Goal: Information Seeking & Learning: Learn about a topic

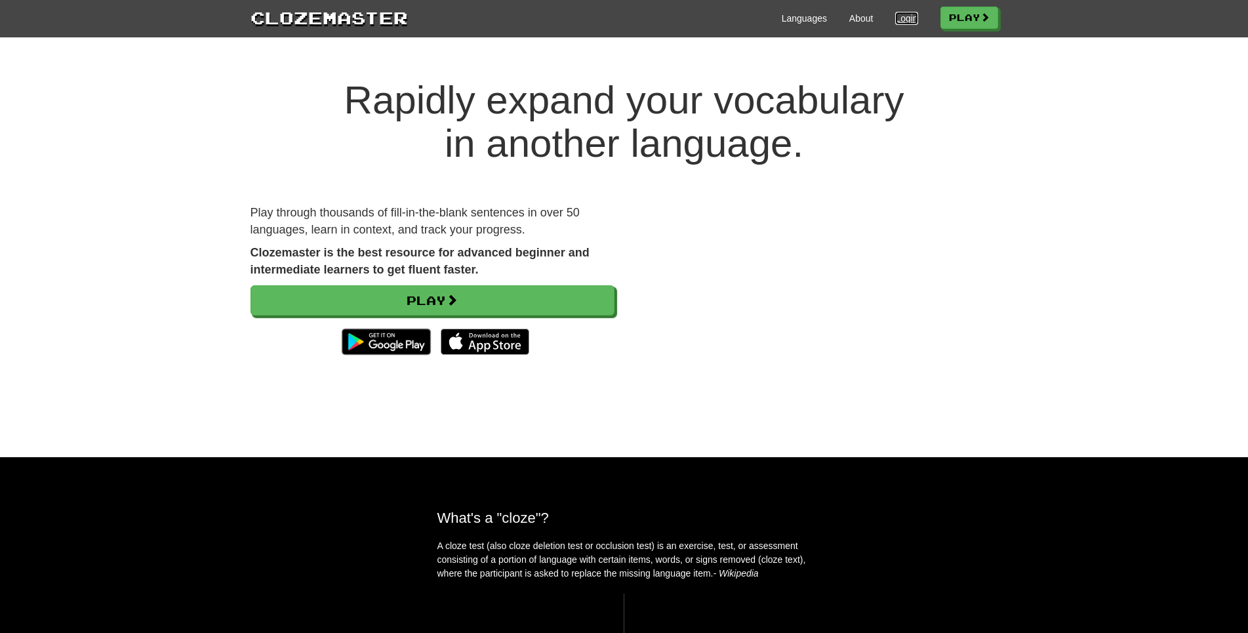
click at [895, 25] on link "Login" at bounding box center [906, 18] width 22 height 13
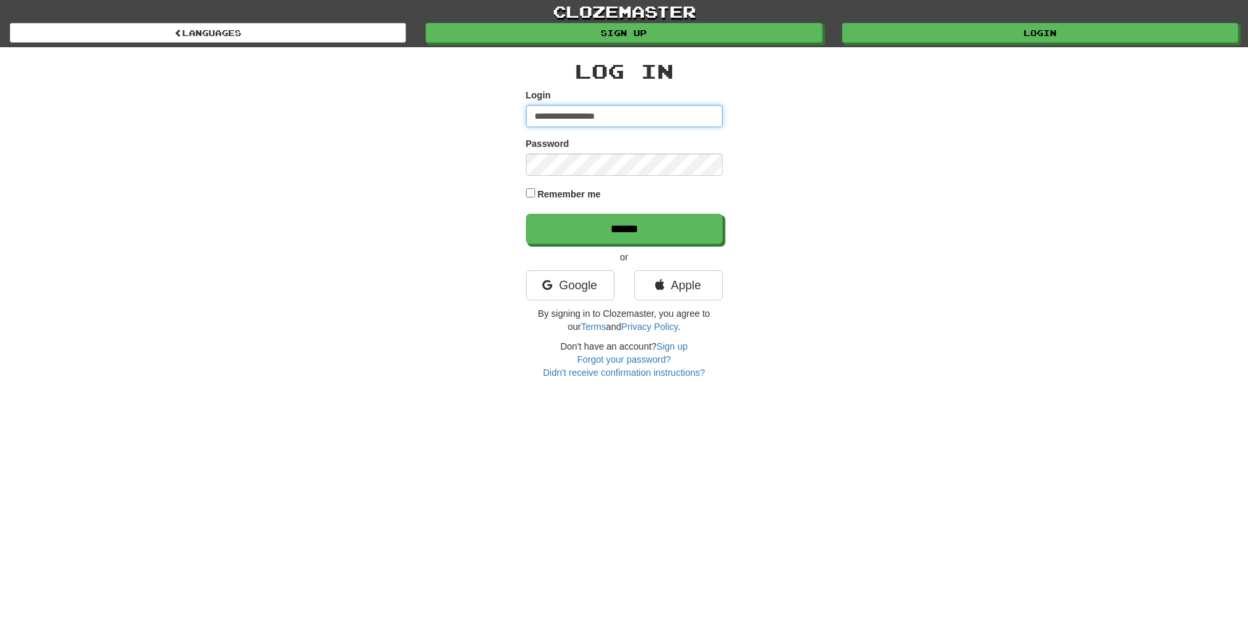
type input "**********"
click at [526, 214] on input "******" at bounding box center [624, 229] width 197 height 30
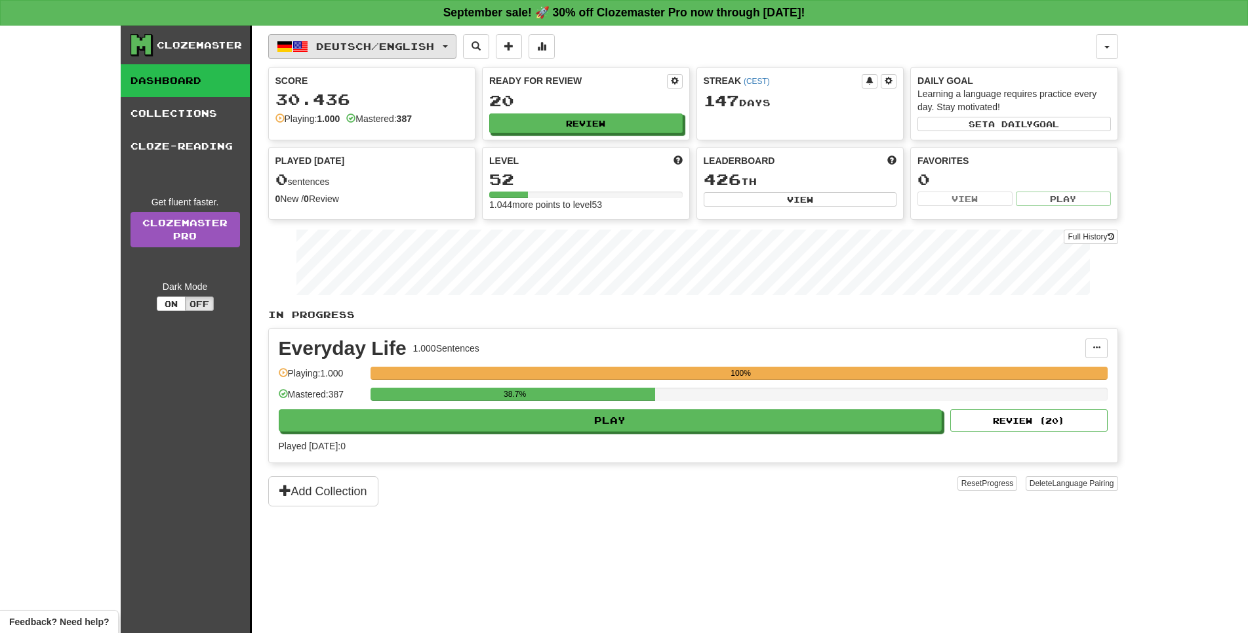
click at [361, 56] on button "Deutsch / English" at bounding box center [362, 46] width 188 height 25
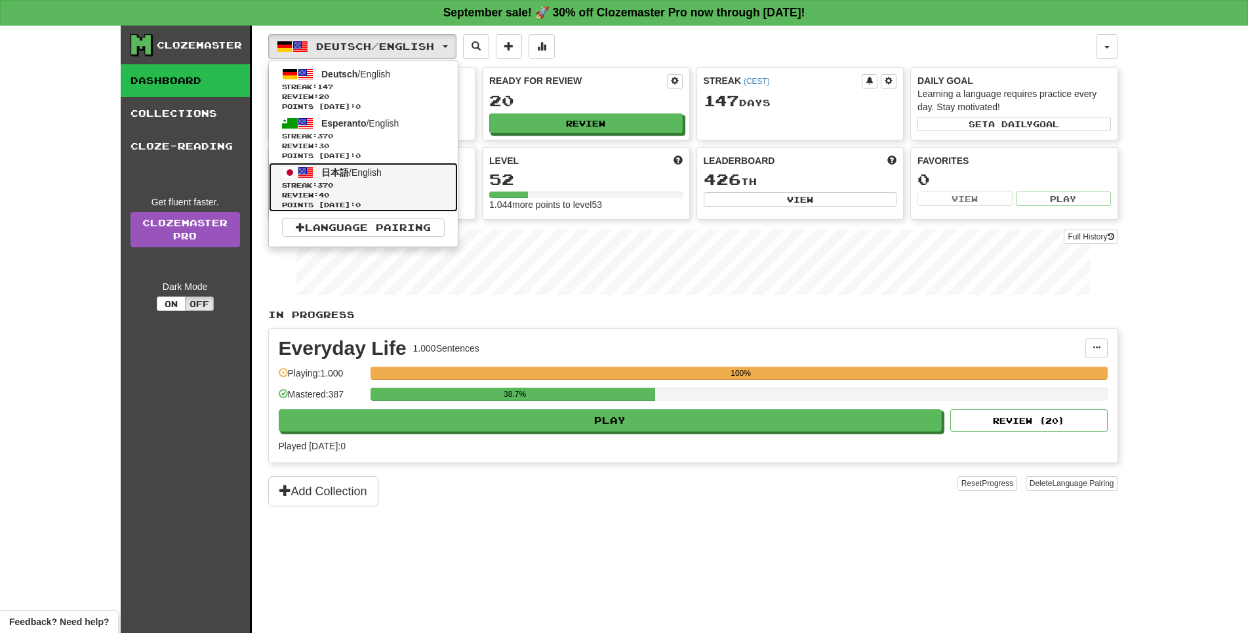
click at [376, 190] on span "Streak: 370" at bounding box center [363, 185] width 163 height 10
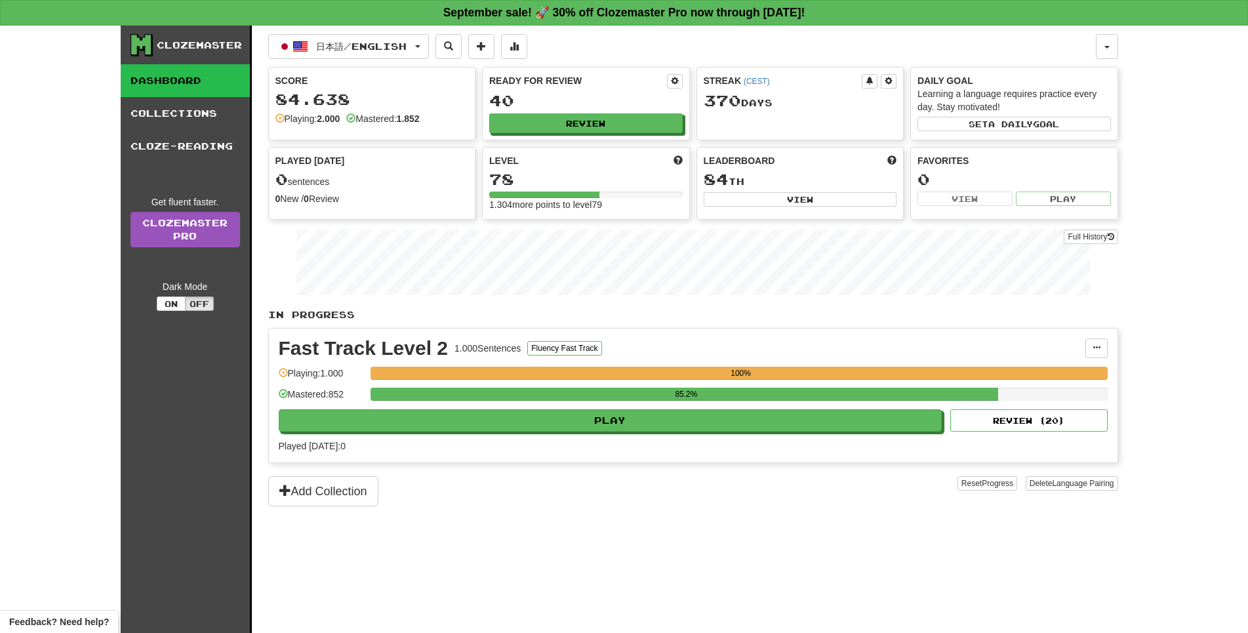
click at [629, 409] on div "85.2%" at bounding box center [738, 398] width 737 height 22
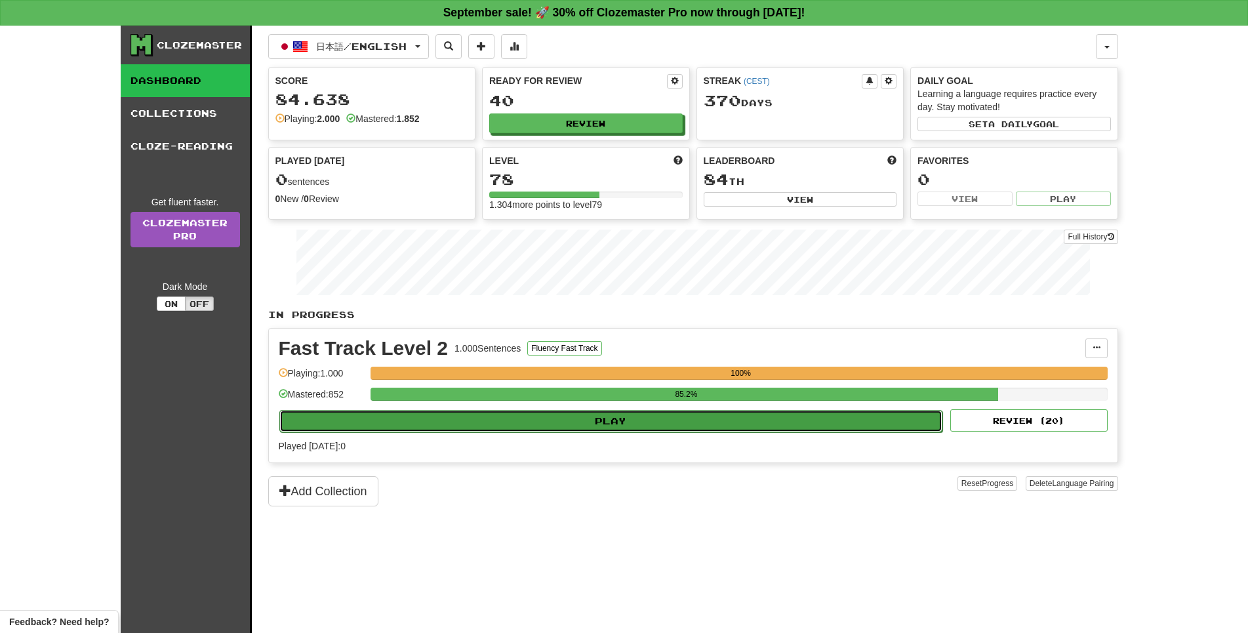
click at [633, 432] on button "Play" at bounding box center [611, 421] width 664 height 22
select select "**"
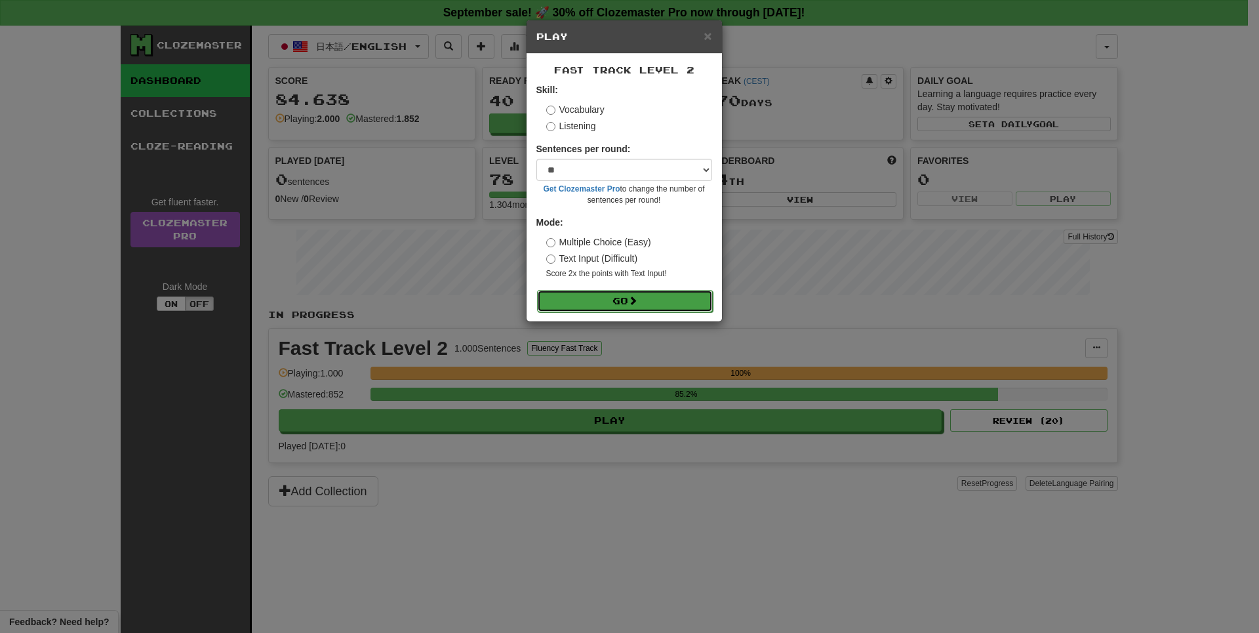
click at [643, 306] on button "Go" at bounding box center [625, 301] width 176 height 22
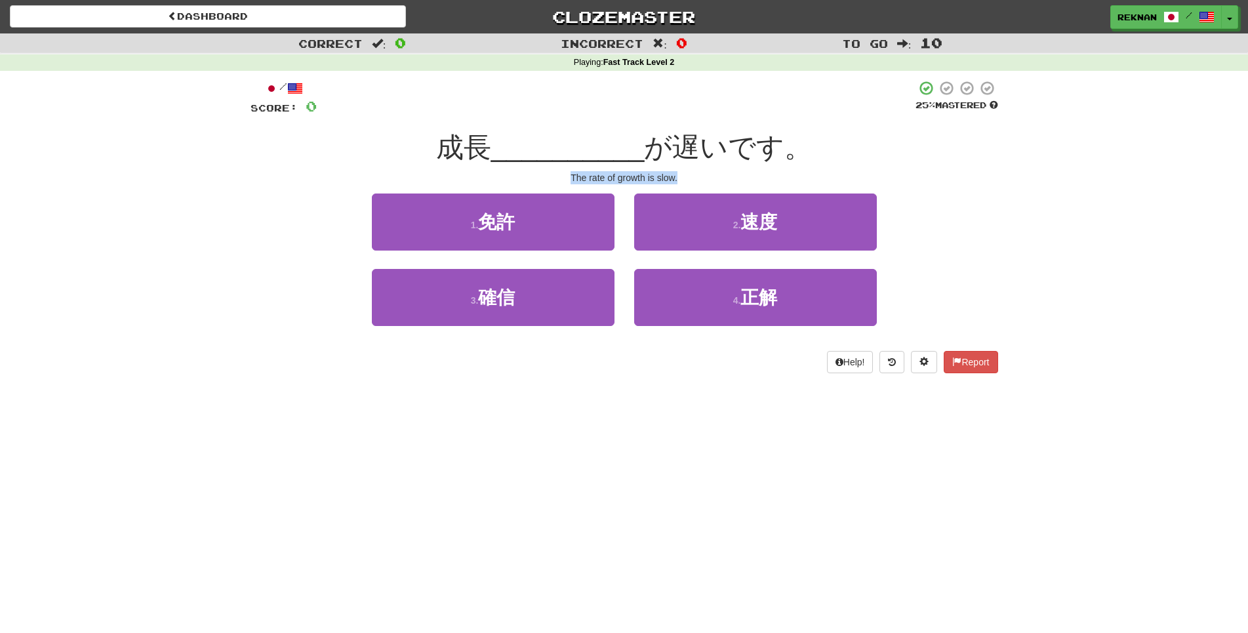
drag, startPoint x: 557, startPoint y: 199, endPoint x: 726, endPoint y: 189, distance: 170.1
click at [726, 184] on div "The rate of growth is slow." at bounding box center [623, 177] width 747 height 13
copy div "The rate of growth is slow."
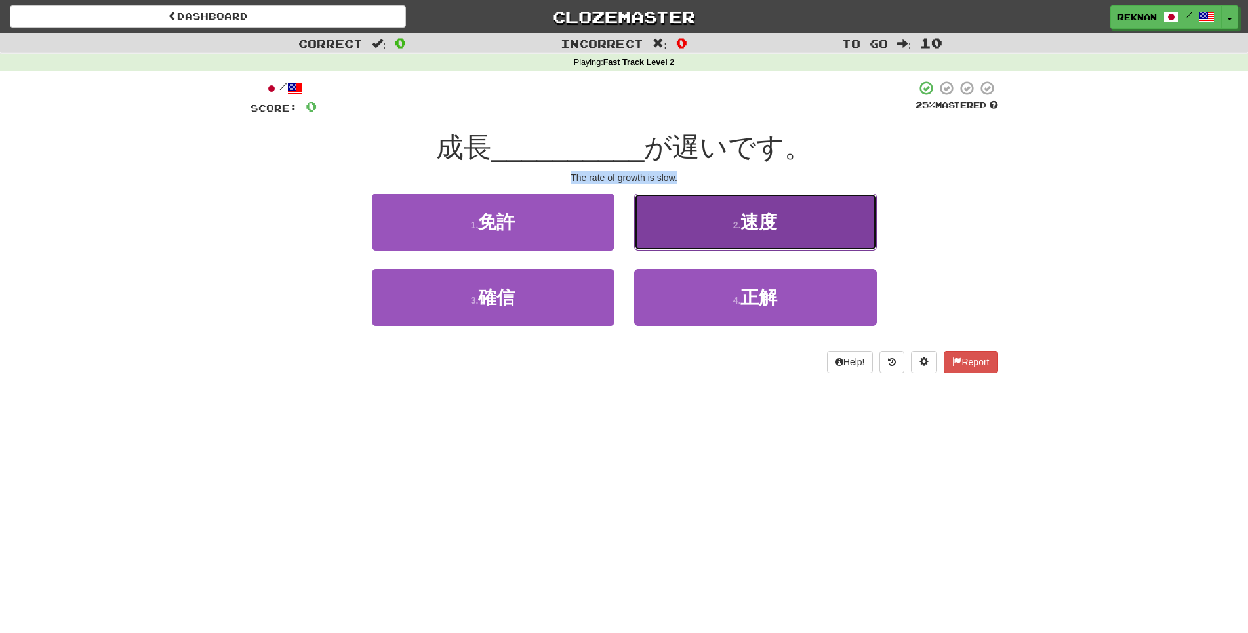
click at [780, 250] on button "2 . 速度" at bounding box center [755, 221] width 243 height 57
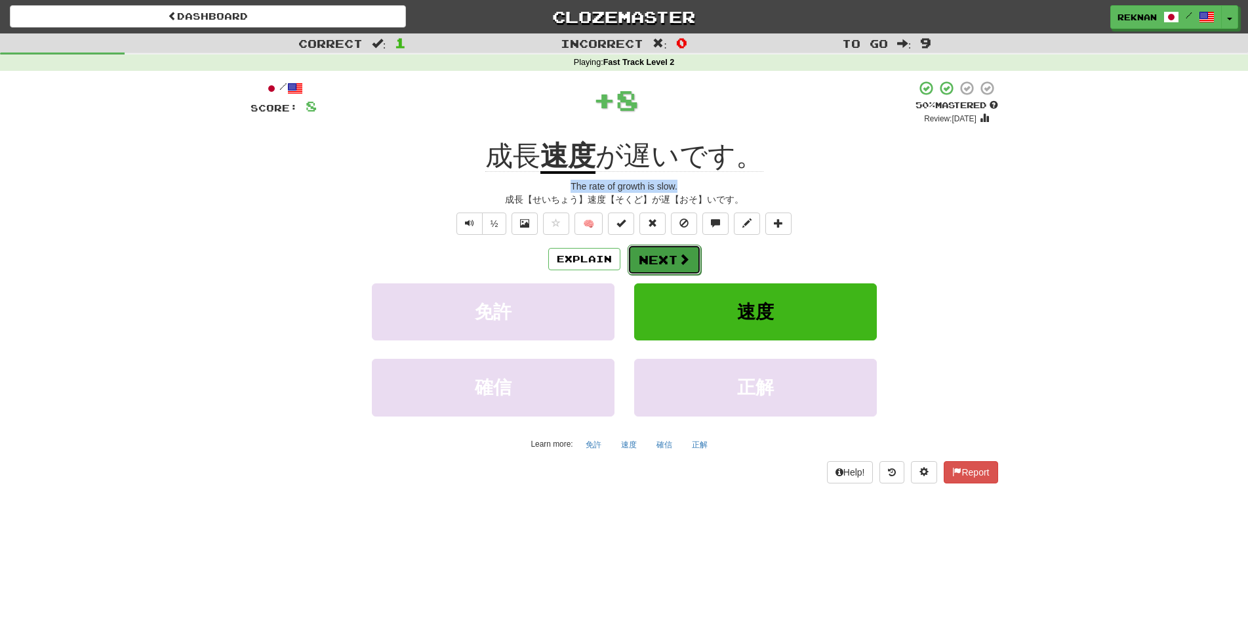
click at [634, 275] on button "Next" at bounding box center [663, 260] width 73 height 30
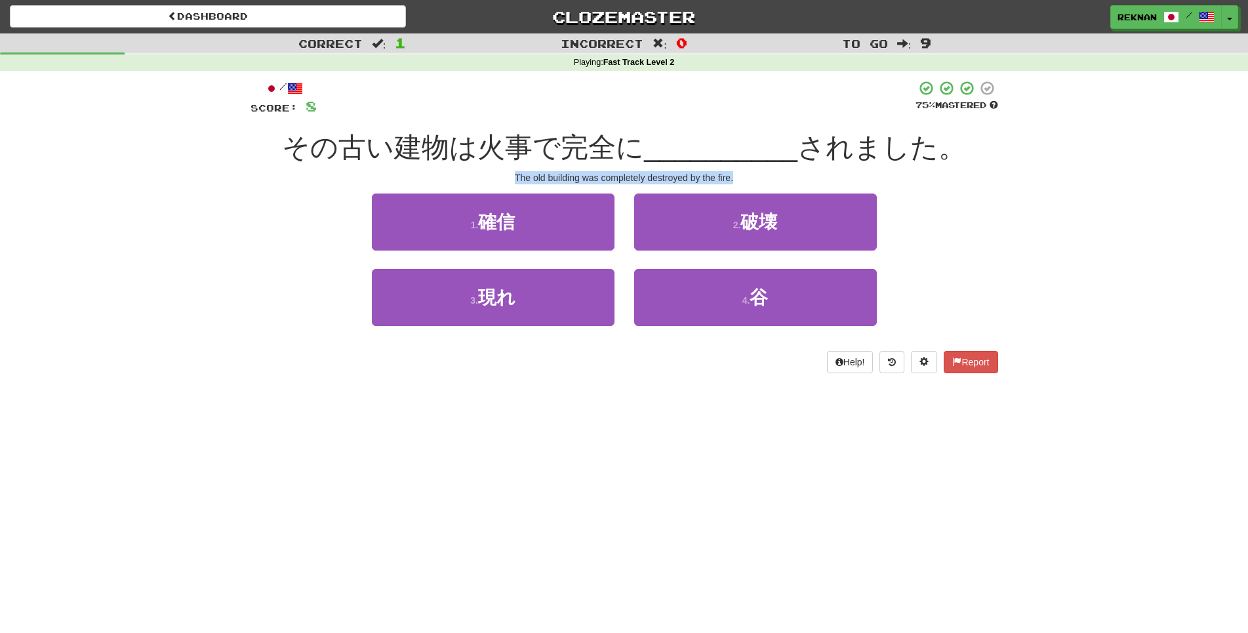
drag, startPoint x: 490, startPoint y: 188, endPoint x: 835, endPoint y: 185, distance: 344.9
click at [835, 185] on div "/ Score: 8 75 % Mastered その古い建物は火事で完全に __________ されました。 The old building was c…" at bounding box center [623, 226] width 747 height 293
copy div "The old building was completely destroyed by the fire."
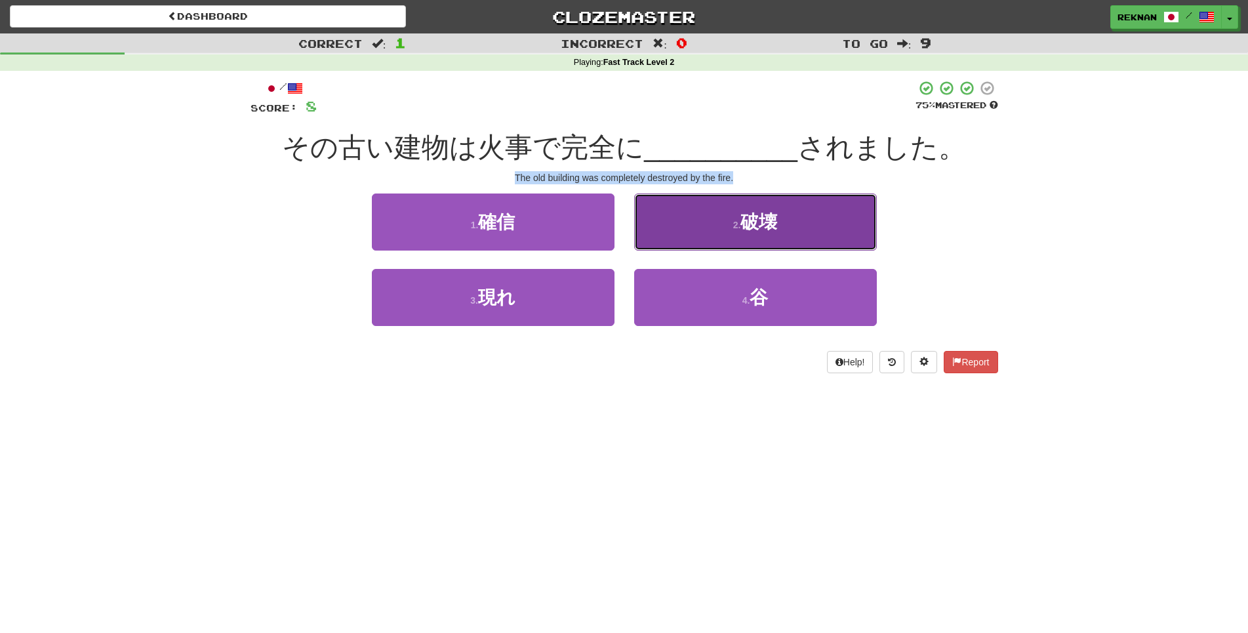
click at [772, 232] on span "破壊" at bounding box center [758, 222] width 37 height 20
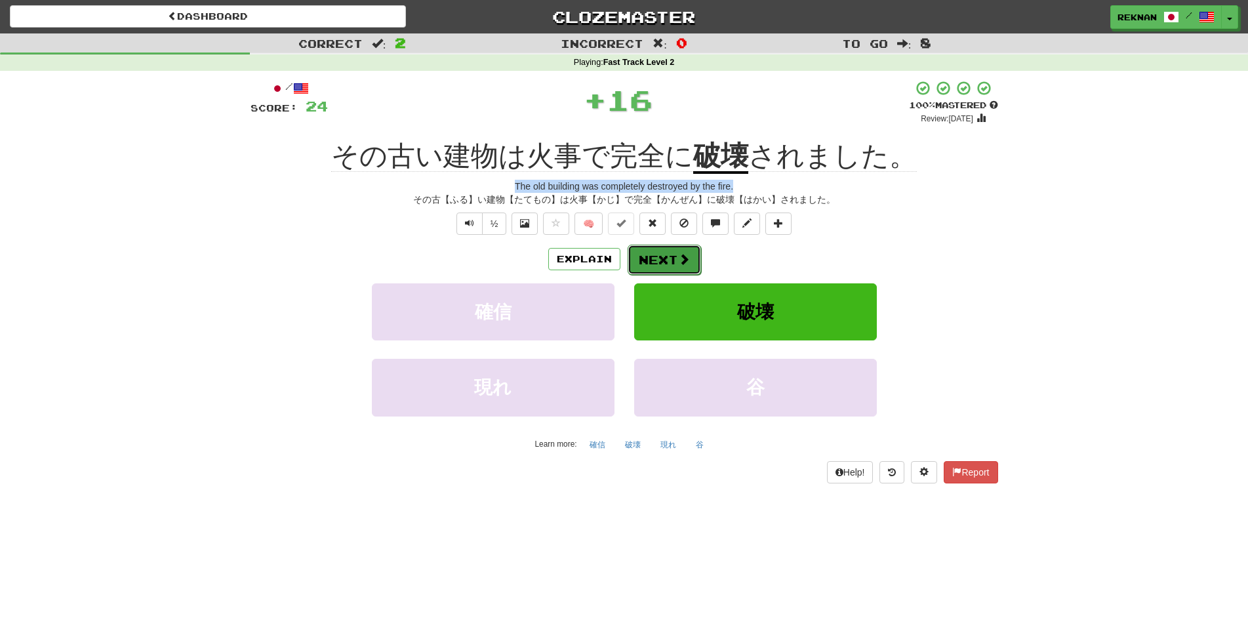
click at [690, 265] on span at bounding box center [684, 259] width 12 height 12
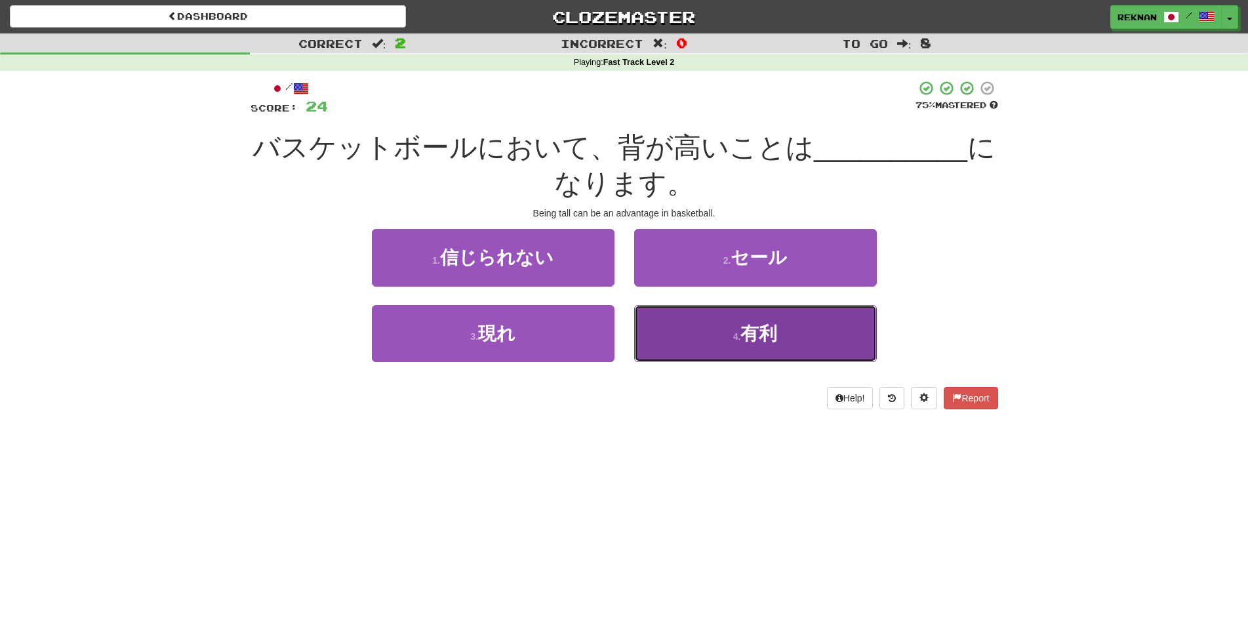
click at [774, 344] on span "有利" at bounding box center [758, 333] width 37 height 20
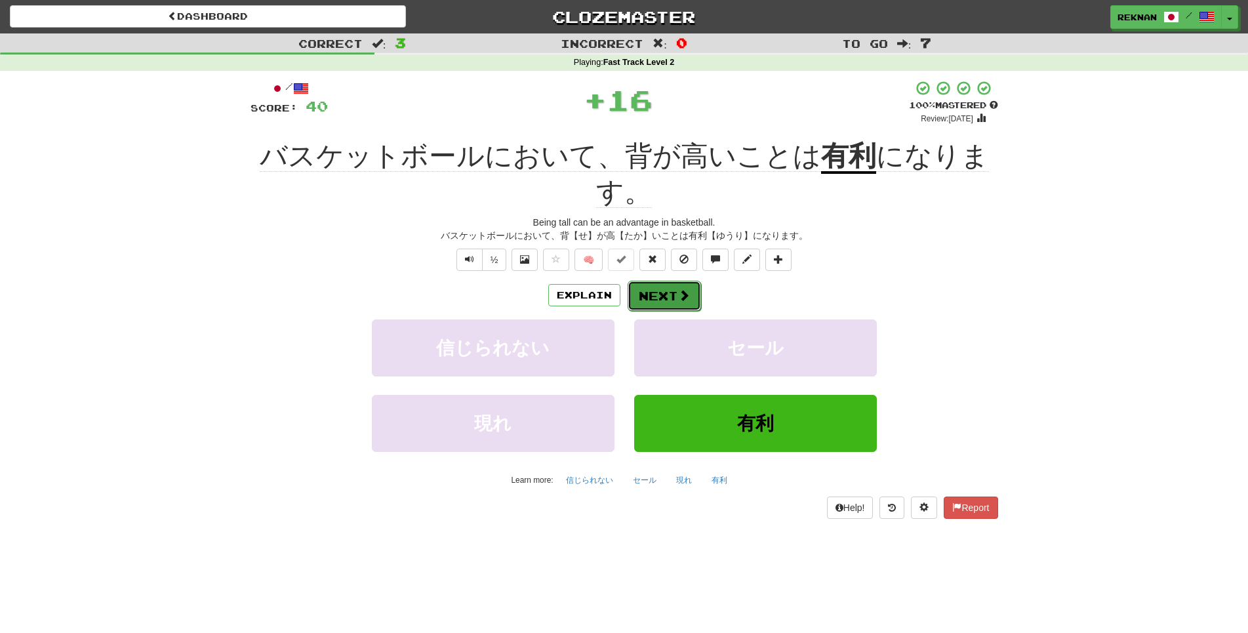
click at [672, 311] on button "Next" at bounding box center [663, 296] width 73 height 30
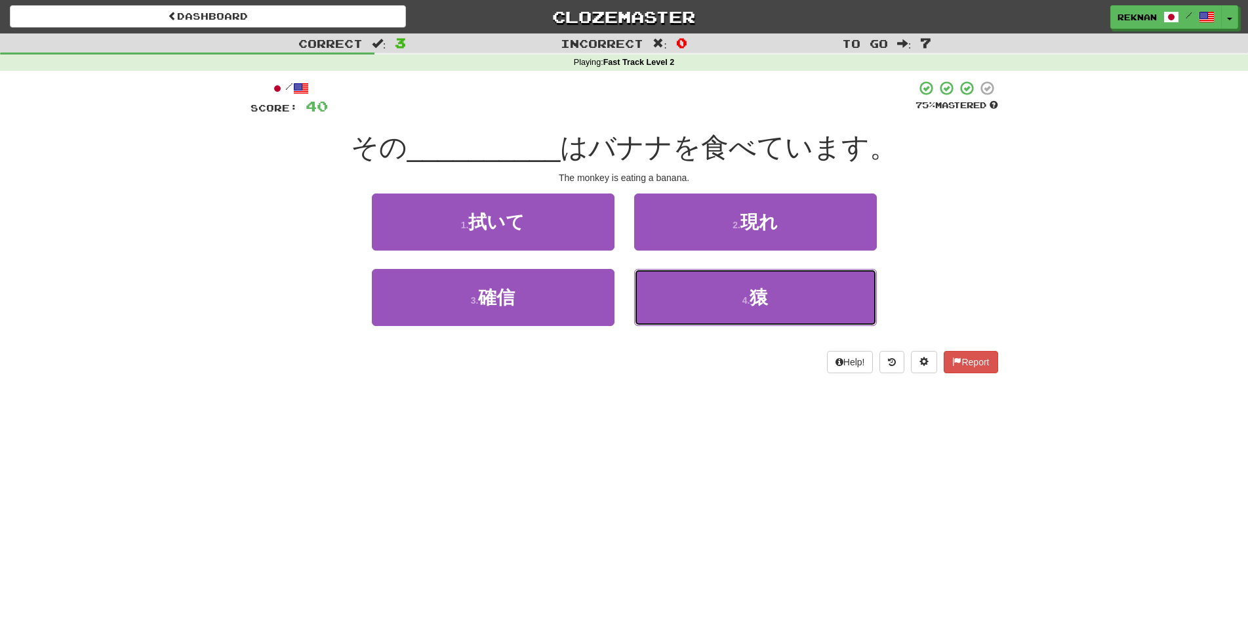
click at [672, 315] on button "4 . 猿" at bounding box center [755, 297] width 243 height 57
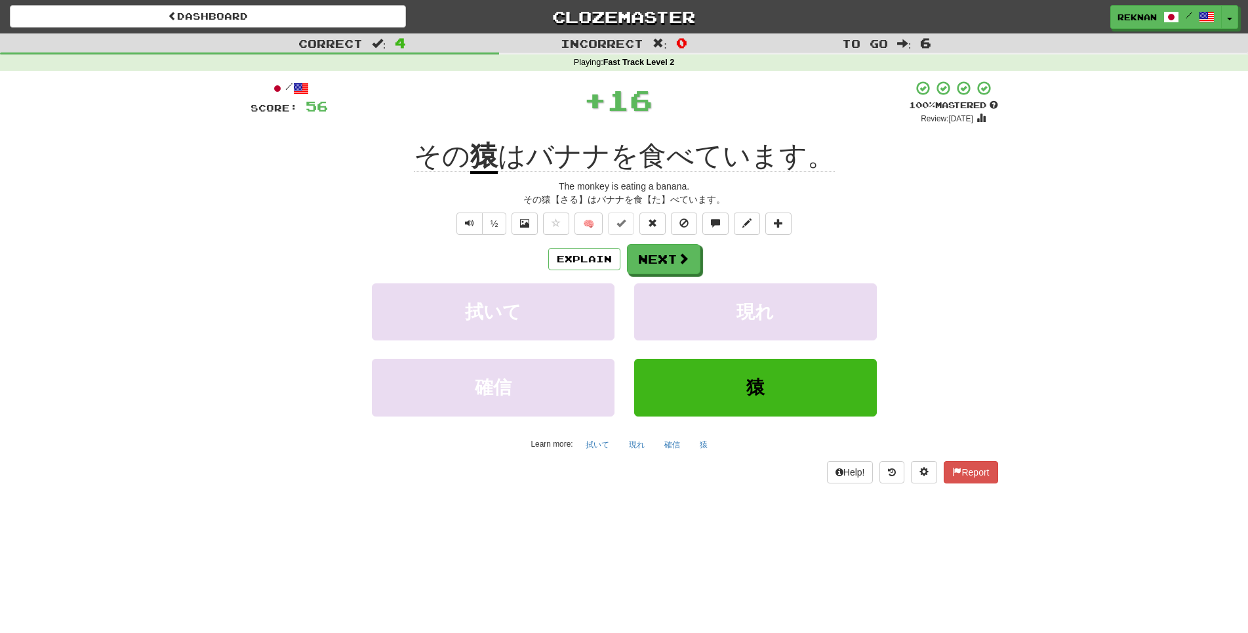
click at [688, 298] on div "Explain Next 拭いて 現れ 確信 猿 Learn more: 拭いて 現れ 確信 猿" at bounding box center [623, 349] width 747 height 210
click at [700, 275] on button "Next" at bounding box center [663, 260] width 73 height 30
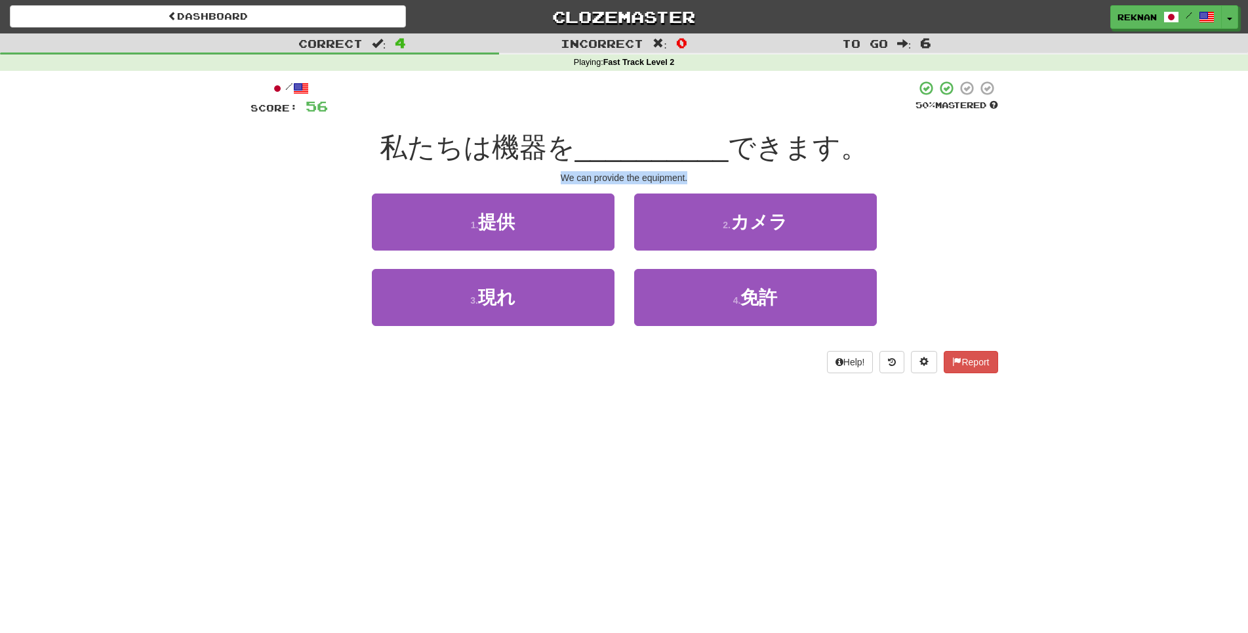
drag, startPoint x: 534, startPoint y: 190, endPoint x: 727, endPoint y: 190, distance: 193.4
click at [727, 184] on div "We can provide the equipment." at bounding box center [623, 177] width 747 height 13
copy div "We can provide the equipment."
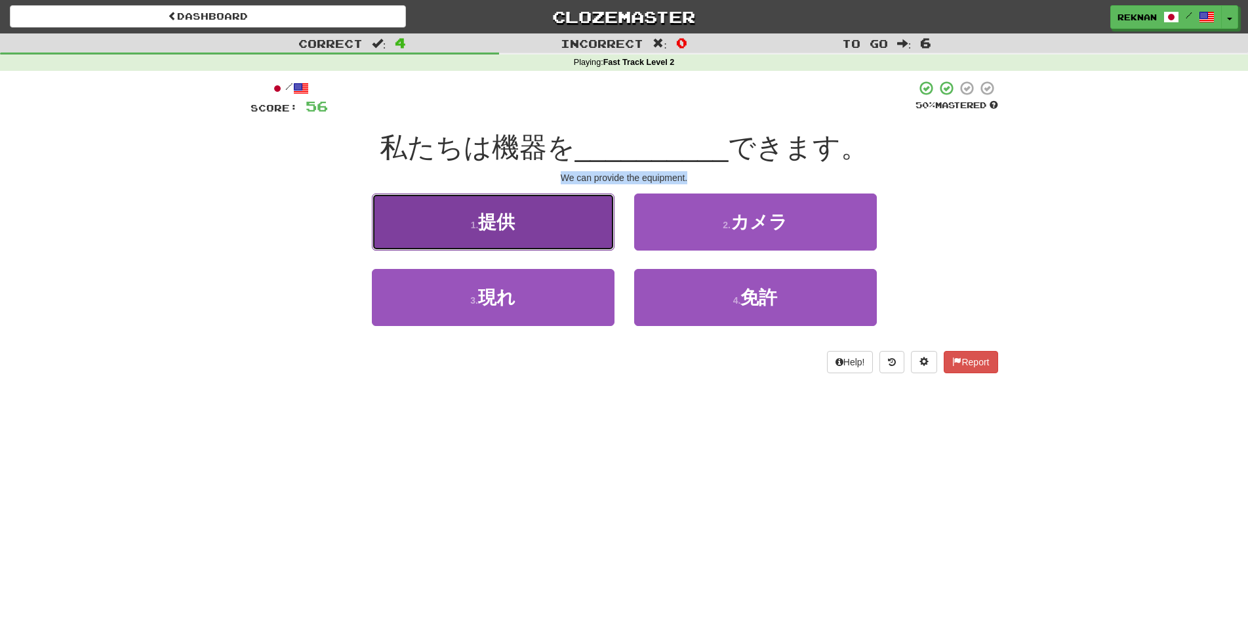
click at [572, 250] on button "1 . 提供" at bounding box center [493, 221] width 243 height 57
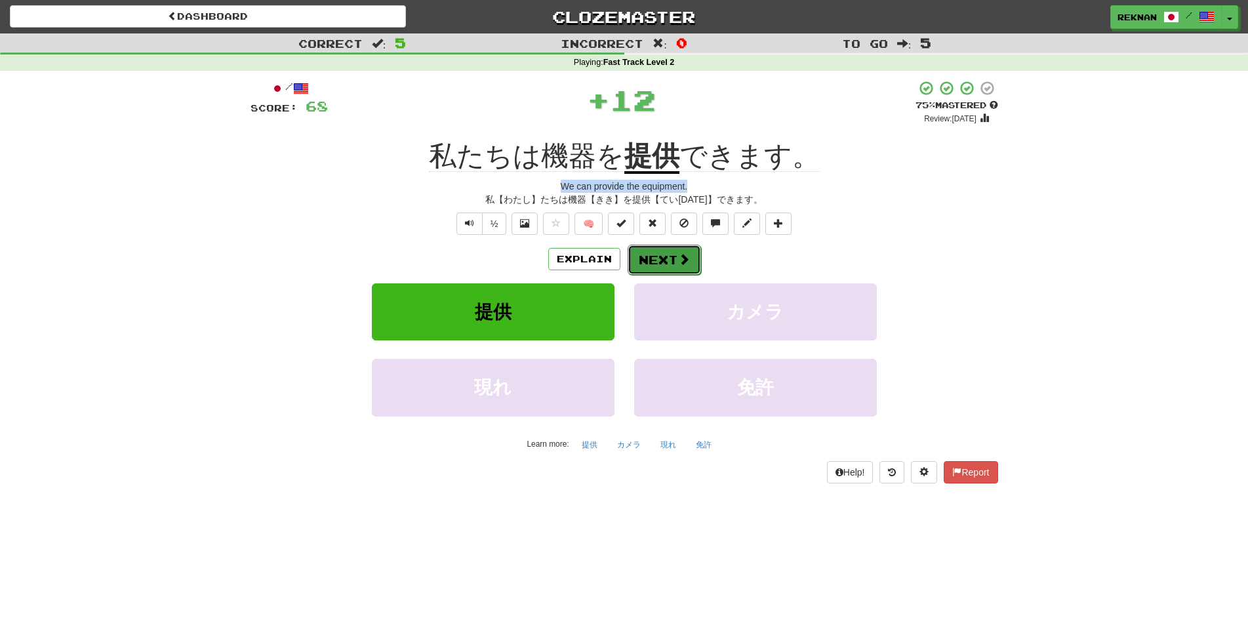
click at [698, 275] on button "Next" at bounding box center [663, 260] width 73 height 30
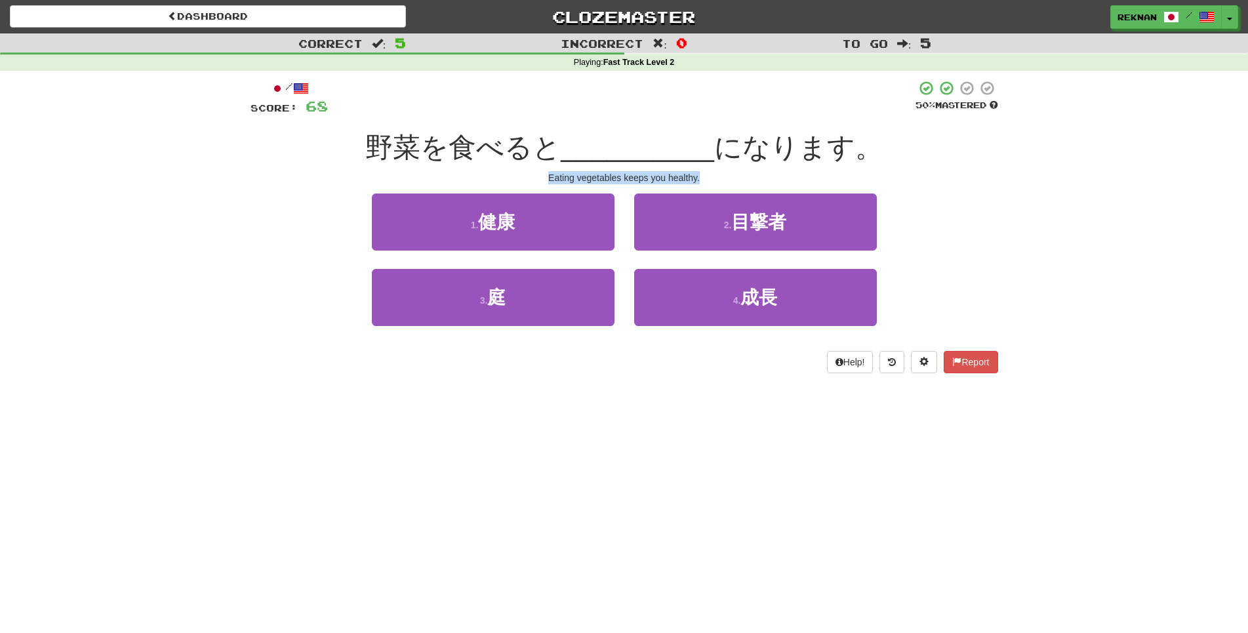
drag, startPoint x: 525, startPoint y: 188, endPoint x: 734, endPoint y: 195, distance: 209.3
click at [734, 184] on div "Eating vegetables keeps you healthy." at bounding box center [623, 177] width 747 height 13
copy div "Eating vegetables keeps you healthy."
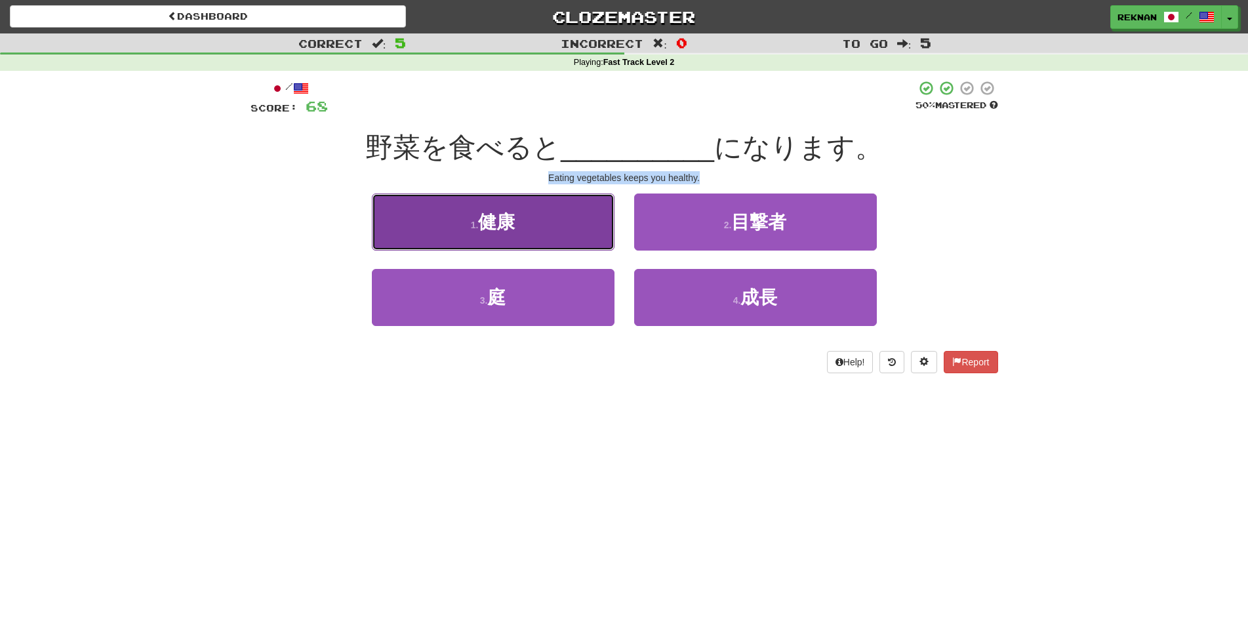
click at [532, 250] on button "1 . 健康" at bounding box center [493, 221] width 243 height 57
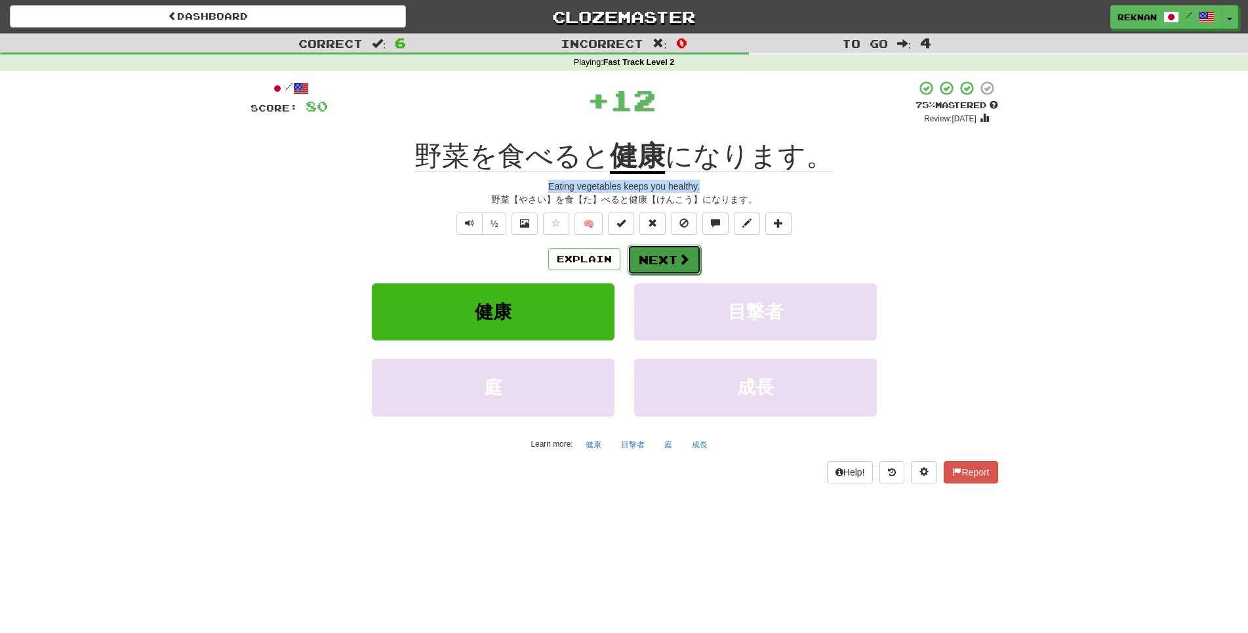
click at [664, 275] on button "Next" at bounding box center [663, 260] width 73 height 30
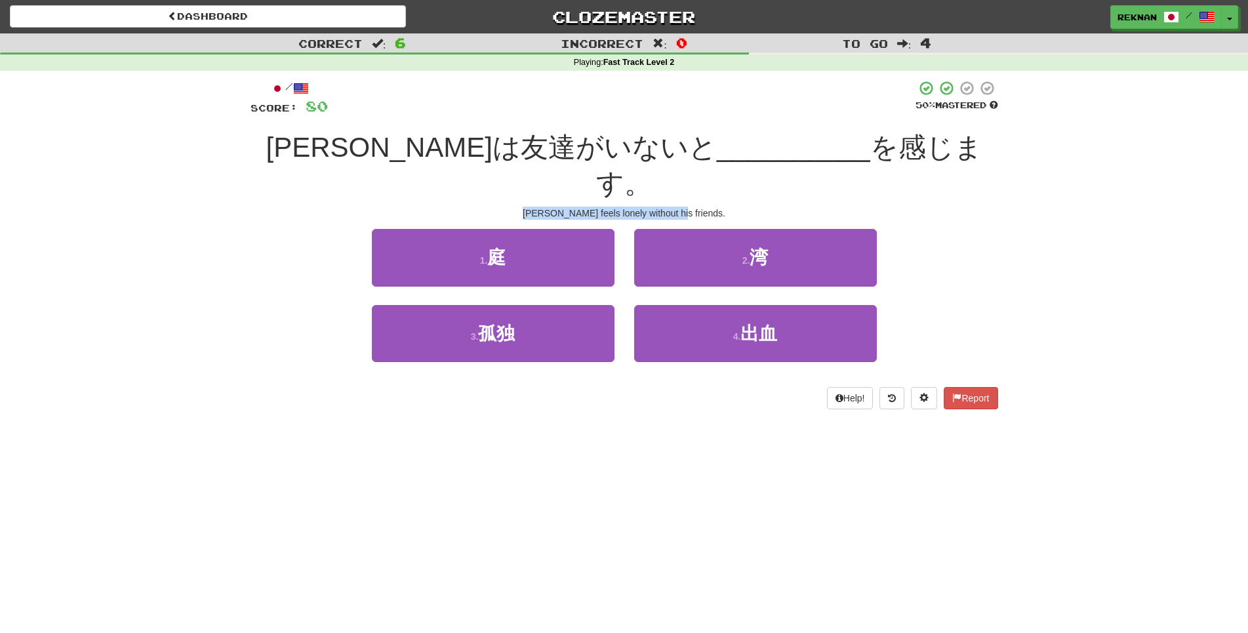
drag, startPoint x: 526, startPoint y: 190, endPoint x: 742, endPoint y: 195, distance: 216.4
click at [742, 207] on div "Sam feels lonely without his friends." at bounding box center [623, 213] width 747 height 13
copy div "Sam feels lonely without his friends."
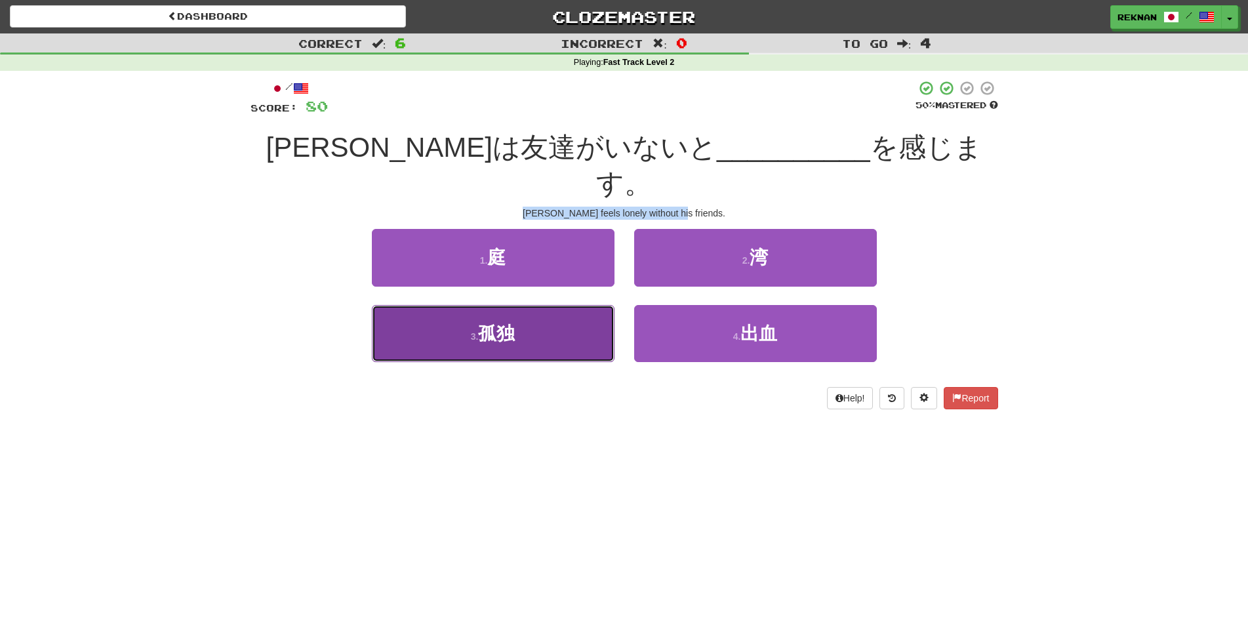
click at [532, 334] on button "3 . 孤独" at bounding box center [493, 333] width 243 height 57
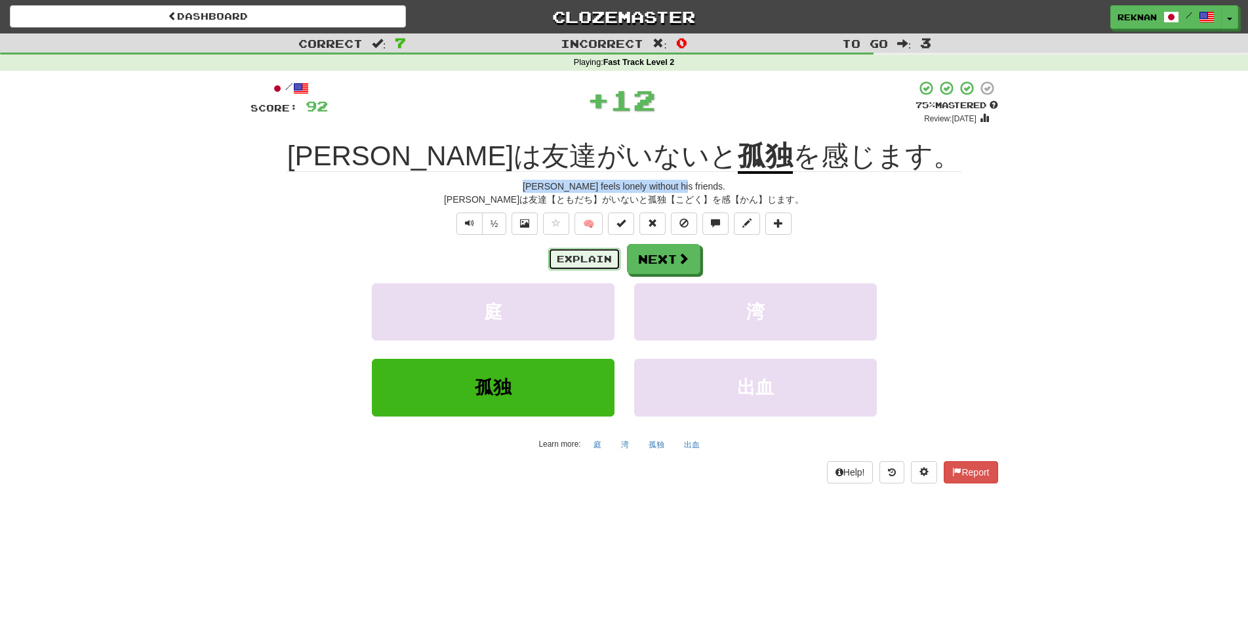
click at [571, 270] on button "Explain" at bounding box center [584, 259] width 72 height 22
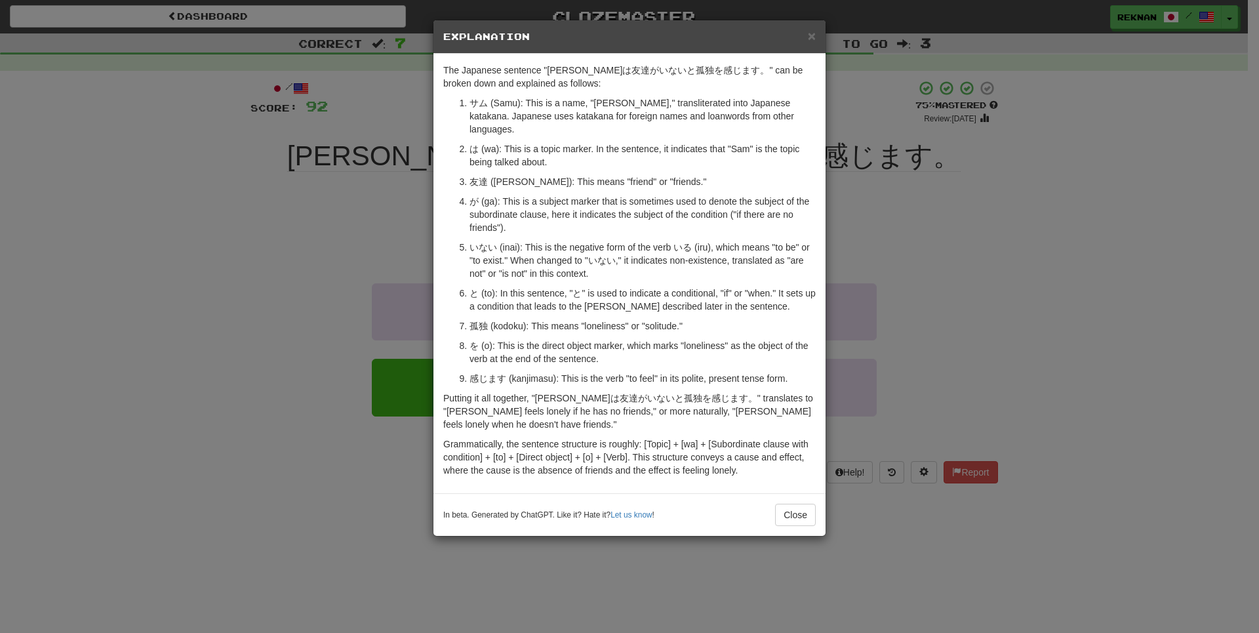
click at [196, 319] on div "× Explanation The Japanese sentence "サムは友達がいないと孤独を感じます。" can be broken down and…" at bounding box center [629, 316] width 1259 height 633
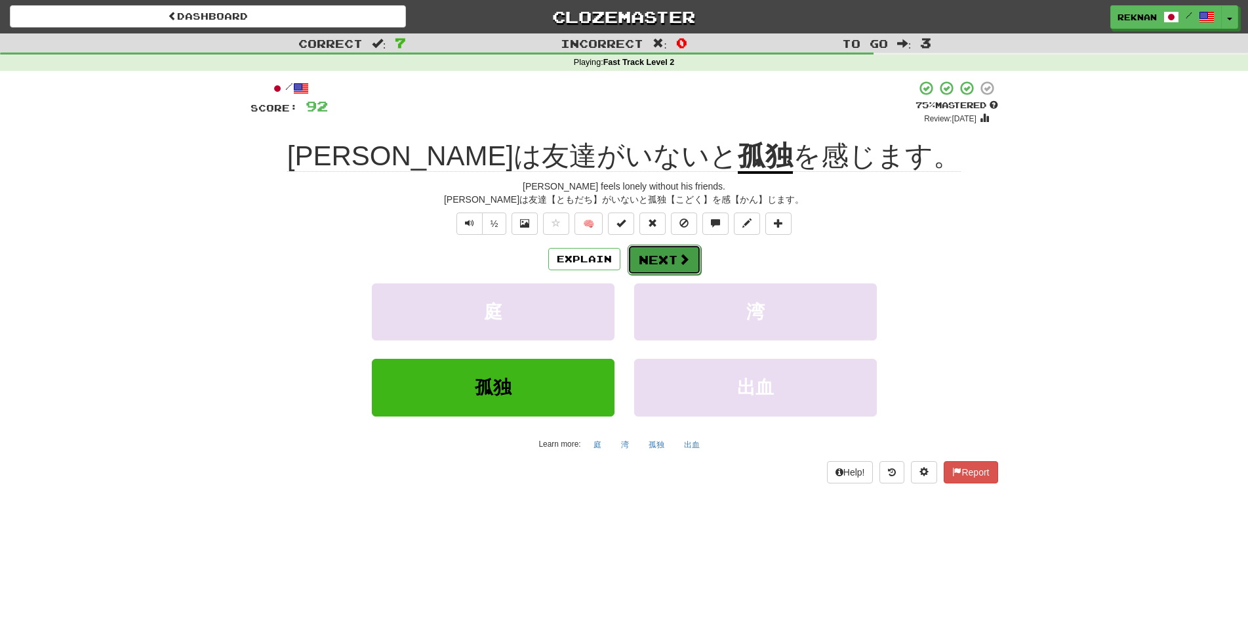
click at [658, 275] on button "Next" at bounding box center [663, 260] width 73 height 30
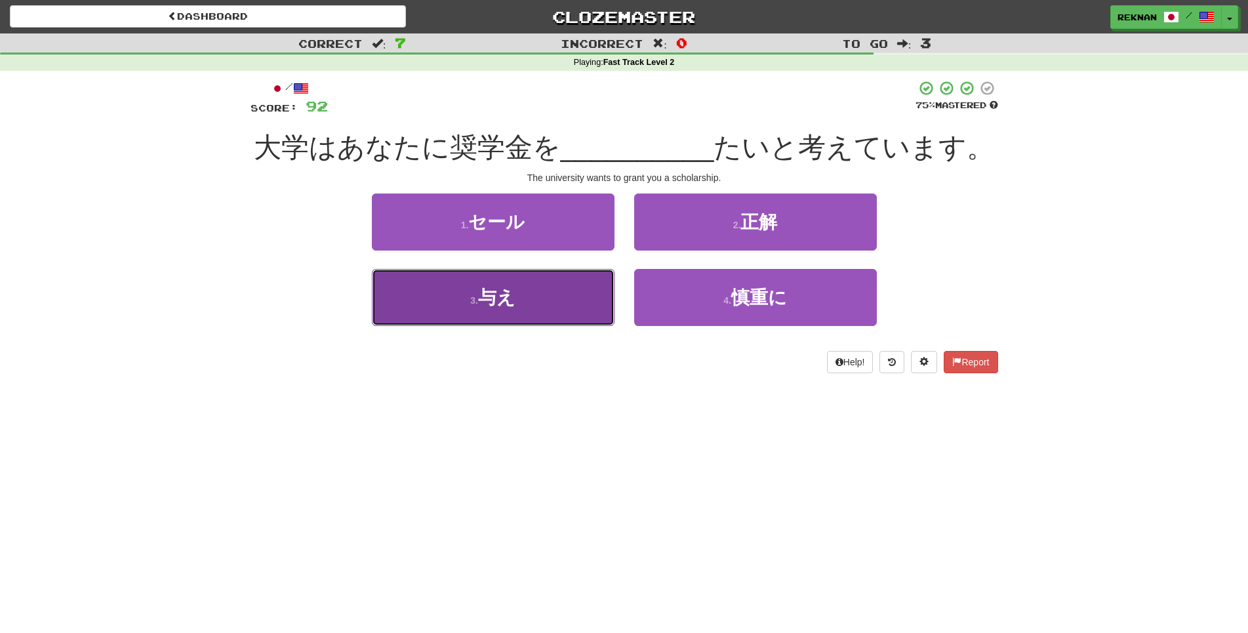
click at [439, 326] on button "3 . 与え" at bounding box center [493, 297] width 243 height 57
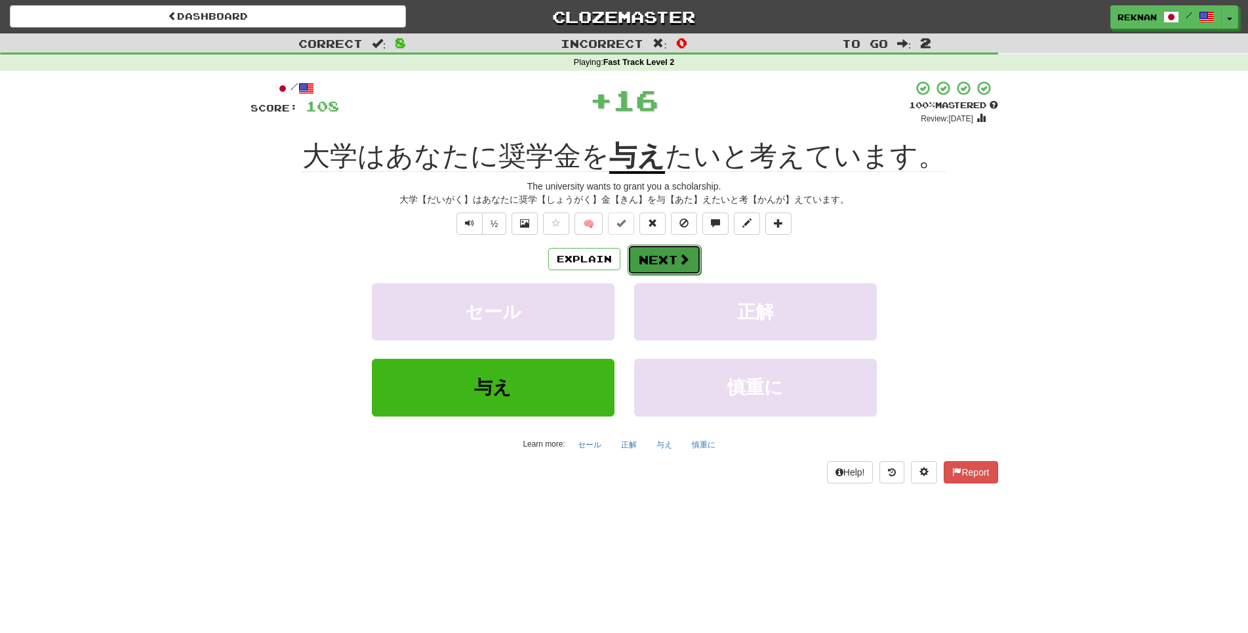
click at [656, 275] on button "Next" at bounding box center [663, 260] width 73 height 30
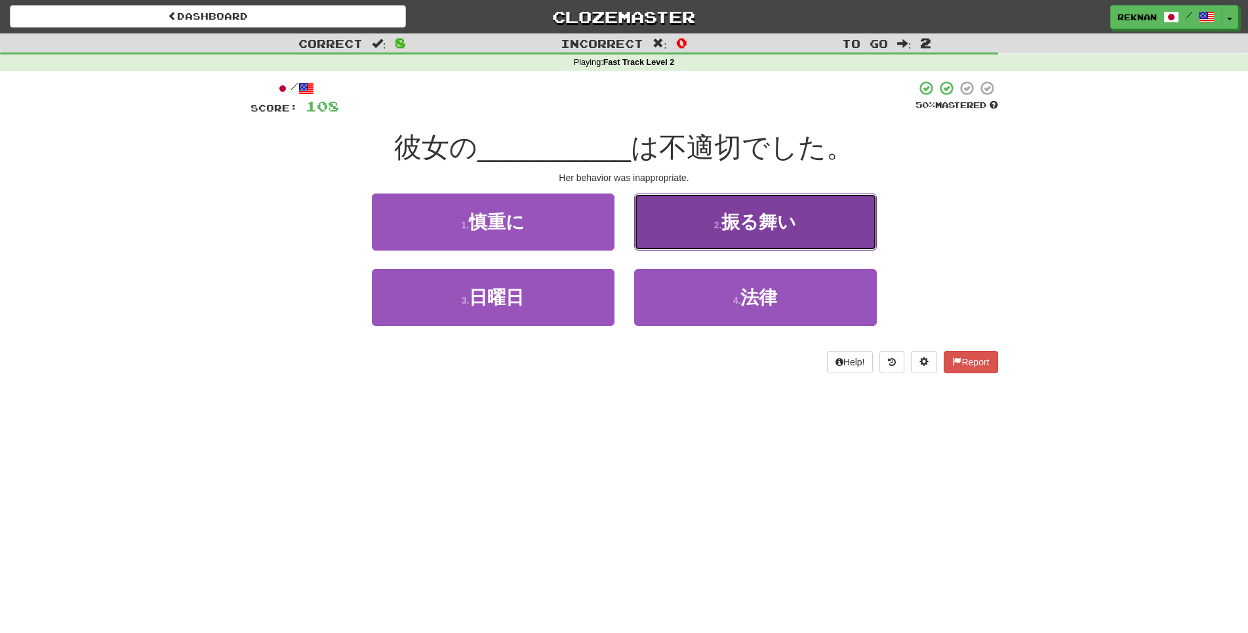
click at [669, 250] on button "2 . 振る舞い" at bounding box center [755, 221] width 243 height 57
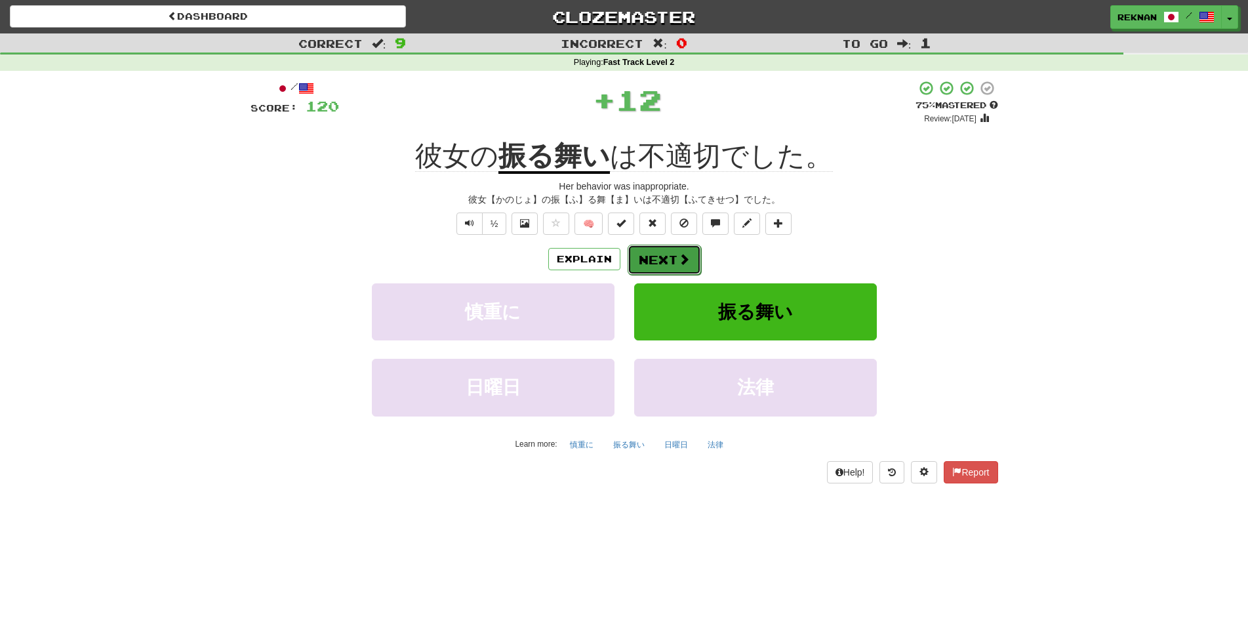
click at [649, 275] on button "Next" at bounding box center [663, 260] width 73 height 30
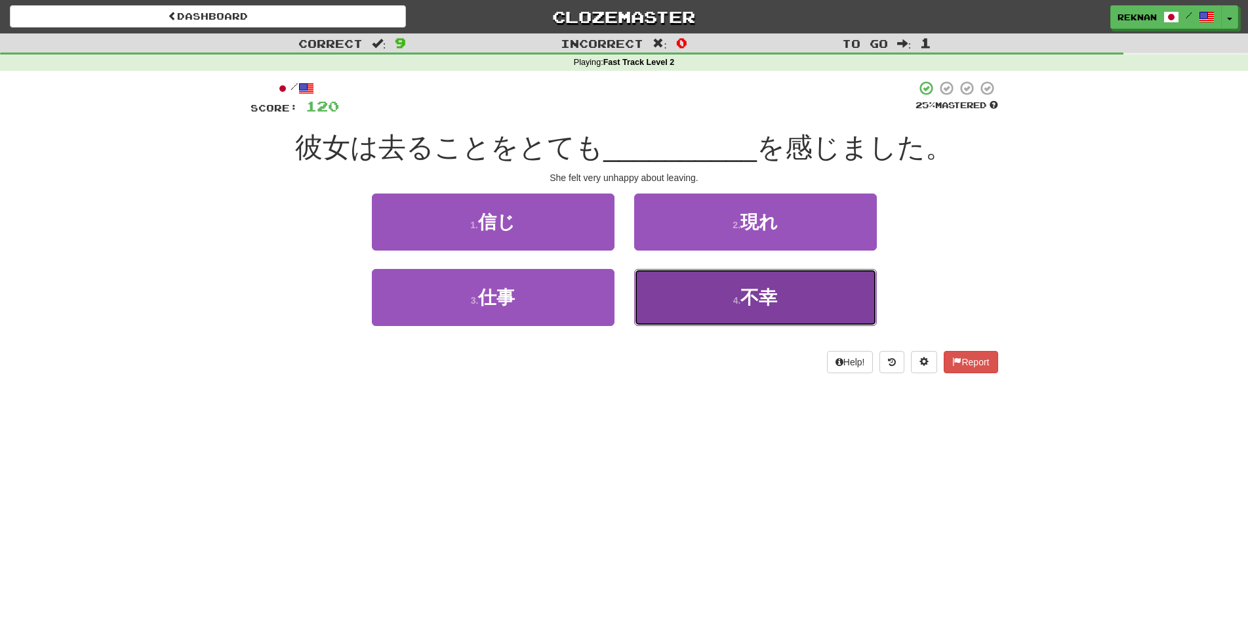
click at [677, 326] on button "4 . 不幸" at bounding box center [755, 297] width 243 height 57
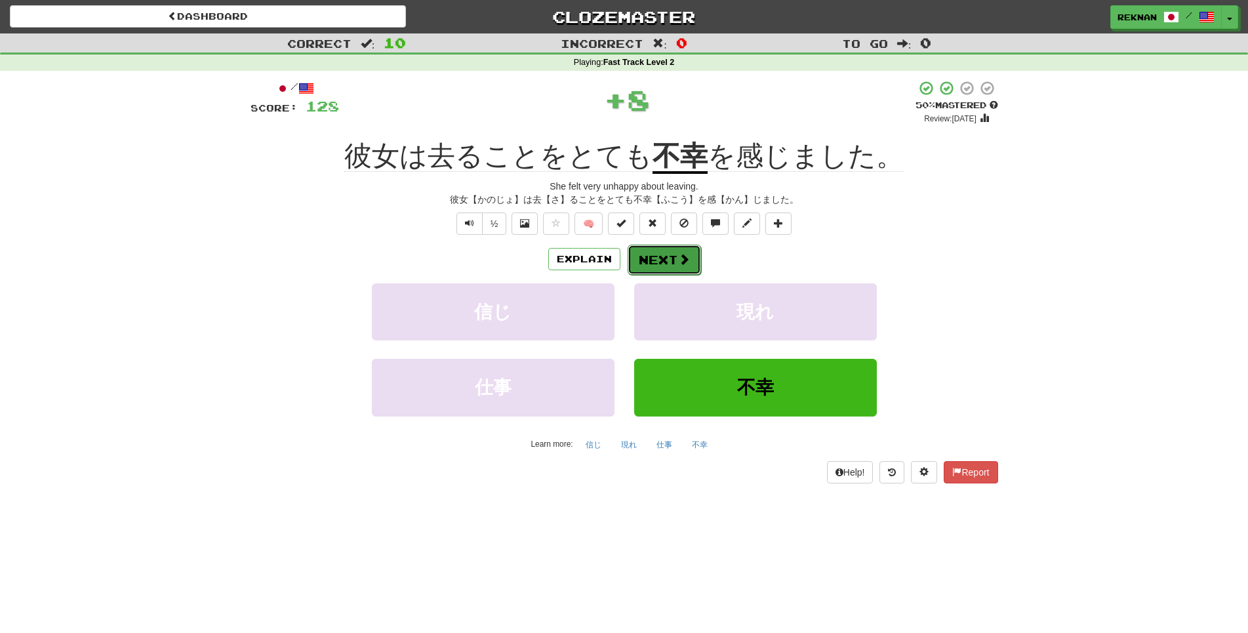
click at [672, 275] on button "Next" at bounding box center [663, 260] width 73 height 30
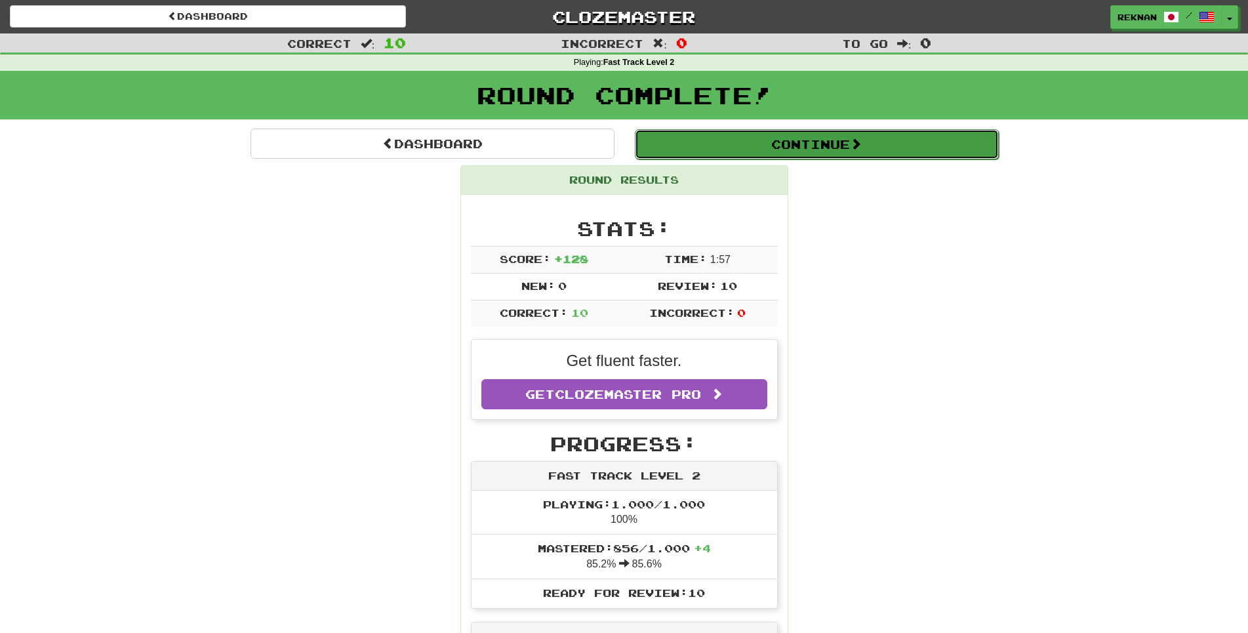
click at [801, 158] on button "Continue" at bounding box center [817, 144] width 364 height 30
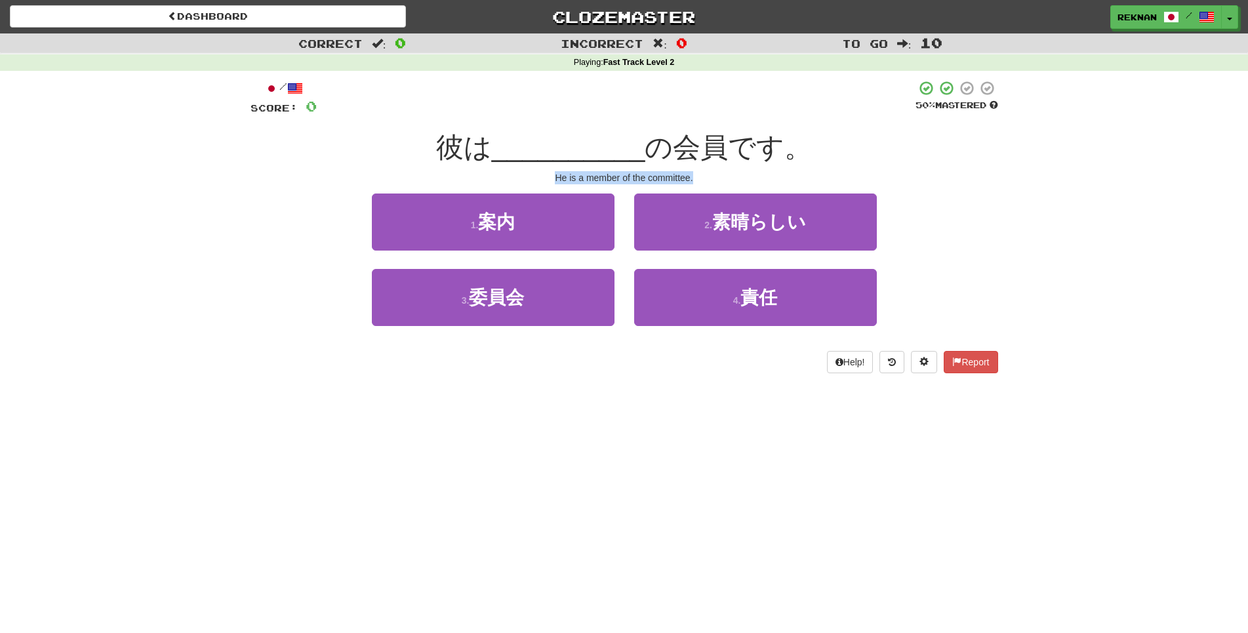
drag, startPoint x: 526, startPoint y: 201, endPoint x: 828, endPoint y: 189, distance: 301.8
click at [828, 189] on div "/ Score: 0 50 % Mastered 彼は __________ の会員です。 He is a member of the committee. …" at bounding box center [623, 226] width 747 height 293
copy div "He is a member of the committee."
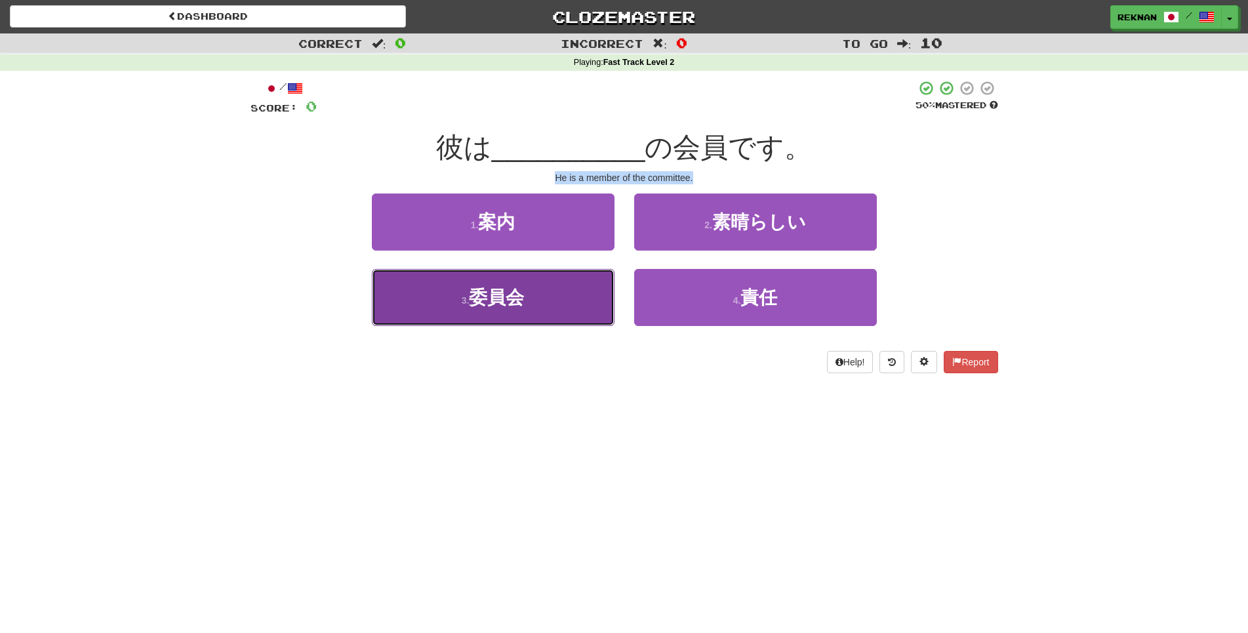
click at [547, 322] on button "3 . 委員会" at bounding box center [493, 297] width 243 height 57
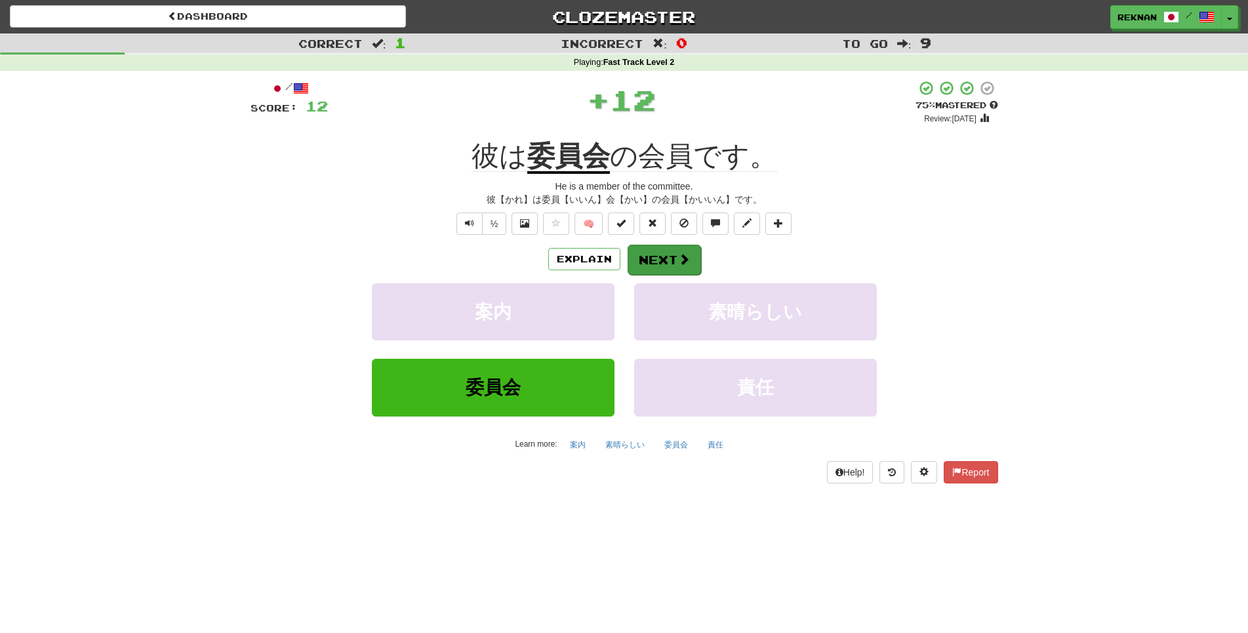
drag, startPoint x: 701, startPoint y: 261, endPoint x: 689, endPoint y: 267, distance: 13.2
click at [700, 261] on div "/ Score: 12 + 12 75 % Mastered Review: 2025-10-20 彼は 委員会 の会員です。 He is a member …" at bounding box center [623, 281] width 747 height 403
click at [685, 265] on span at bounding box center [684, 259] width 12 height 12
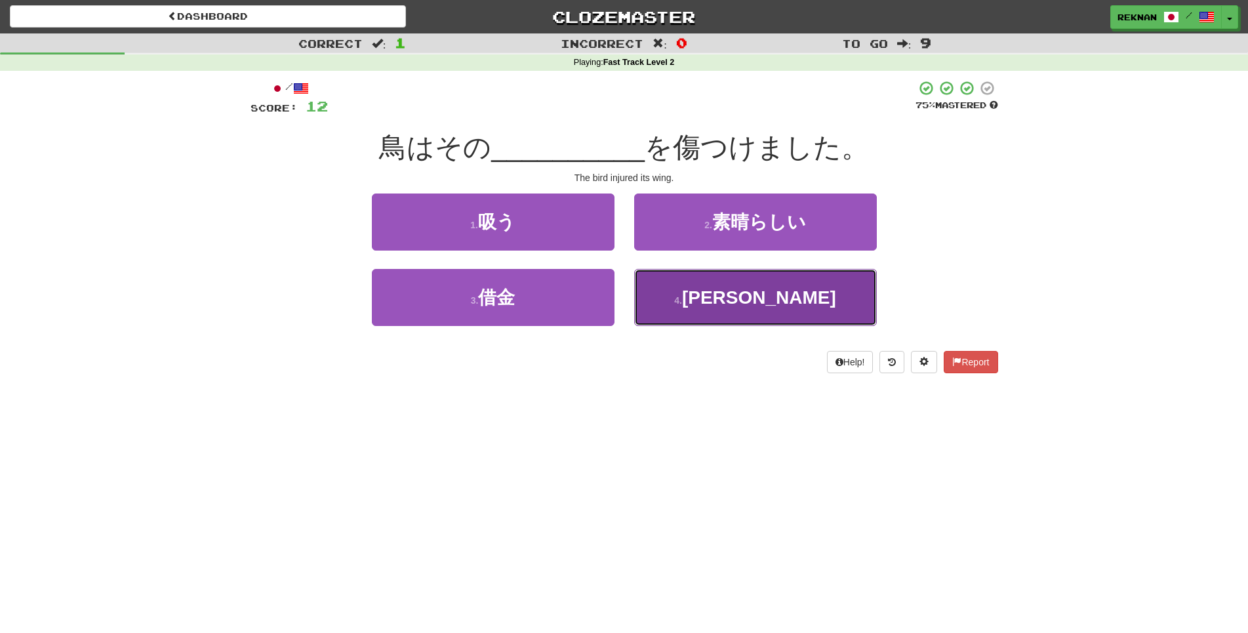
click at [708, 306] on button "4 . 翼" at bounding box center [755, 297] width 243 height 57
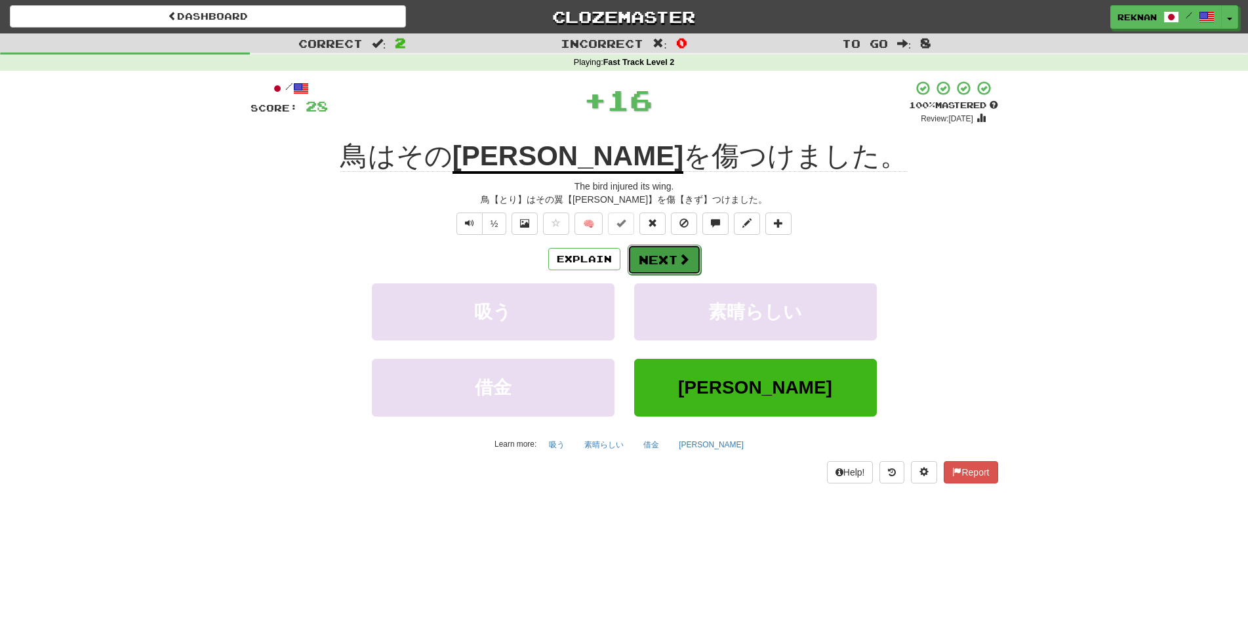
click at [670, 275] on button "Next" at bounding box center [663, 260] width 73 height 30
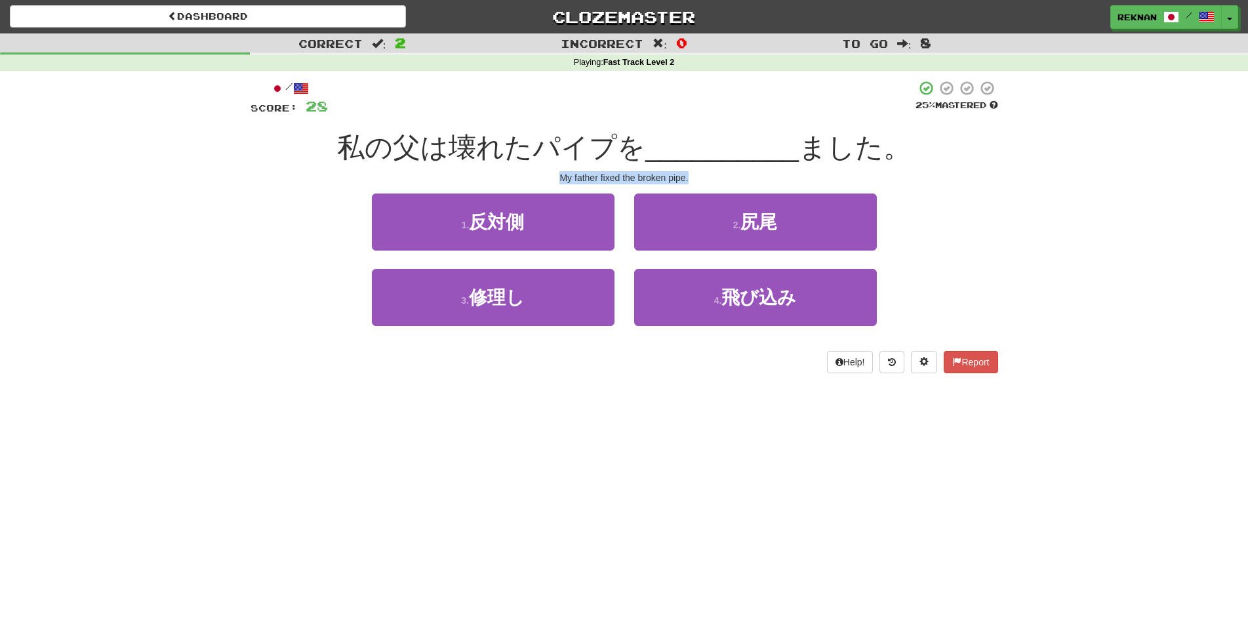
drag, startPoint x: 530, startPoint y: 189, endPoint x: 758, endPoint y: 193, distance: 228.2
click at [758, 184] on div "My father fixed the broken pipe." at bounding box center [623, 177] width 747 height 13
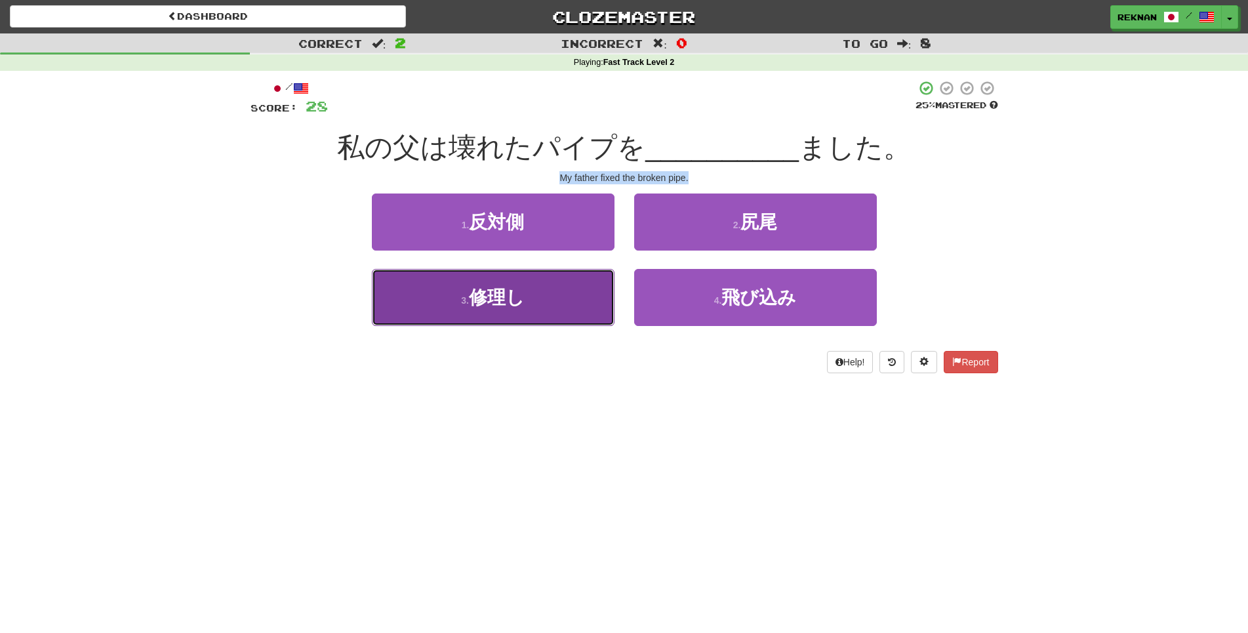
click at [567, 326] on button "3 . 修理し" at bounding box center [493, 297] width 243 height 57
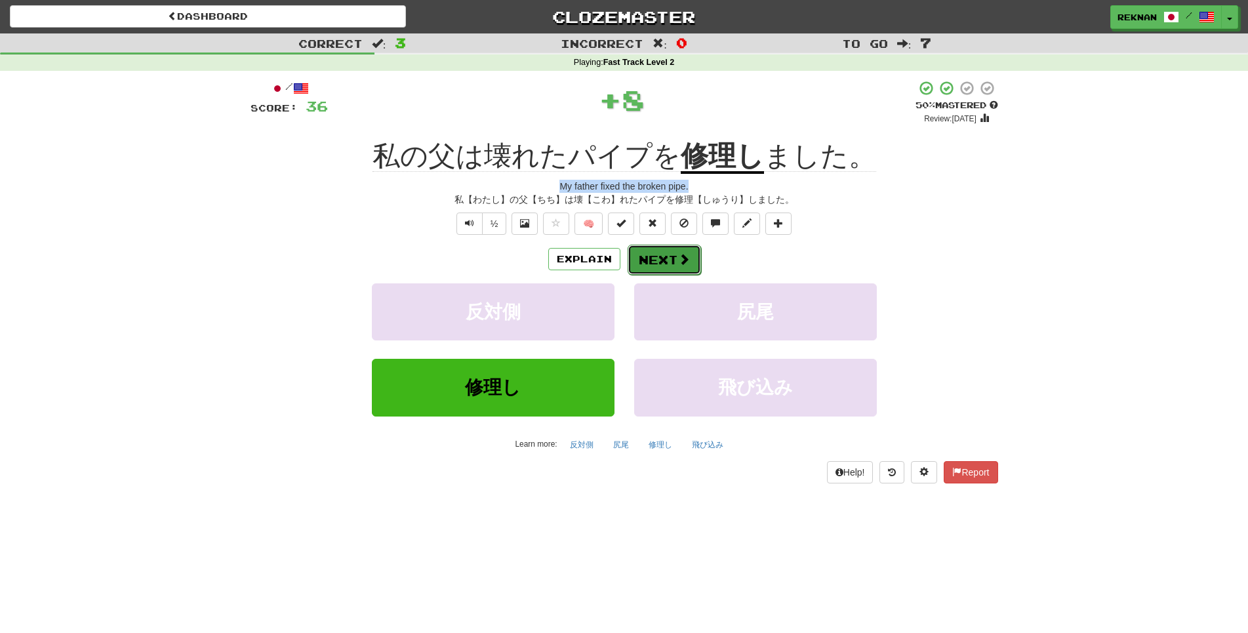
click at [682, 265] on span at bounding box center [684, 259] width 12 height 12
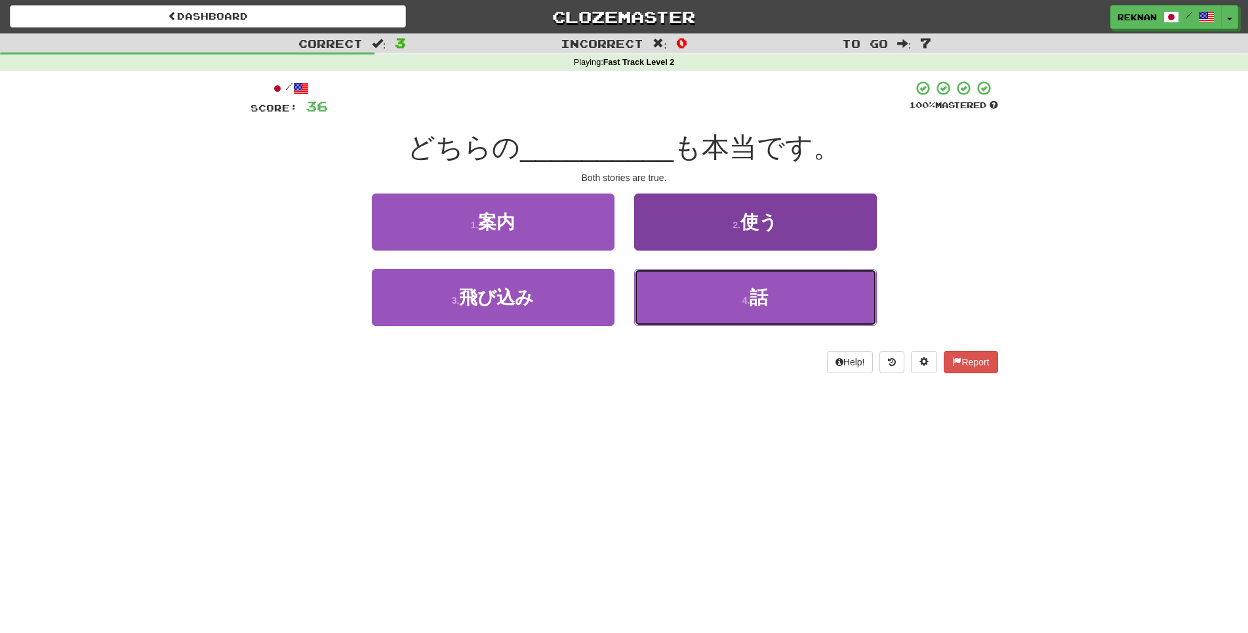
drag, startPoint x: 718, startPoint y: 327, endPoint x: 708, endPoint y: 322, distance: 10.9
click at [718, 326] on button "4 . 話" at bounding box center [755, 297] width 243 height 57
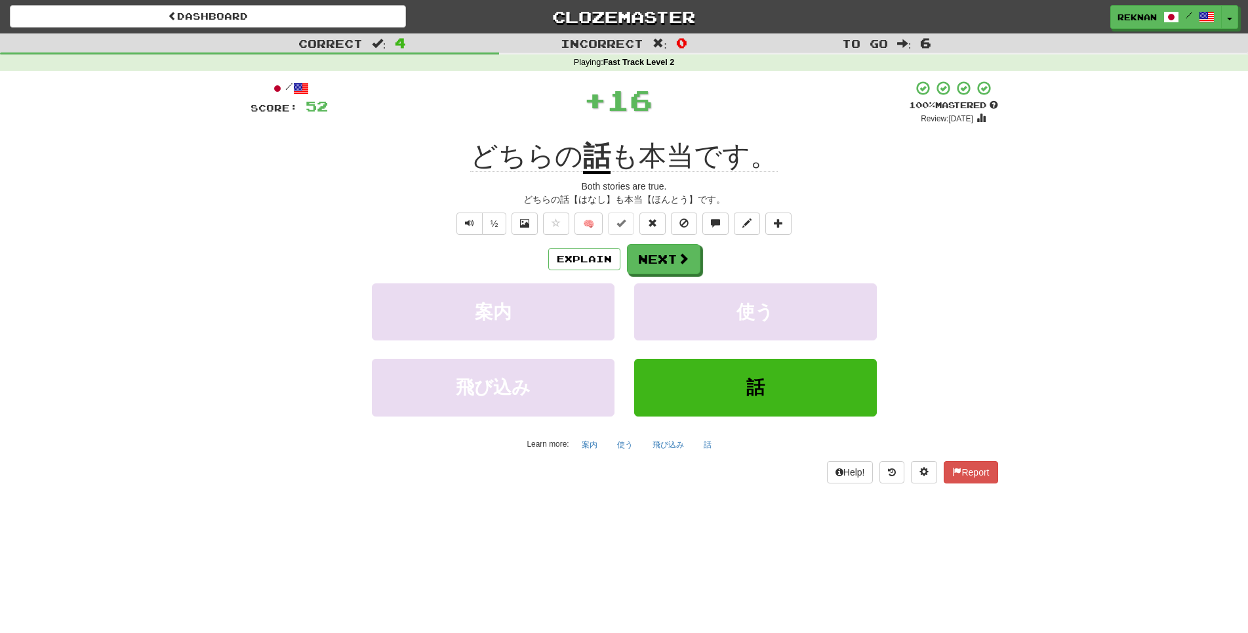
click at [628, 263] on div "/ Score: 52 + 16 100 % Mastered Review: 2026-03-19 どちらの 話 も本当です。 Both stories a…" at bounding box center [623, 281] width 747 height 403
click at [650, 275] on button "Next" at bounding box center [663, 260] width 73 height 30
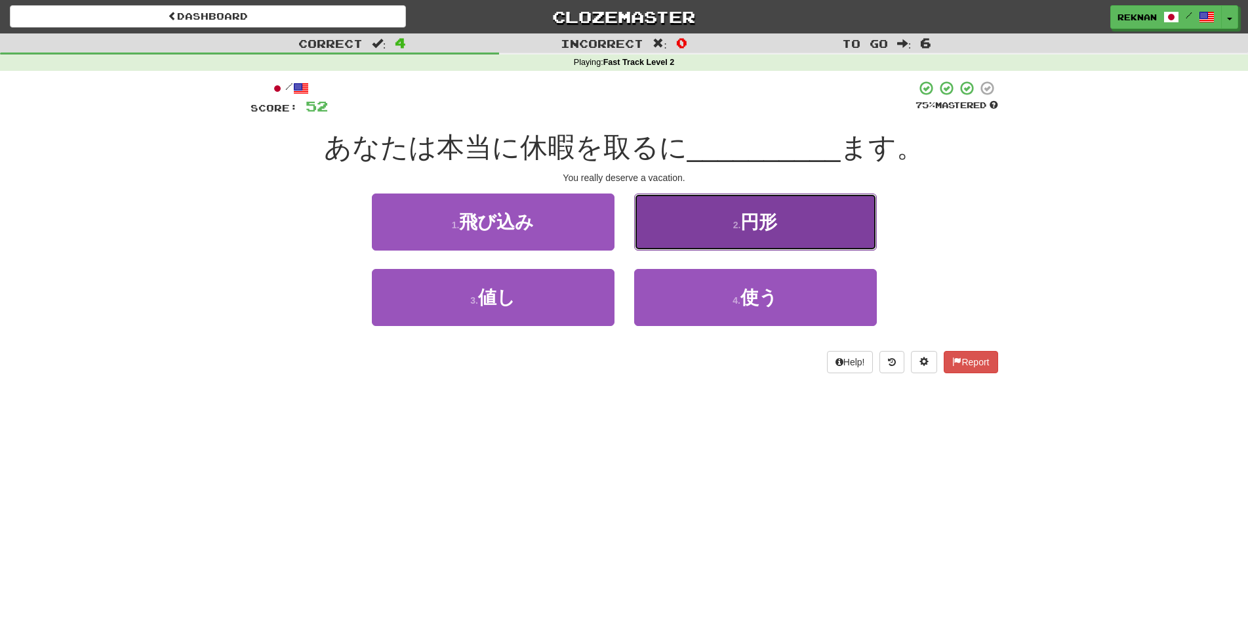
click at [717, 228] on button "2 . 円形" at bounding box center [755, 221] width 243 height 57
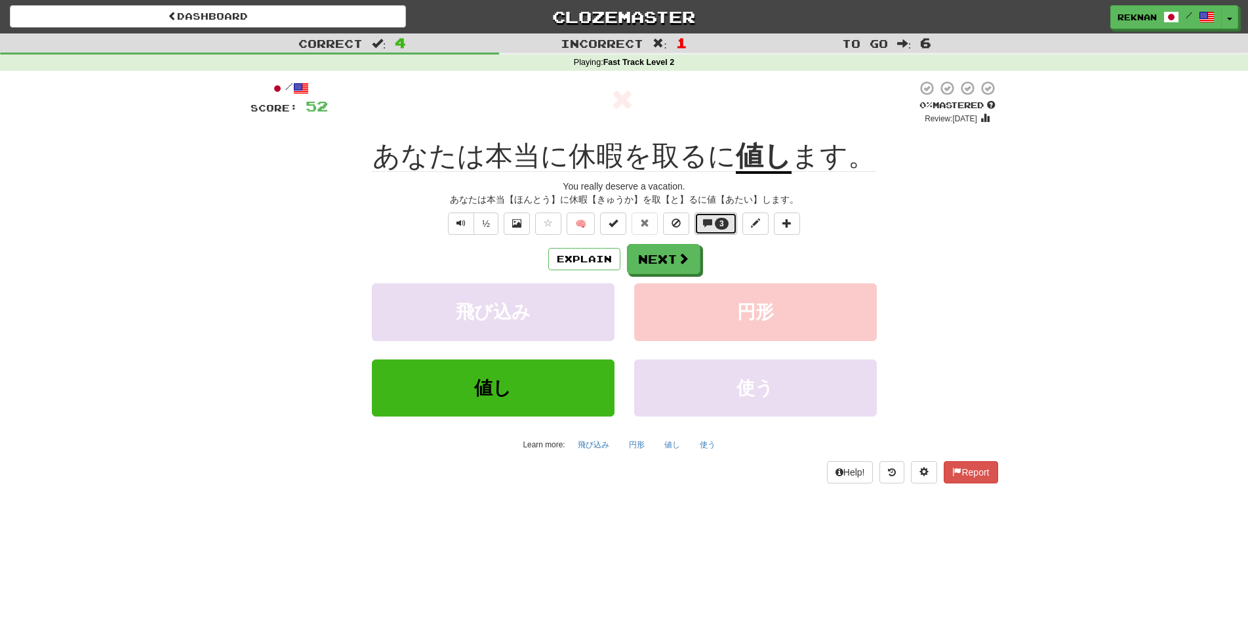
click at [724, 229] on span "3" at bounding box center [722, 224] width 14 height 12
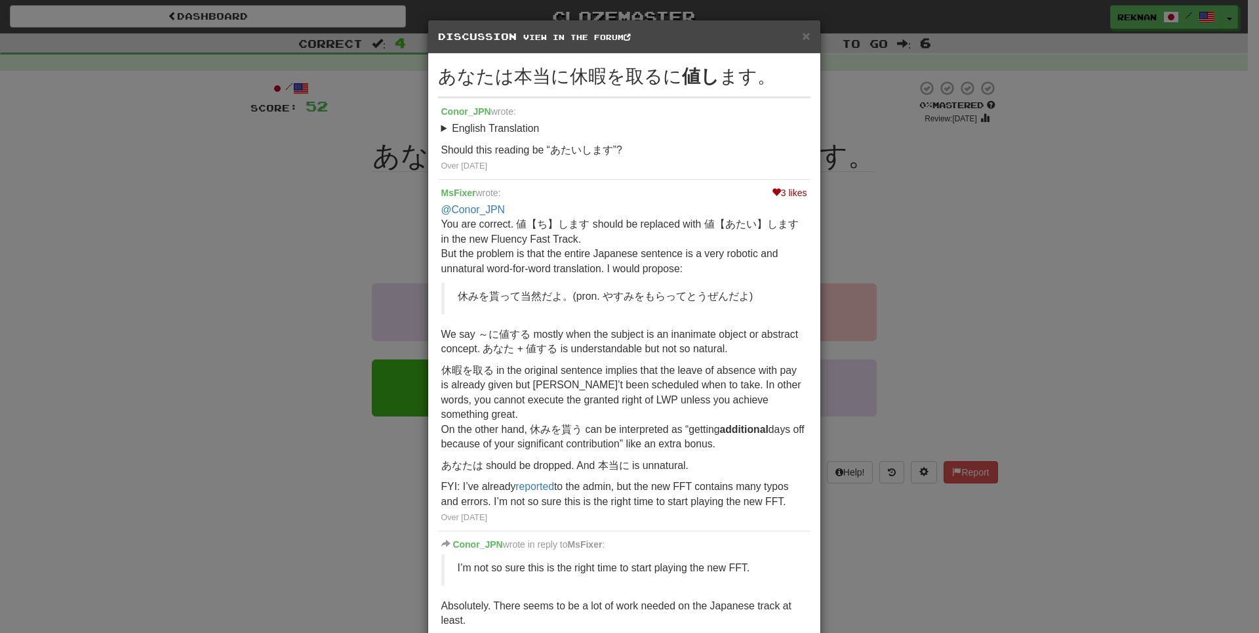
click at [264, 311] on div "× Discussion View in the forum あなたは本当に休暇を取るに 値し ます。 Conor_JPN wrote: English Tr…" at bounding box center [629, 316] width 1259 height 633
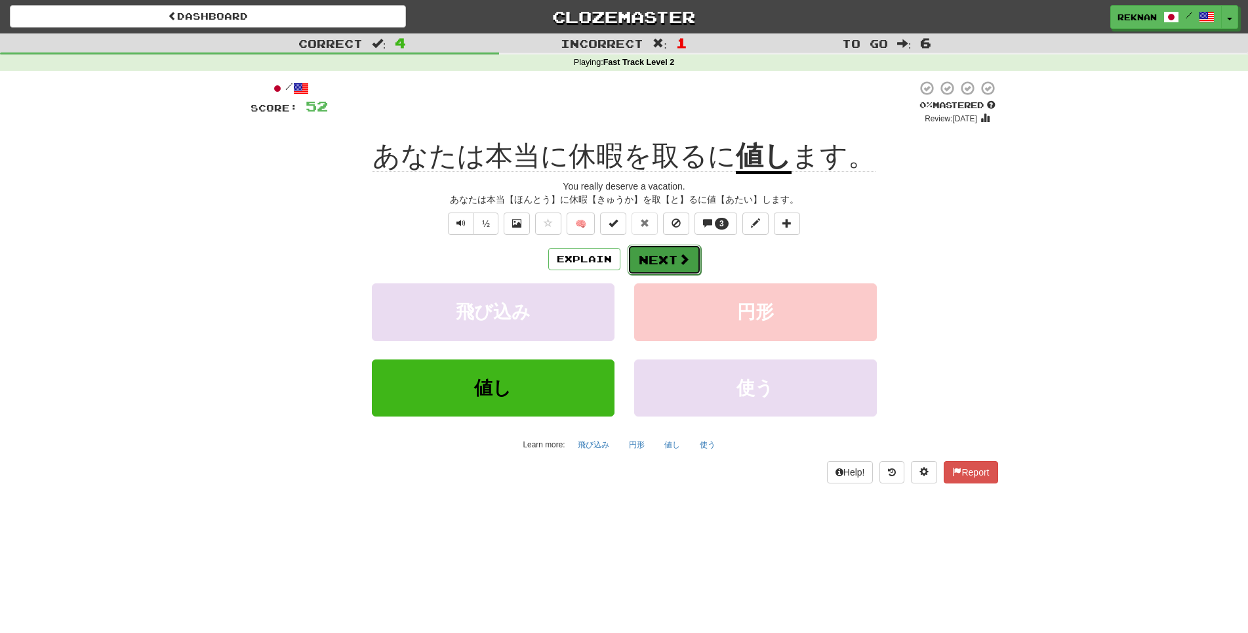
click at [637, 275] on button "Next" at bounding box center [663, 260] width 73 height 30
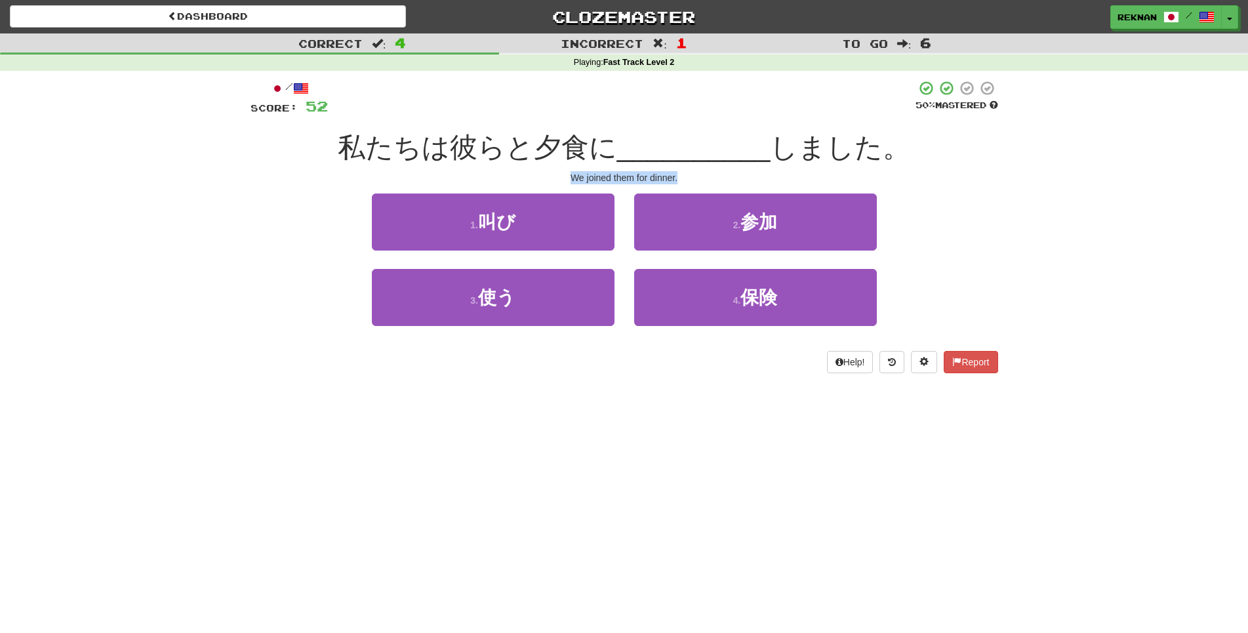
drag, startPoint x: 574, startPoint y: 193, endPoint x: 770, endPoint y: 193, distance: 195.4
click at [770, 184] on div "We joined them for dinner." at bounding box center [623, 177] width 747 height 13
copy div "We joined them for dinner."
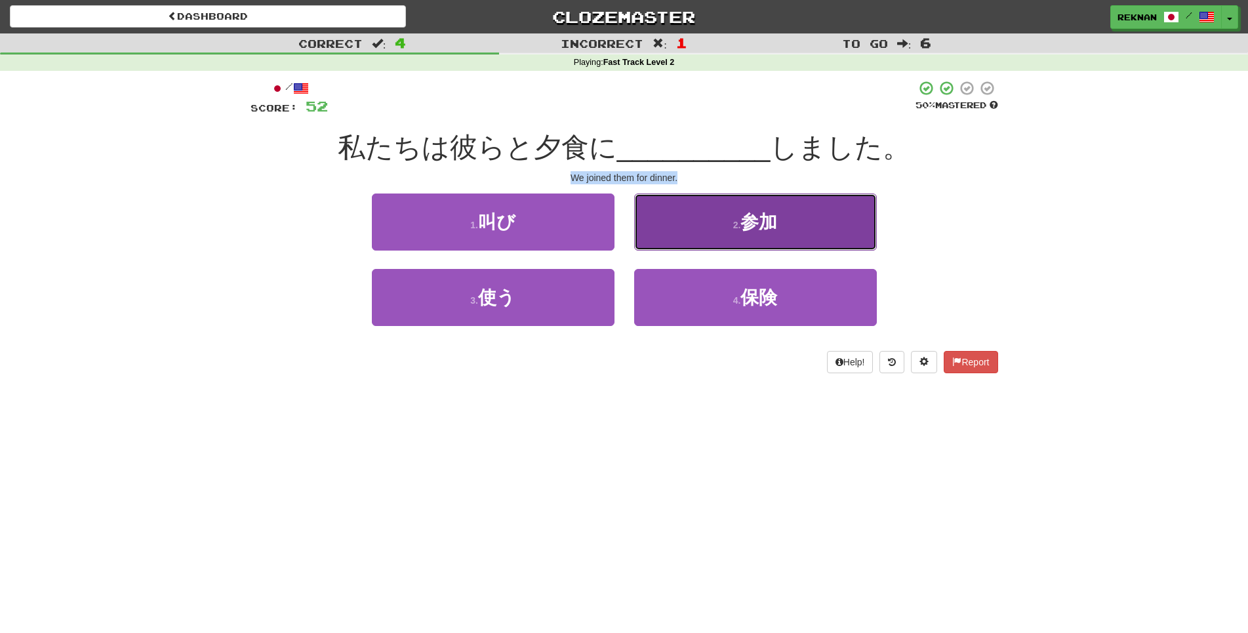
click at [777, 250] on button "2 . 参加" at bounding box center [755, 221] width 243 height 57
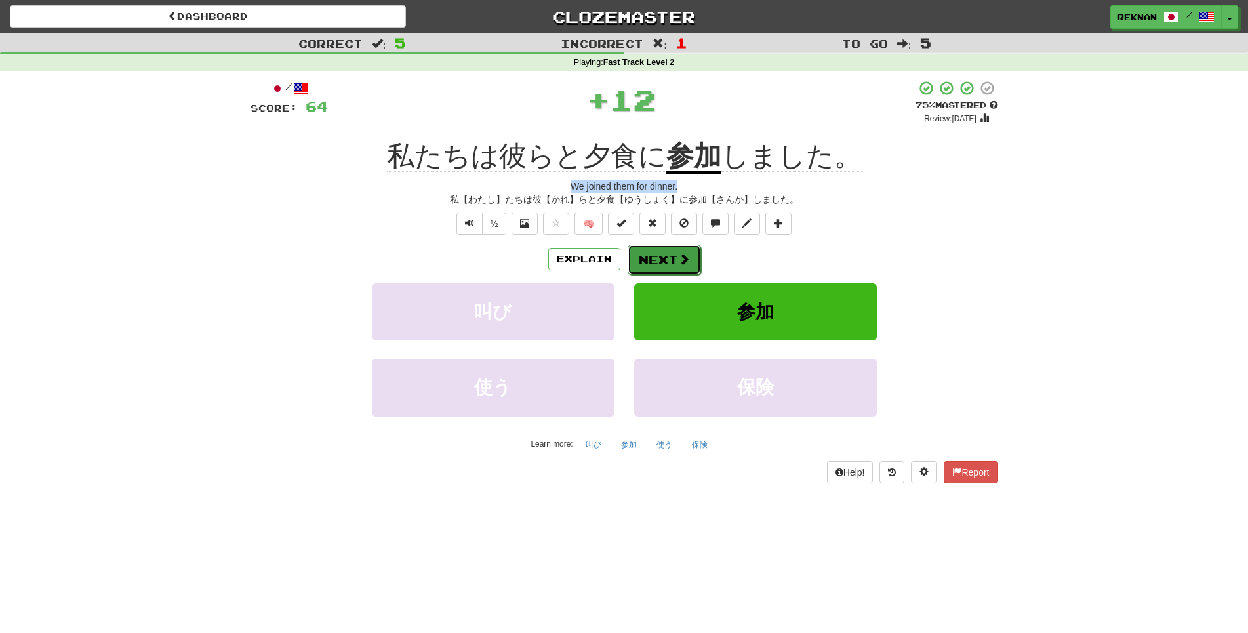
click at [681, 265] on span at bounding box center [684, 259] width 12 height 12
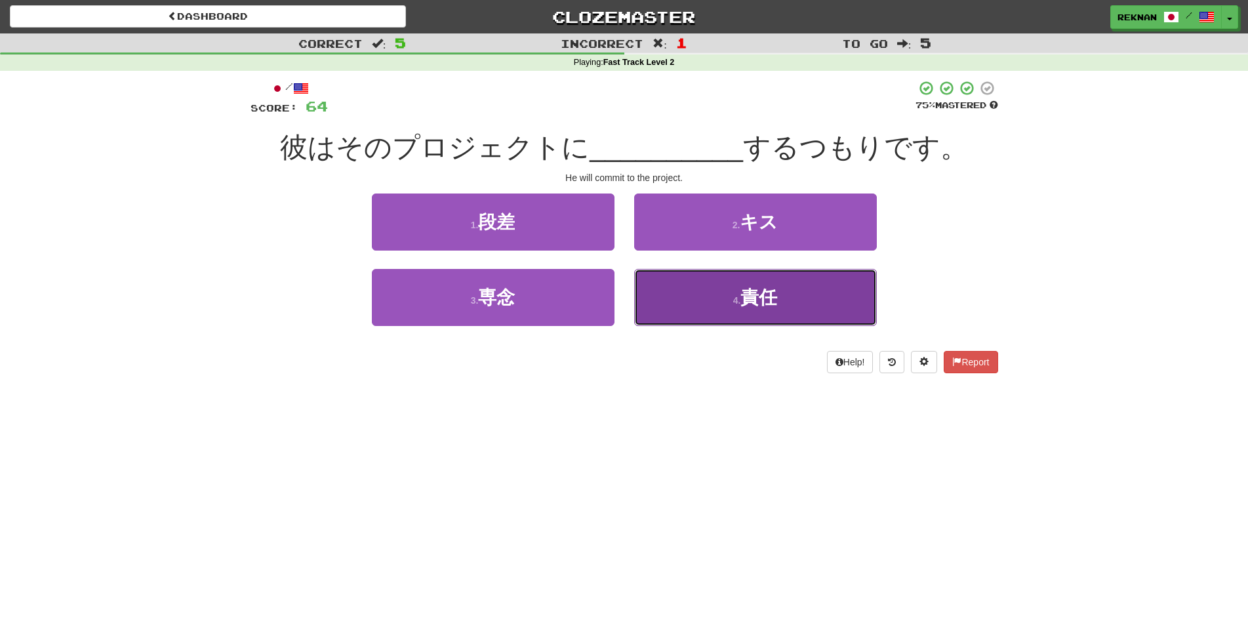
click at [753, 308] on span "責任" at bounding box center [758, 297] width 37 height 20
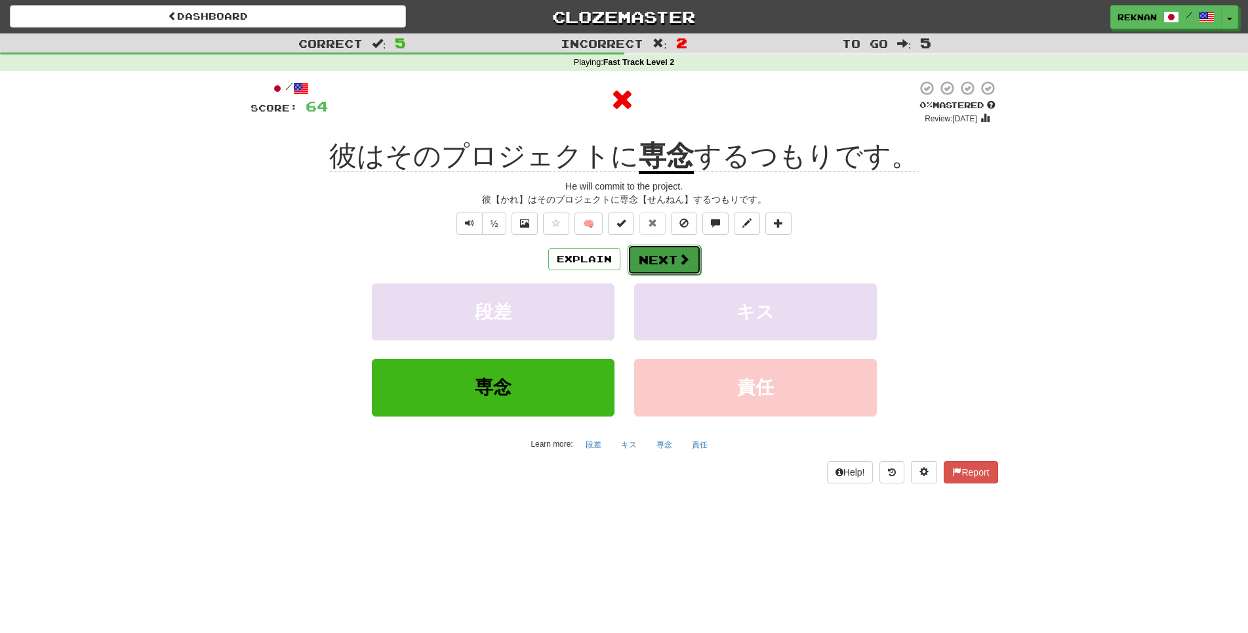
click at [686, 265] on span at bounding box center [684, 259] width 12 height 12
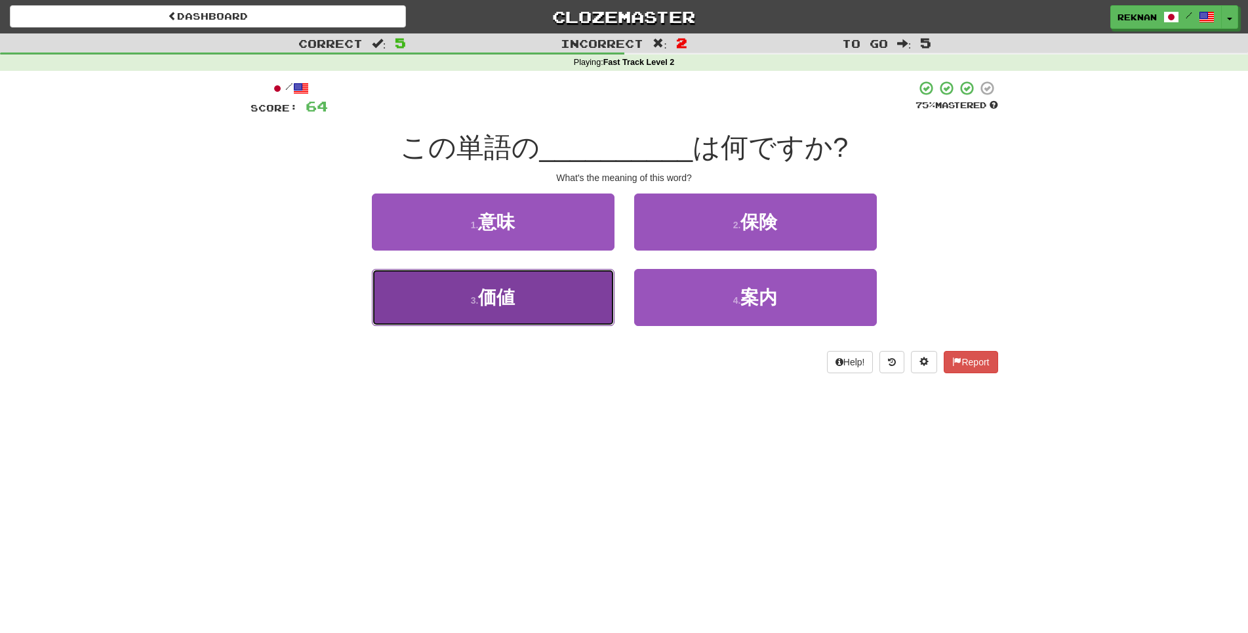
click at [432, 326] on button "3 . 価値" at bounding box center [493, 297] width 243 height 57
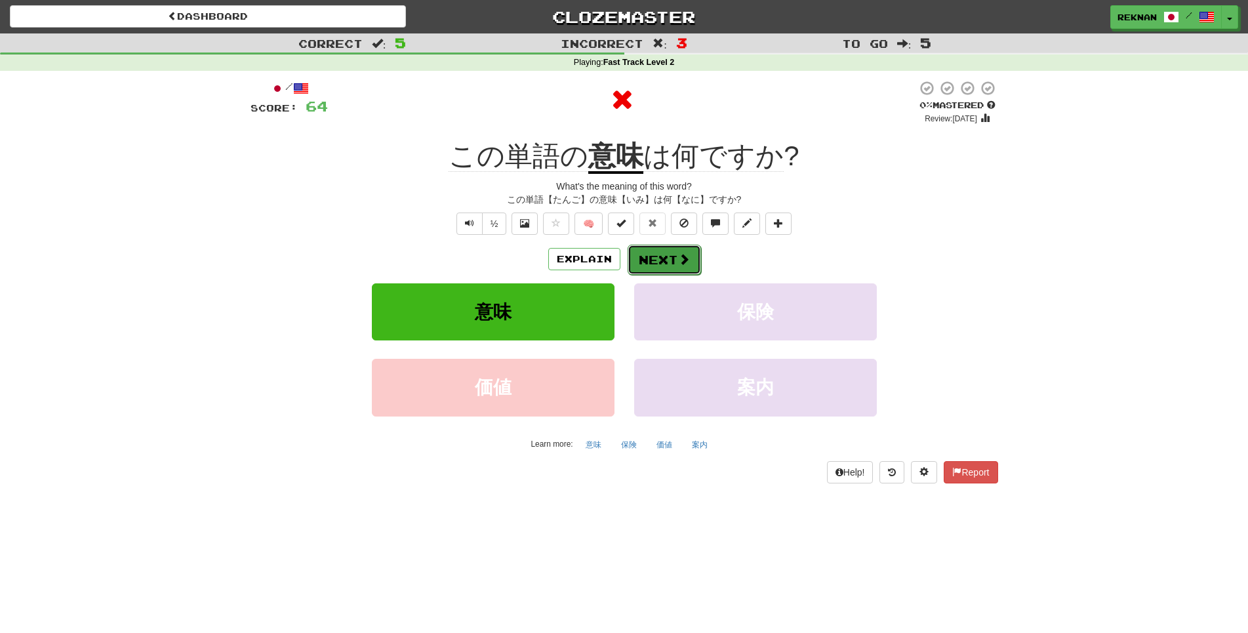
click at [671, 275] on button "Next" at bounding box center [663, 260] width 73 height 30
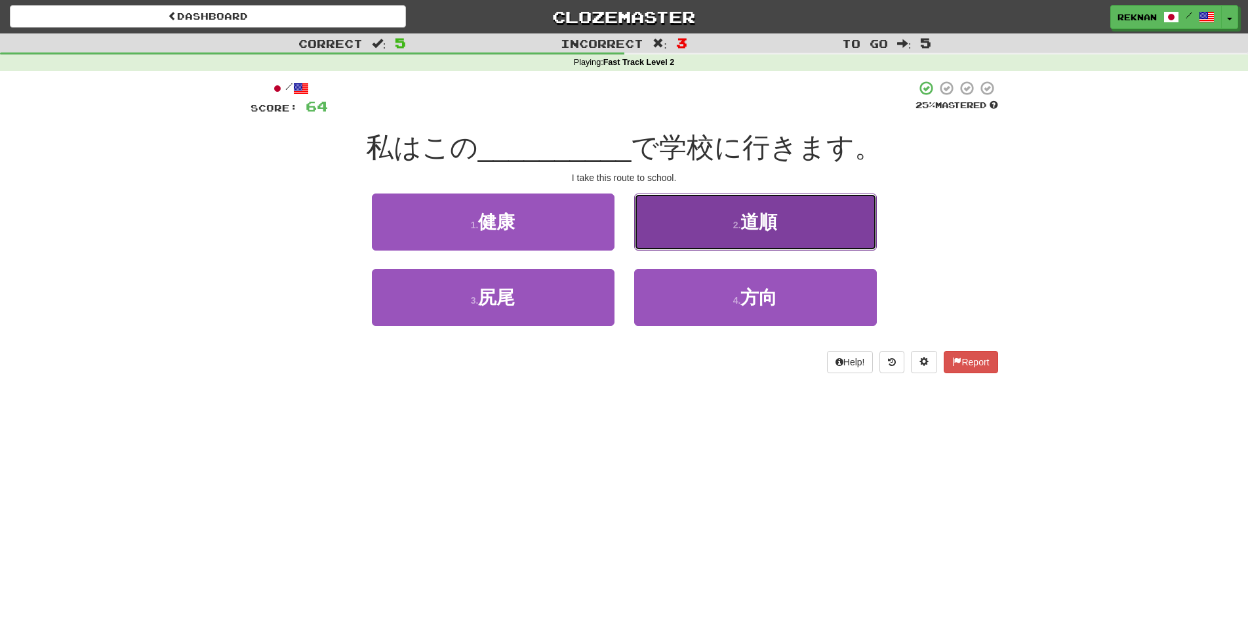
click at [708, 250] on button "2 . 道順" at bounding box center [755, 221] width 243 height 57
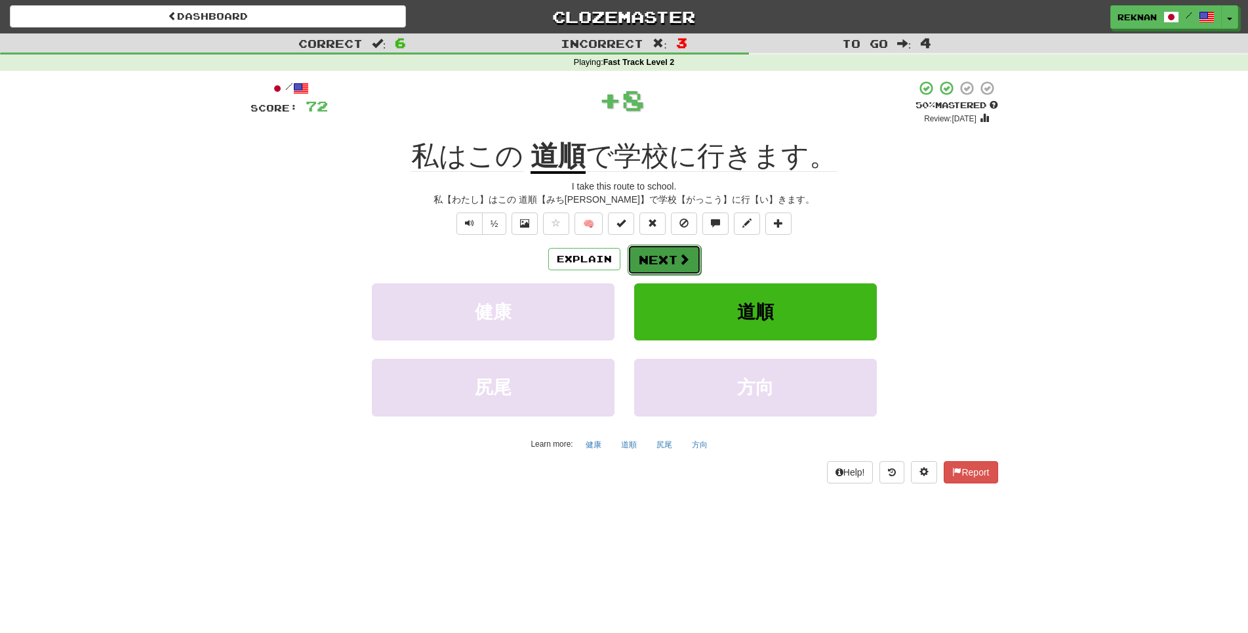
click at [660, 271] on button "Next" at bounding box center [663, 260] width 73 height 30
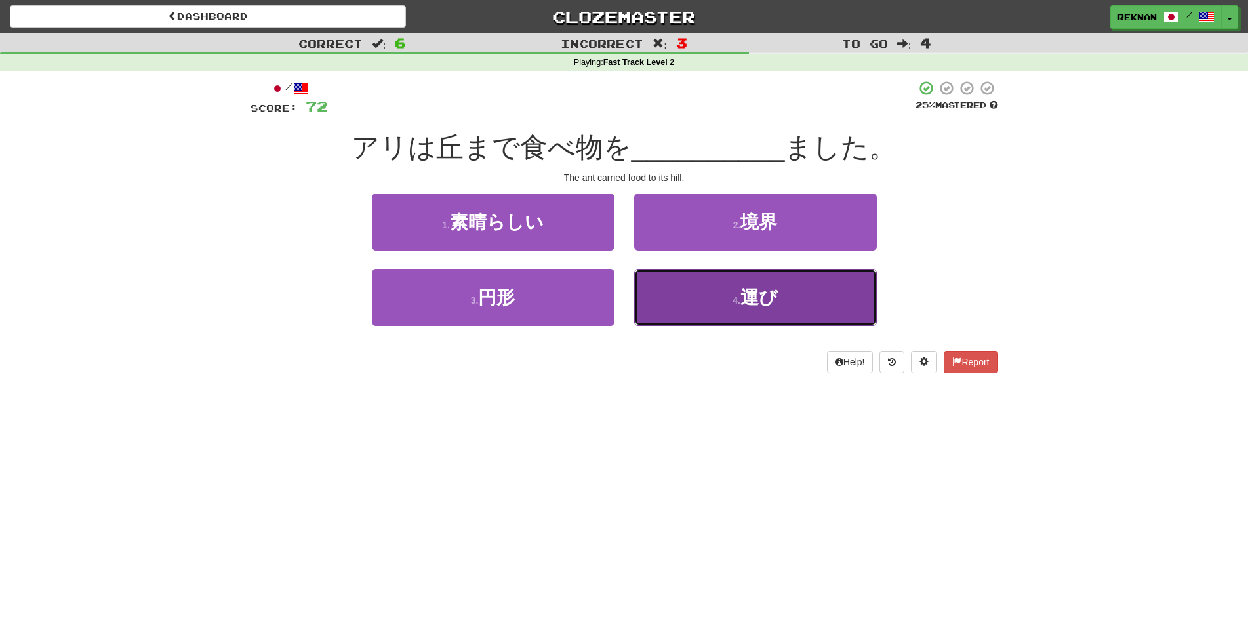
click at [676, 326] on button "4 . 運び" at bounding box center [755, 297] width 243 height 57
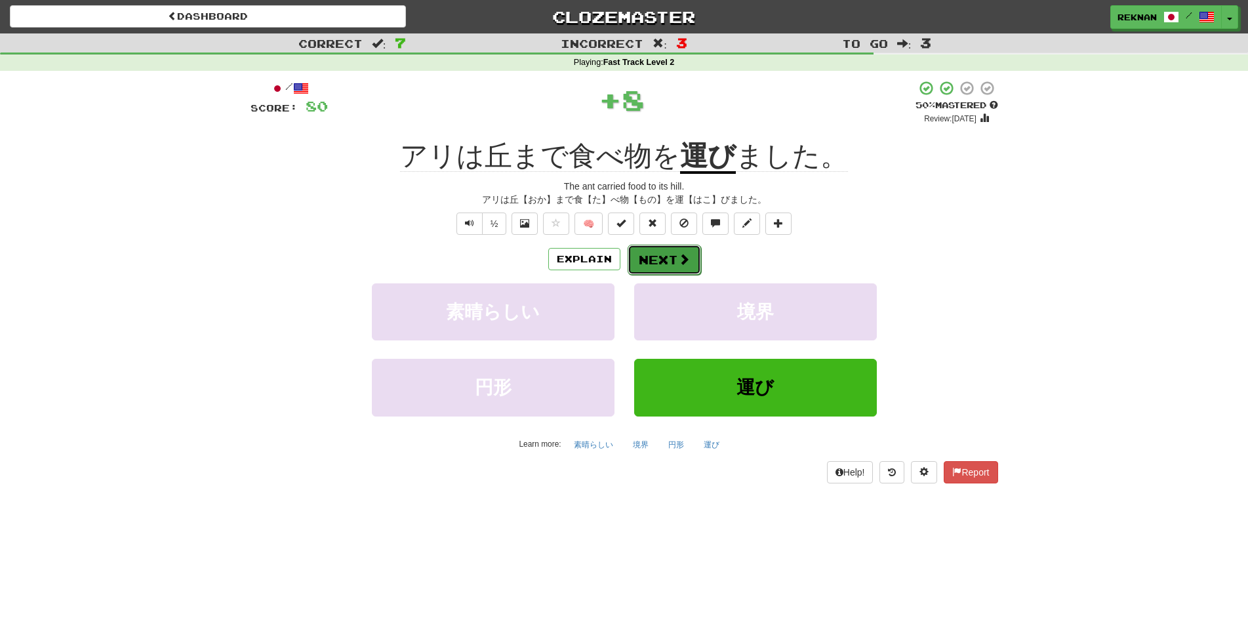
click at [667, 275] on button "Next" at bounding box center [663, 260] width 73 height 30
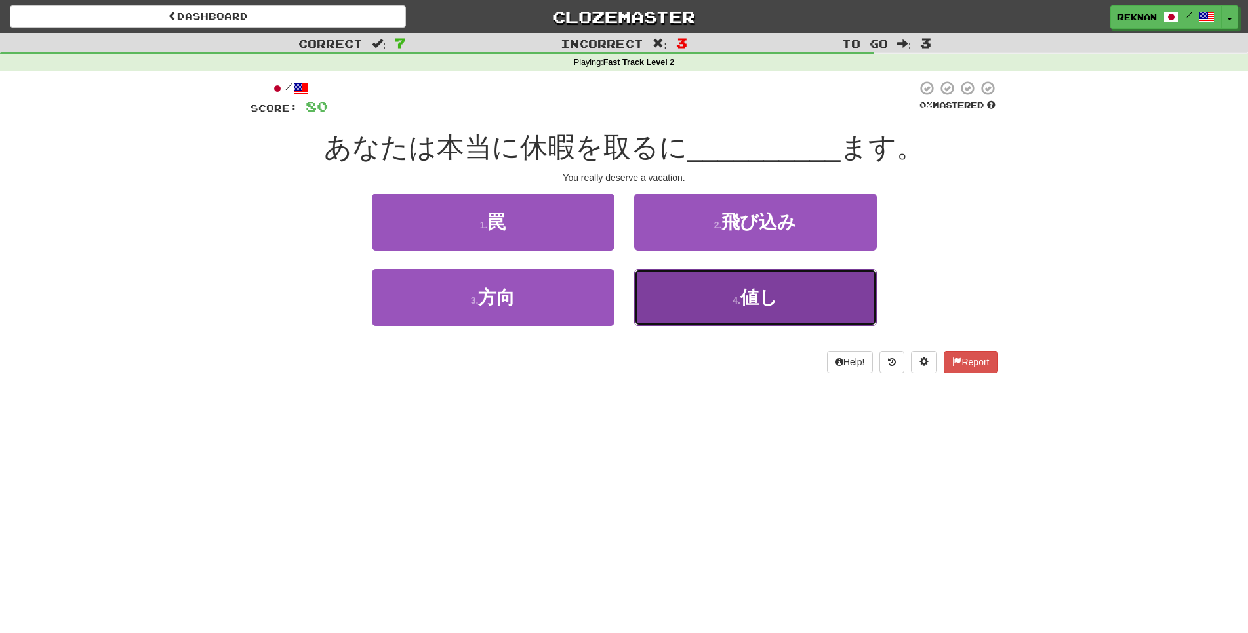
click at [662, 311] on button "4 . 値し" at bounding box center [755, 297] width 243 height 57
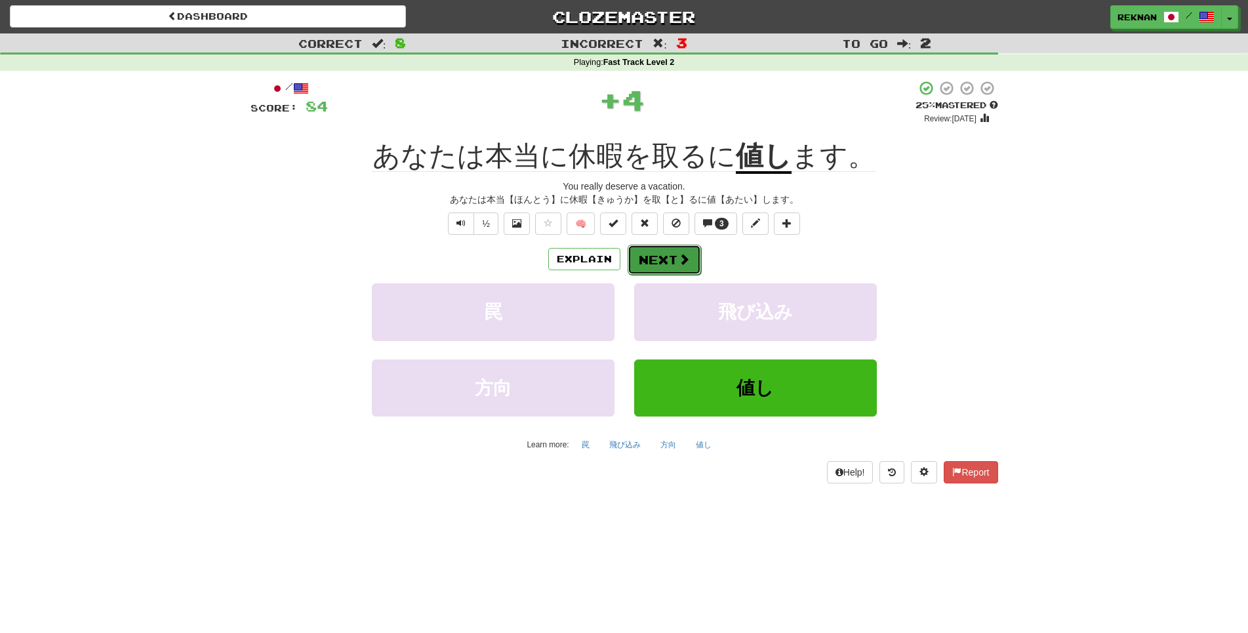
click at [674, 272] on button "Next" at bounding box center [663, 260] width 73 height 30
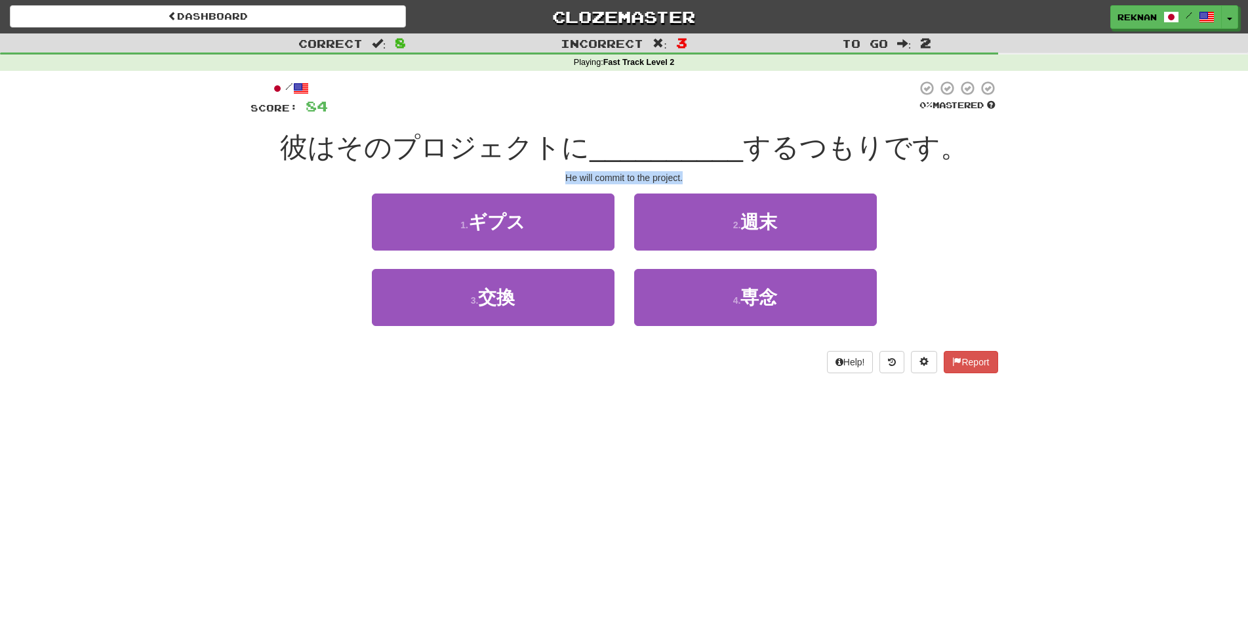
drag, startPoint x: 526, startPoint y: 195, endPoint x: 742, endPoint y: 185, distance: 216.6
click at [742, 185] on div "/ Score: 84 0 % Mastered 彼はそのプロジェクトに __________ するつもりです。 He will commit to the …" at bounding box center [623, 226] width 747 height 293
copy div "He will commit to the project."
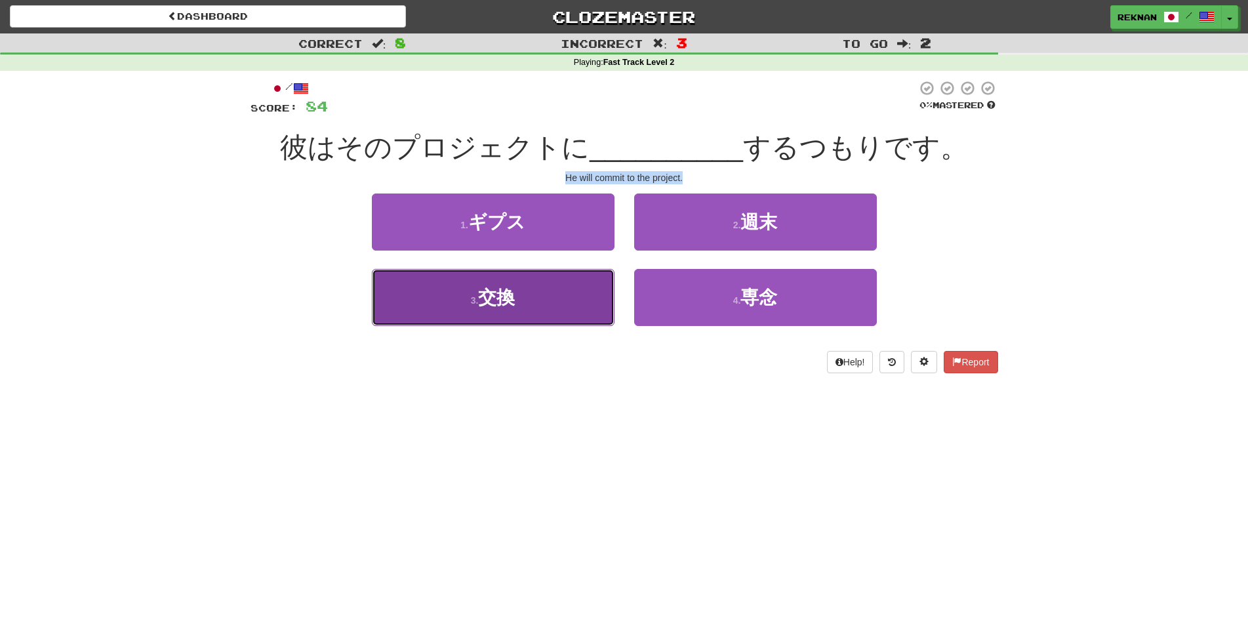
click at [605, 309] on button "3 . 交換" at bounding box center [493, 297] width 243 height 57
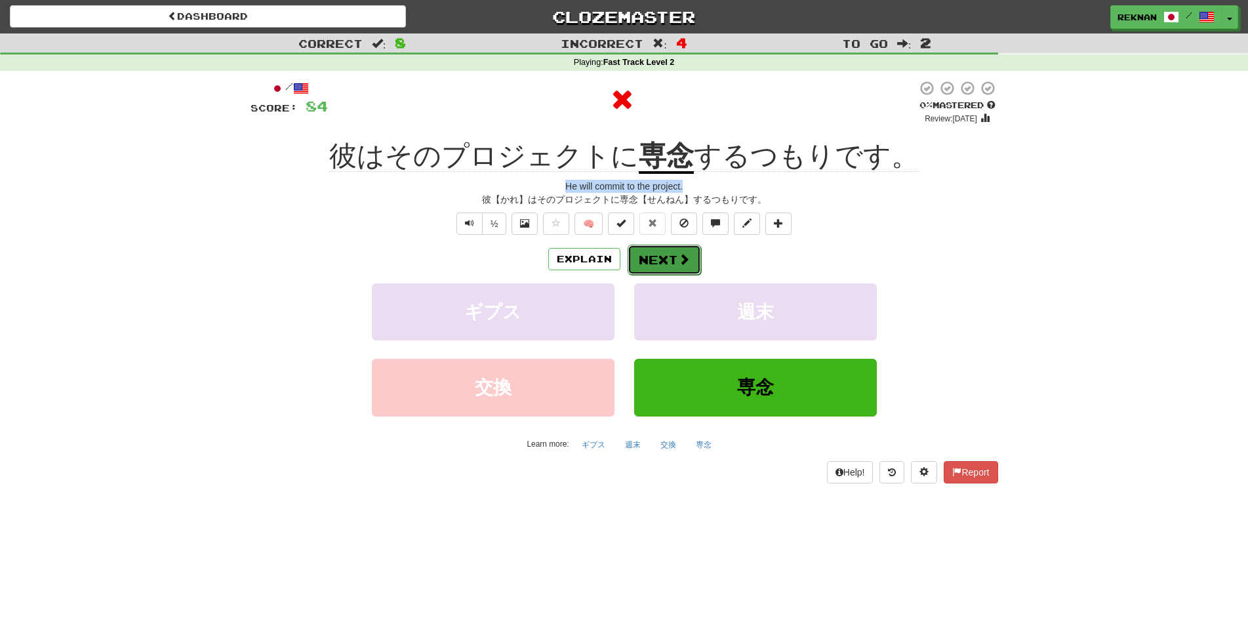
click at [684, 265] on span at bounding box center [684, 259] width 12 height 12
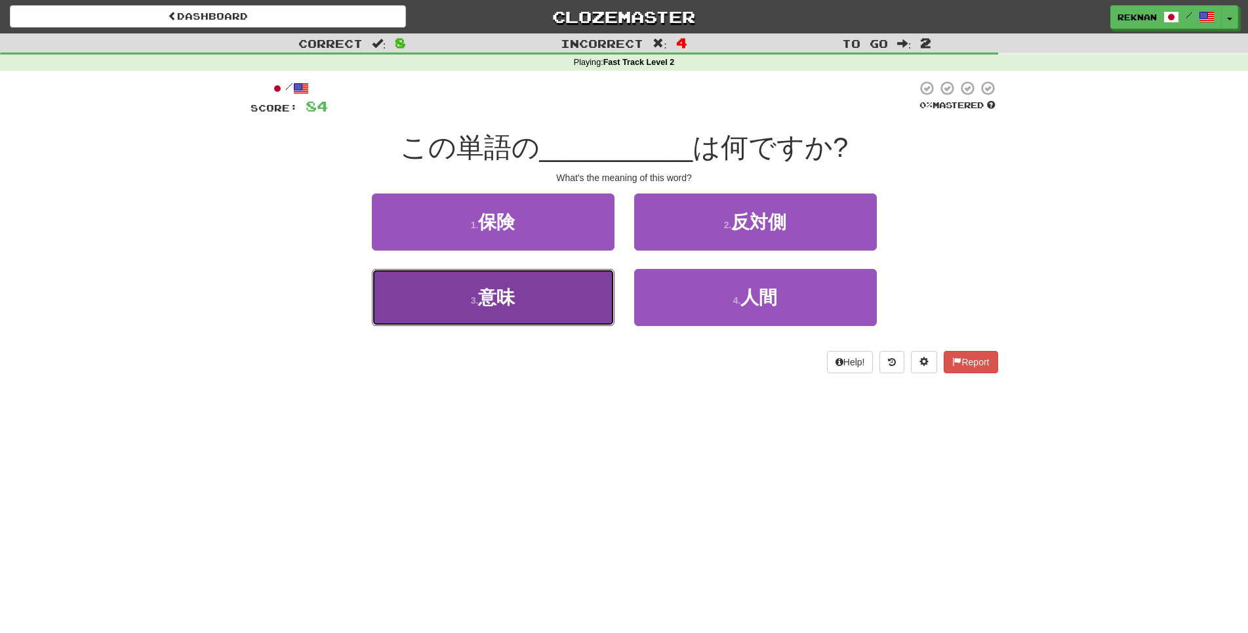
click at [540, 323] on button "3 . 意味" at bounding box center [493, 297] width 243 height 57
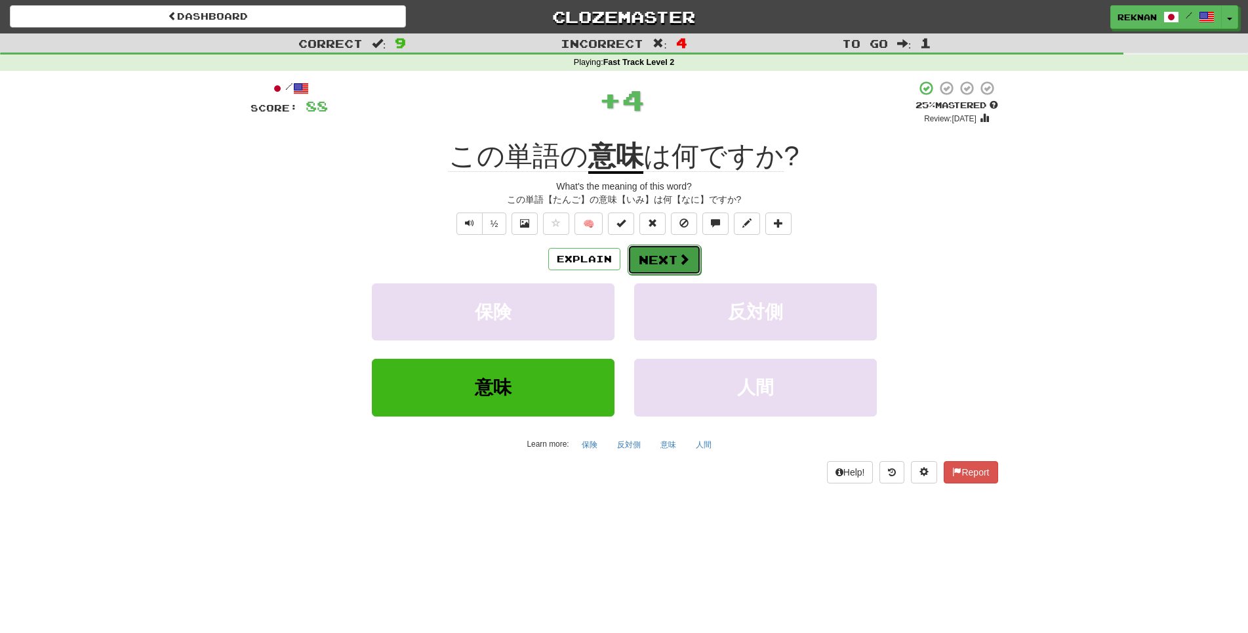
click at [694, 273] on button "Next" at bounding box center [663, 260] width 73 height 30
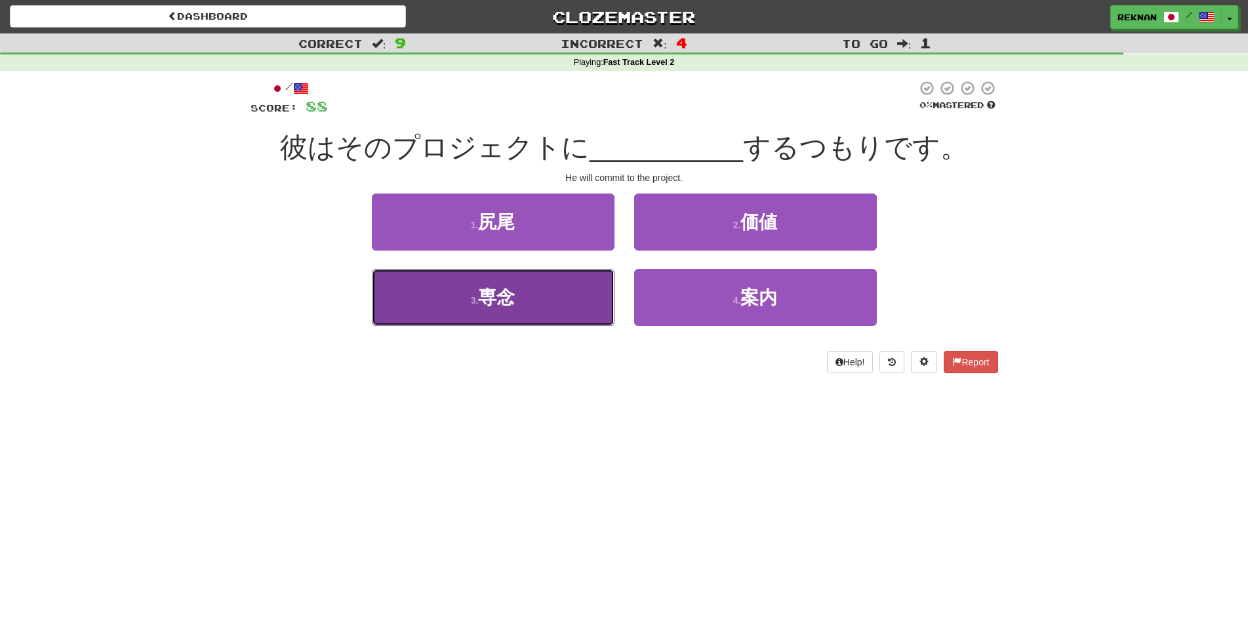
click at [572, 326] on button "3 . 専念" at bounding box center [493, 297] width 243 height 57
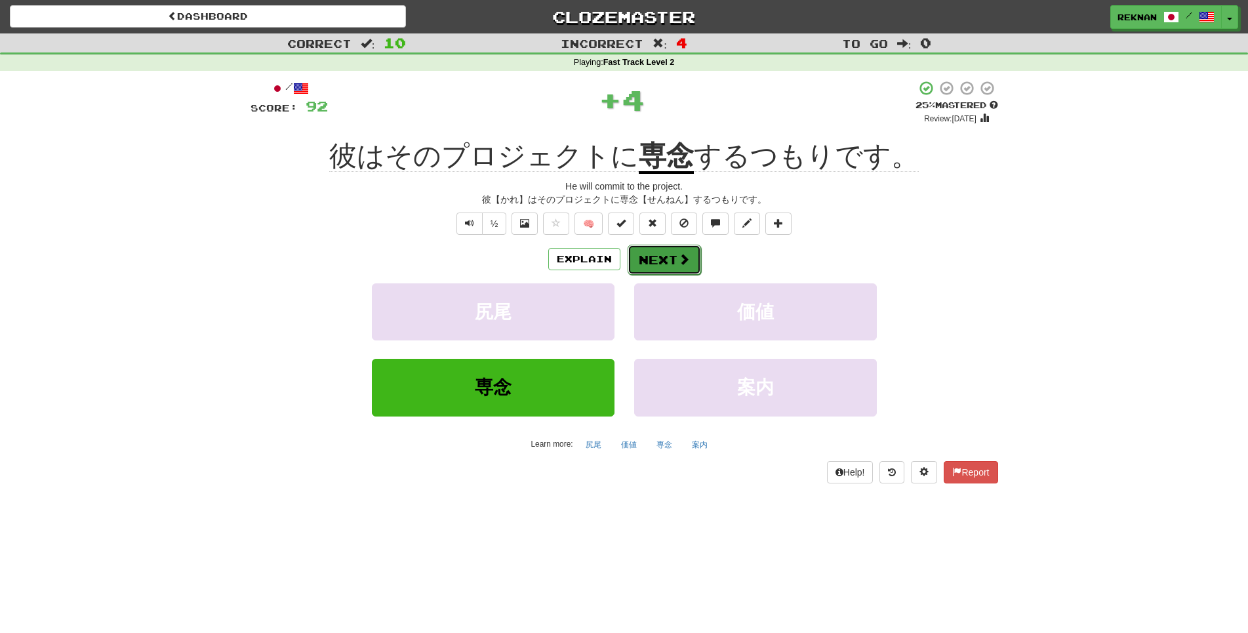
click at [648, 275] on button "Next" at bounding box center [663, 260] width 73 height 30
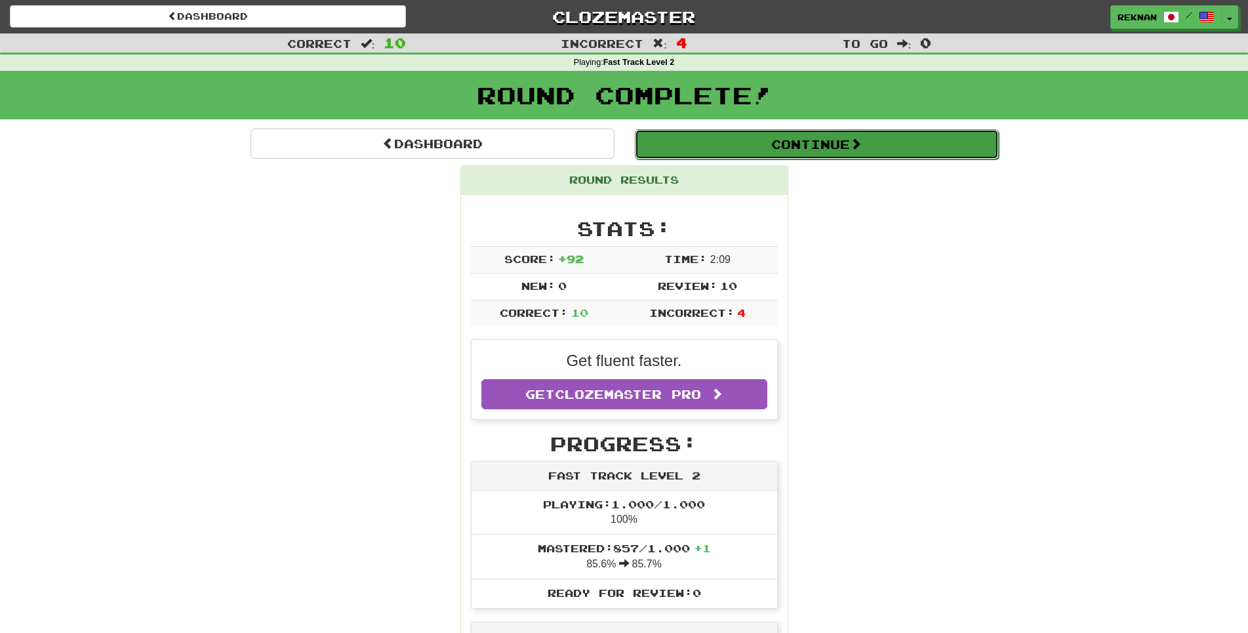
click at [818, 159] on button "Continue" at bounding box center [817, 144] width 364 height 30
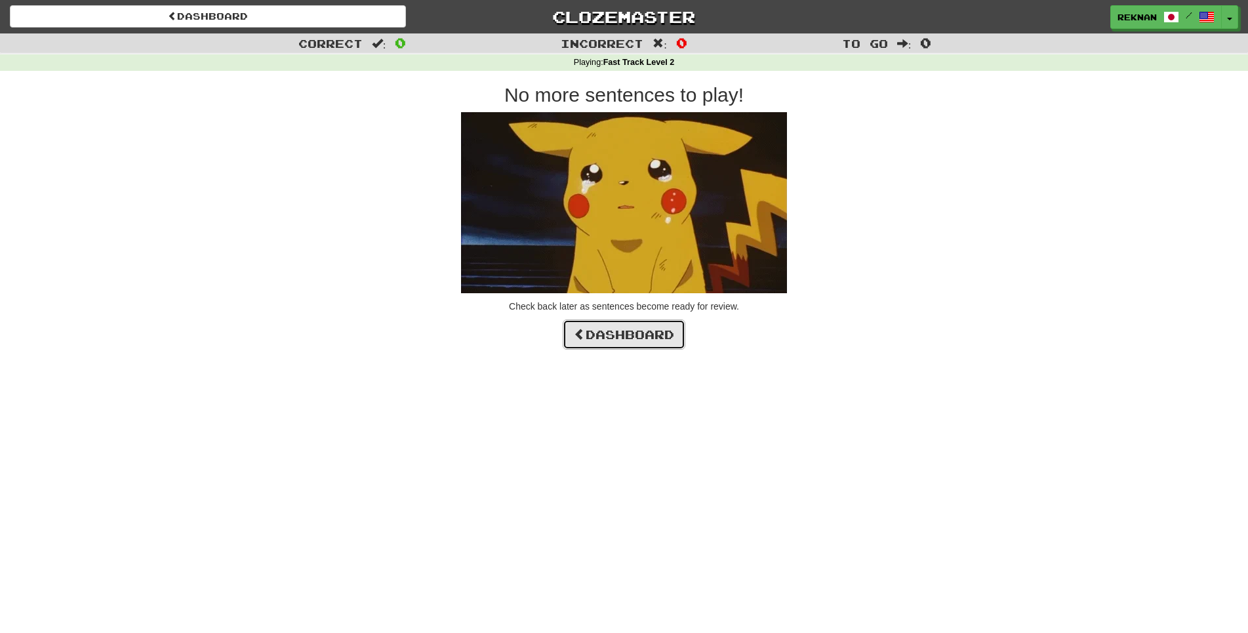
click at [633, 349] on link "Dashboard" at bounding box center [624, 334] width 123 height 30
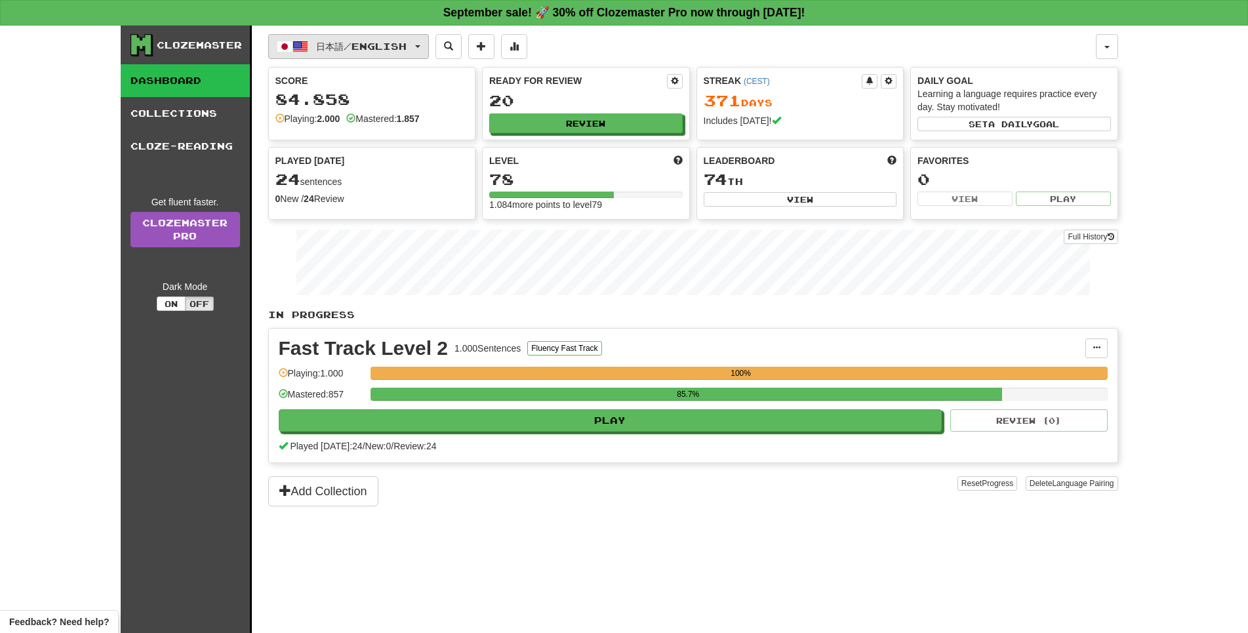
click at [429, 49] on button "日本語 / English" at bounding box center [348, 46] width 161 height 25
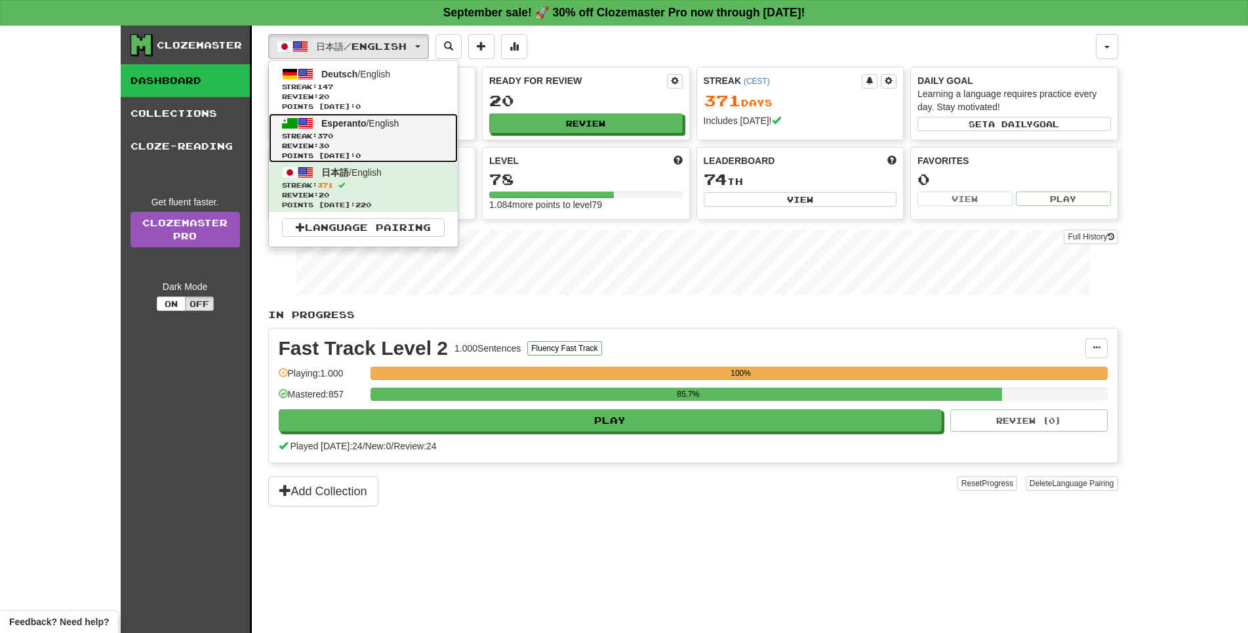
click at [428, 124] on link "Esperanto / English Streak: 370 Review: 30 Points [DATE]: 0" at bounding box center [363, 137] width 189 height 49
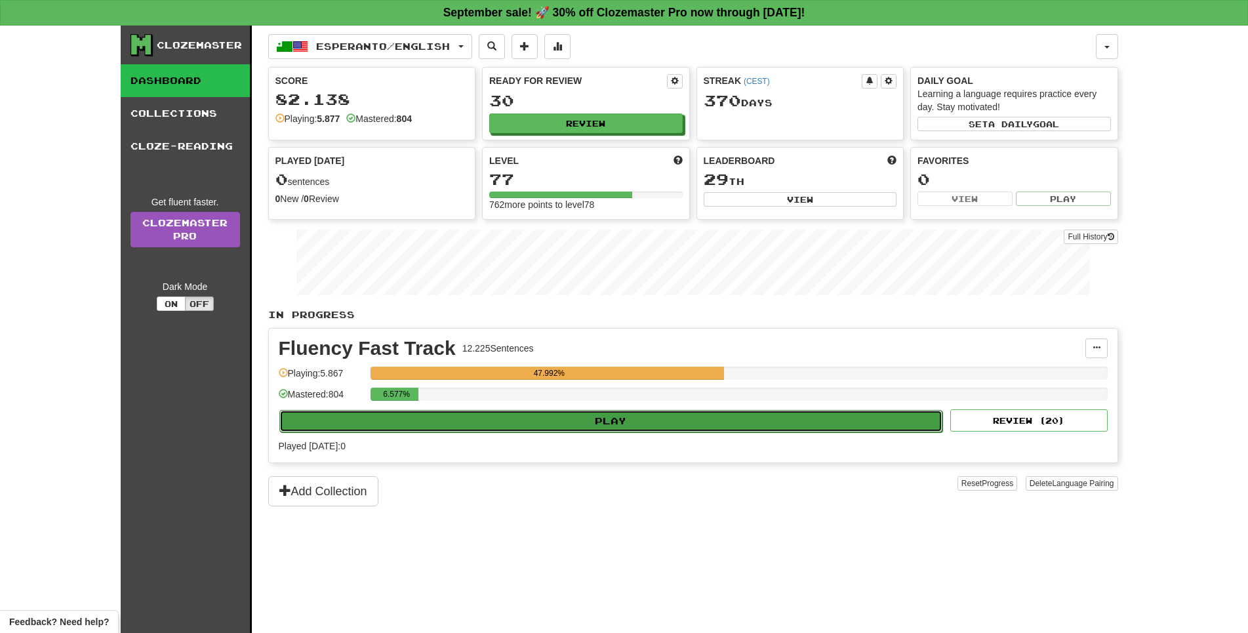
click at [639, 432] on button "Play" at bounding box center [611, 421] width 664 height 22
select select "**"
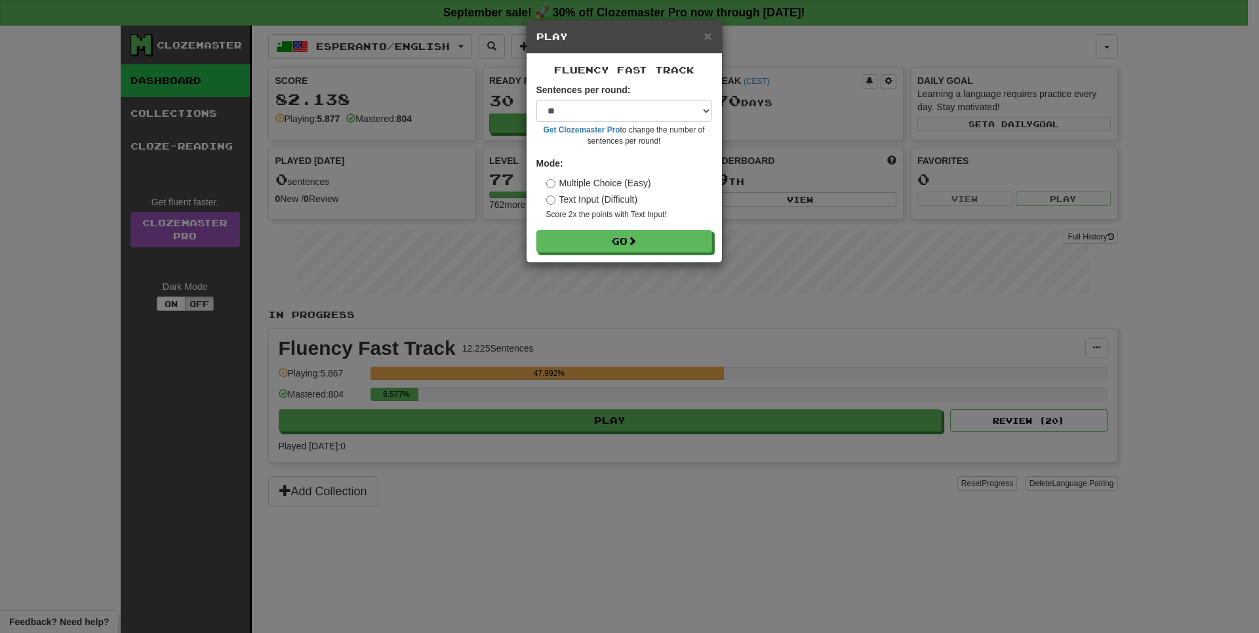
click at [663, 282] on div "× Play Fluency Fast Track Sentences per round: * ** ** ** ** ** *** ******** Ge…" at bounding box center [629, 316] width 1259 height 633
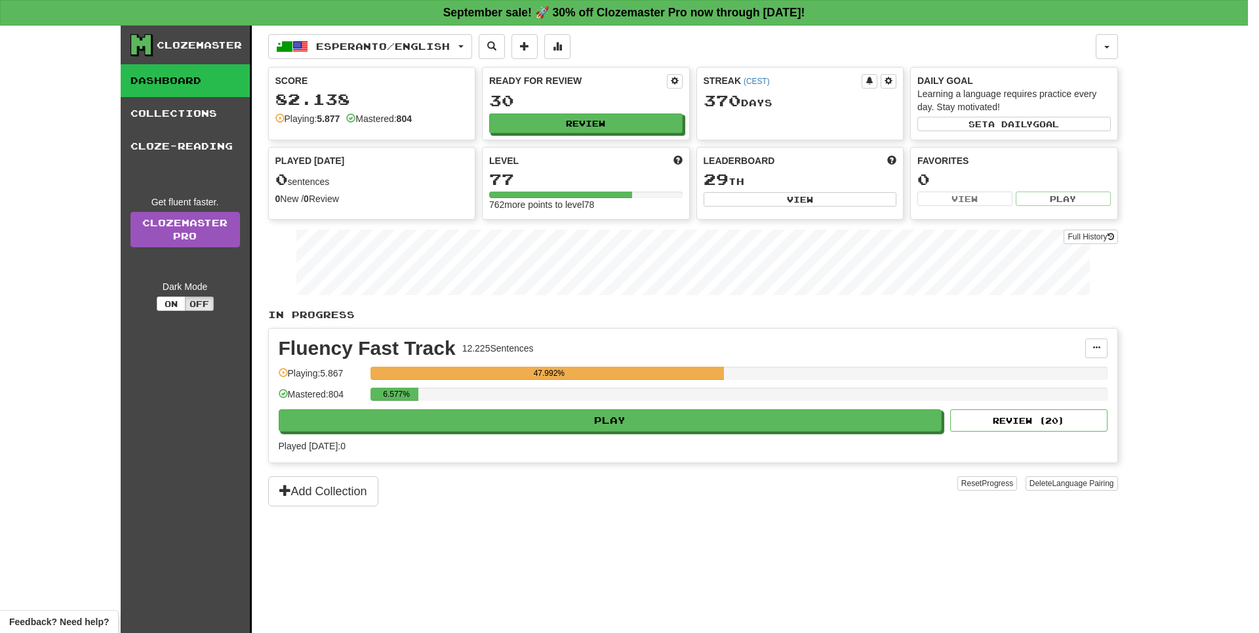
click at [663, 271] on div at bounding box center [629, 316] width 1259 height 633
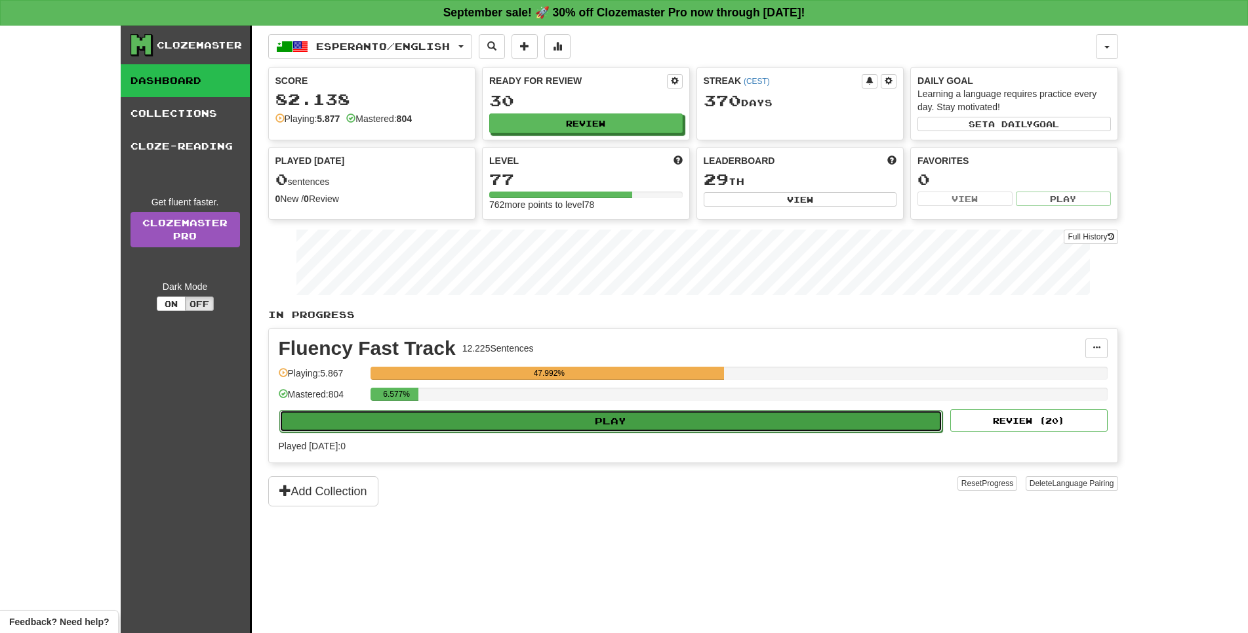
click at [623, 432] on button "Play" at bounding box center [611, 421] width 664 height 22
select select "**"
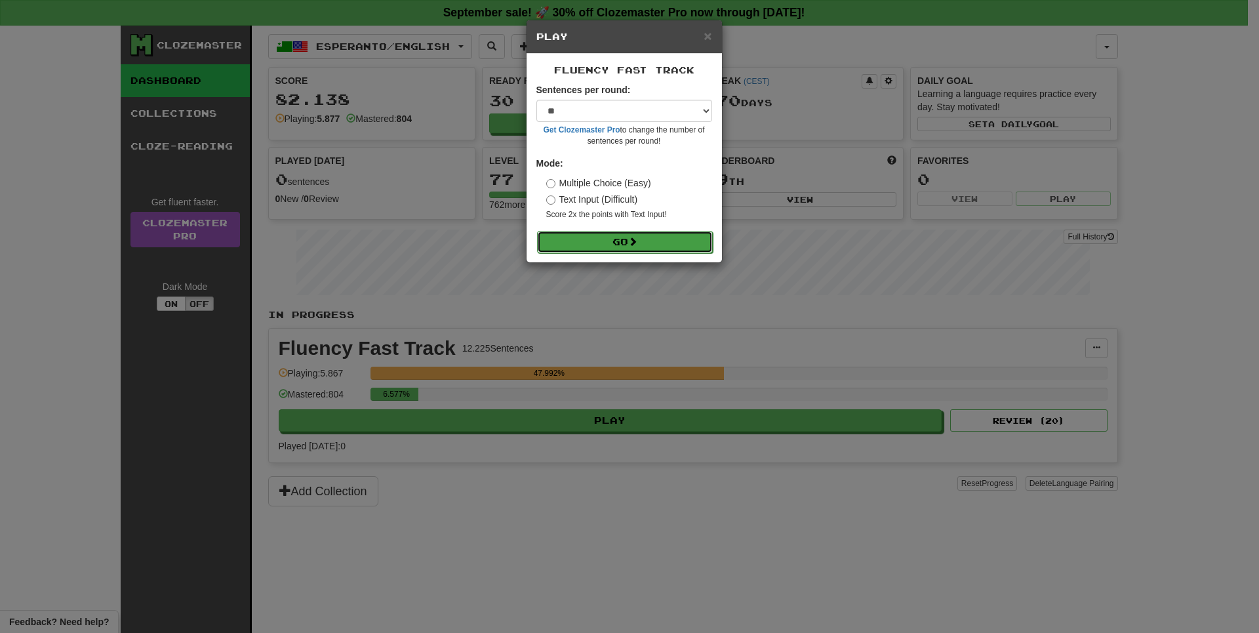
click at [646, 244] on button "Go" at bounding box center [625, 242] width 176 height 22
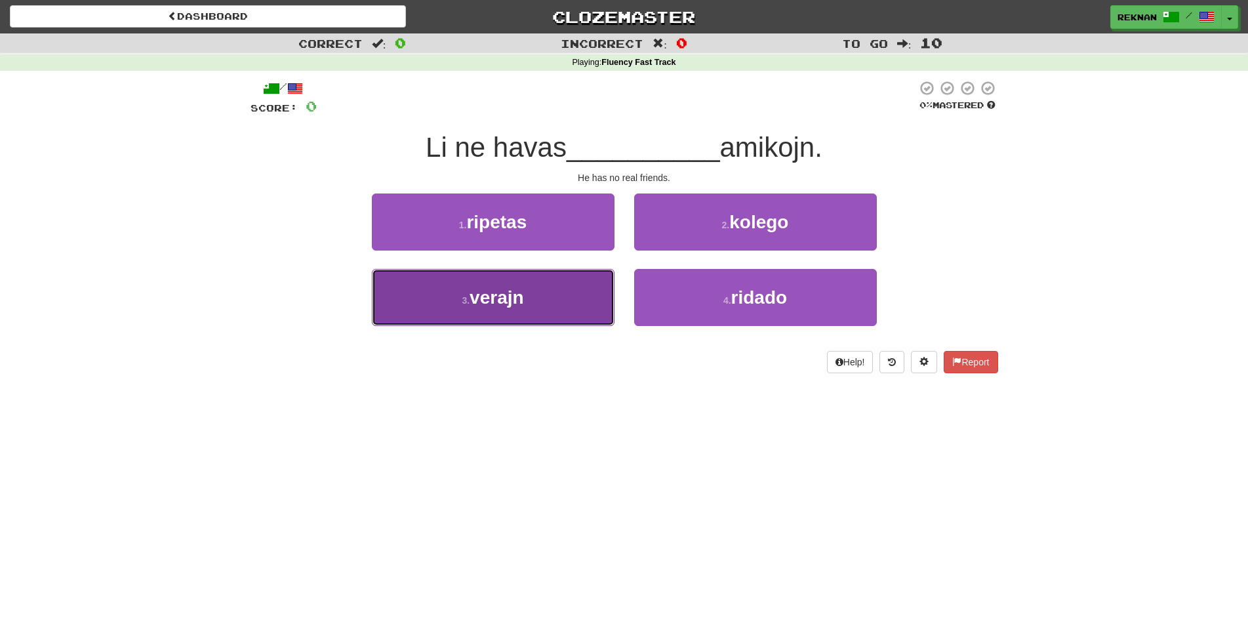
click at [491, 308] on span "verajn" at bounding box center [496, 297] width 54 height 20
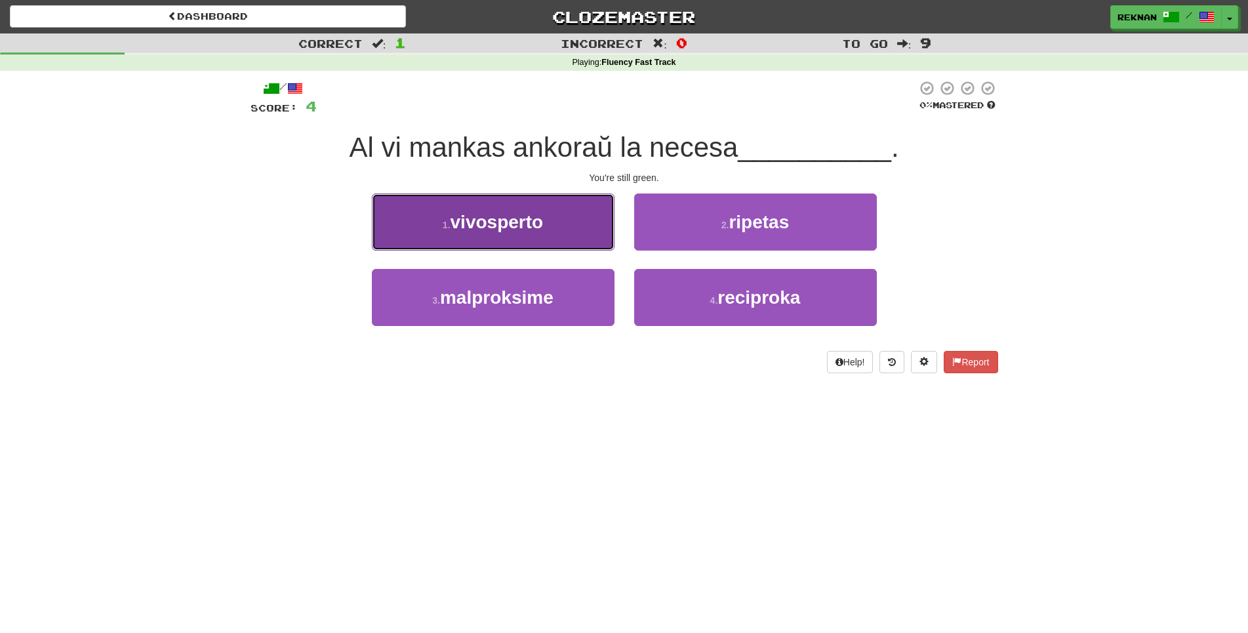
click at [584, 225] on button "1 . vivosperto" at bounding box center [493, 221] width 243 height 57
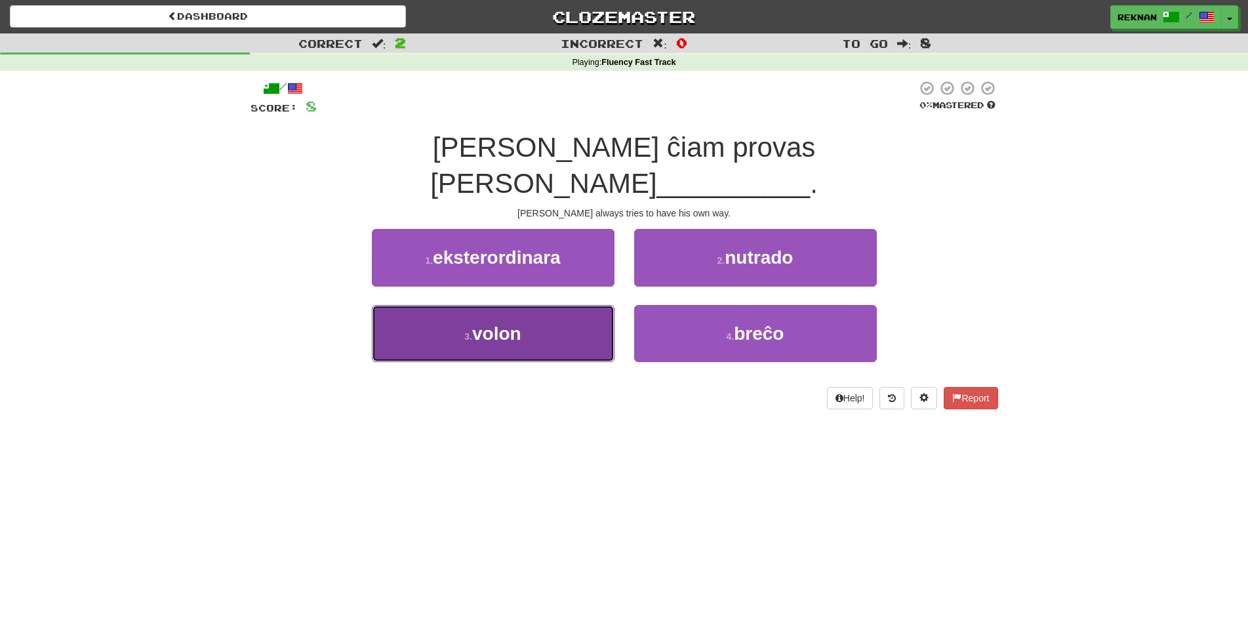
click at [532, 338] on button "3 . volon" at bounding box center [493, 333] width 243 height 57
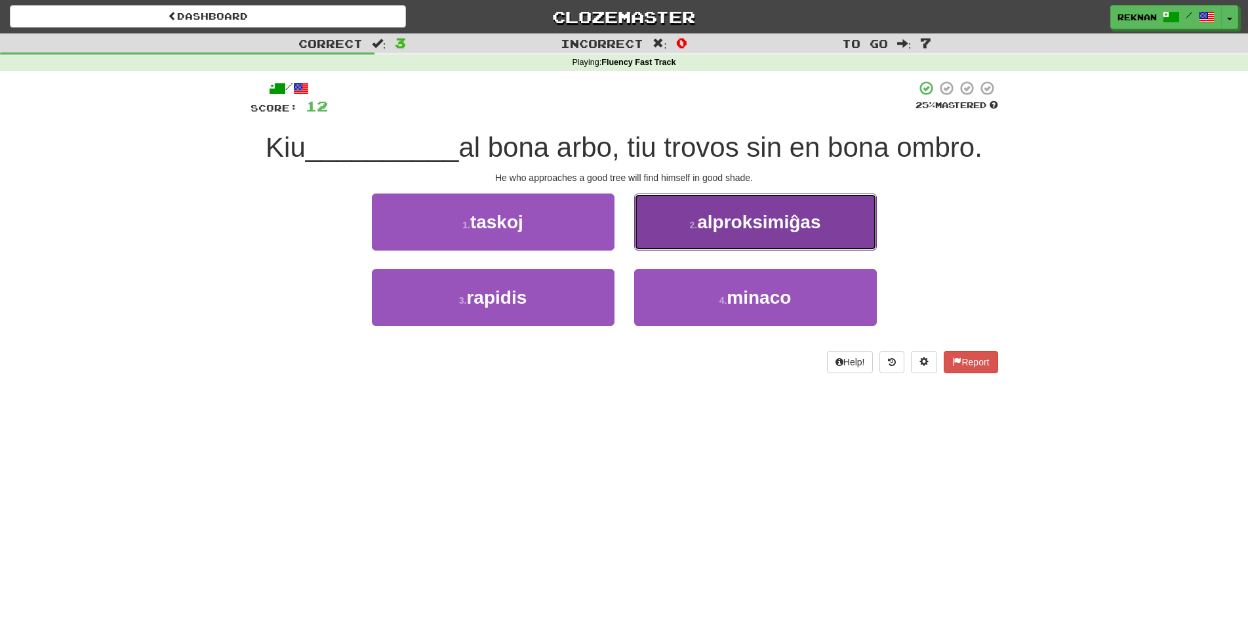
click at [696, 250] on button "2 . alproksimiĝas" at bounding box center [755, 221] width 243 height 57
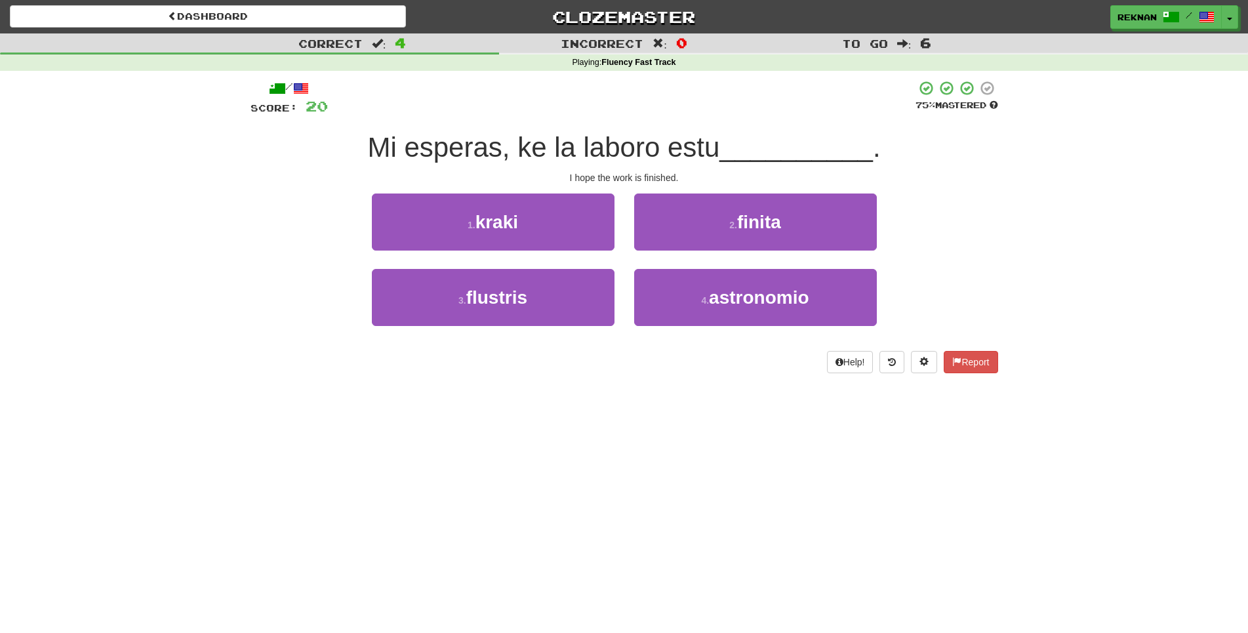
click at [716, 269] on div "2 . finita" at bounding box center [755, 230] width 262 height 75
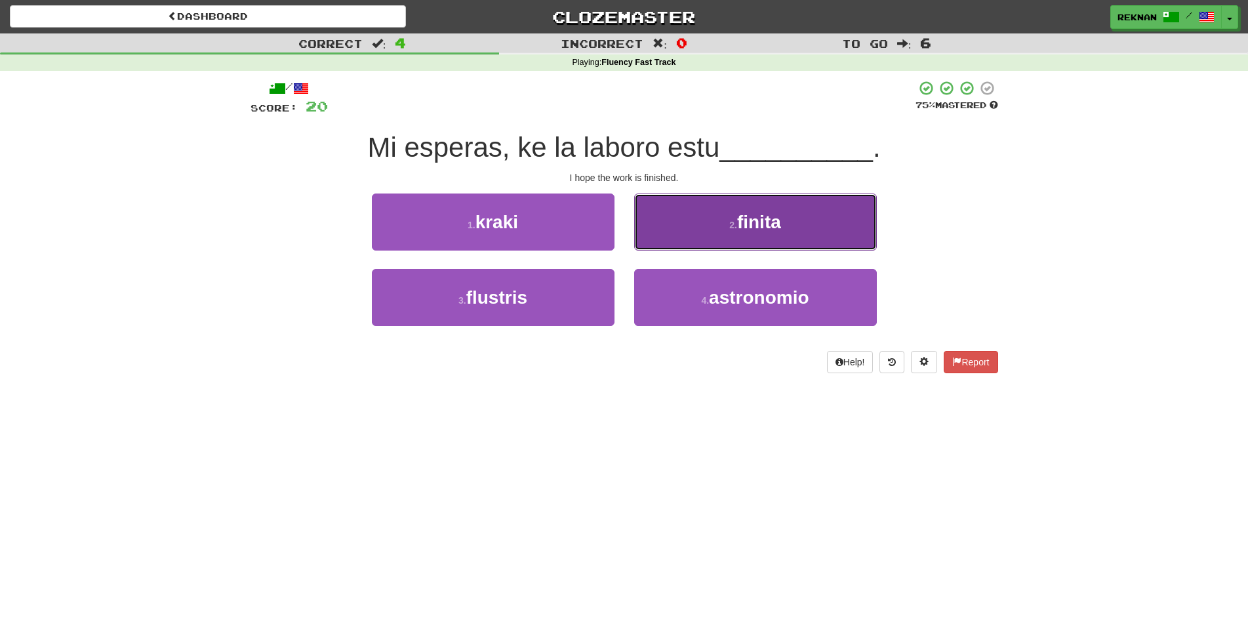
click at [742, 232] on span "finita" at bounding box center [759, 222] width 44 height 20
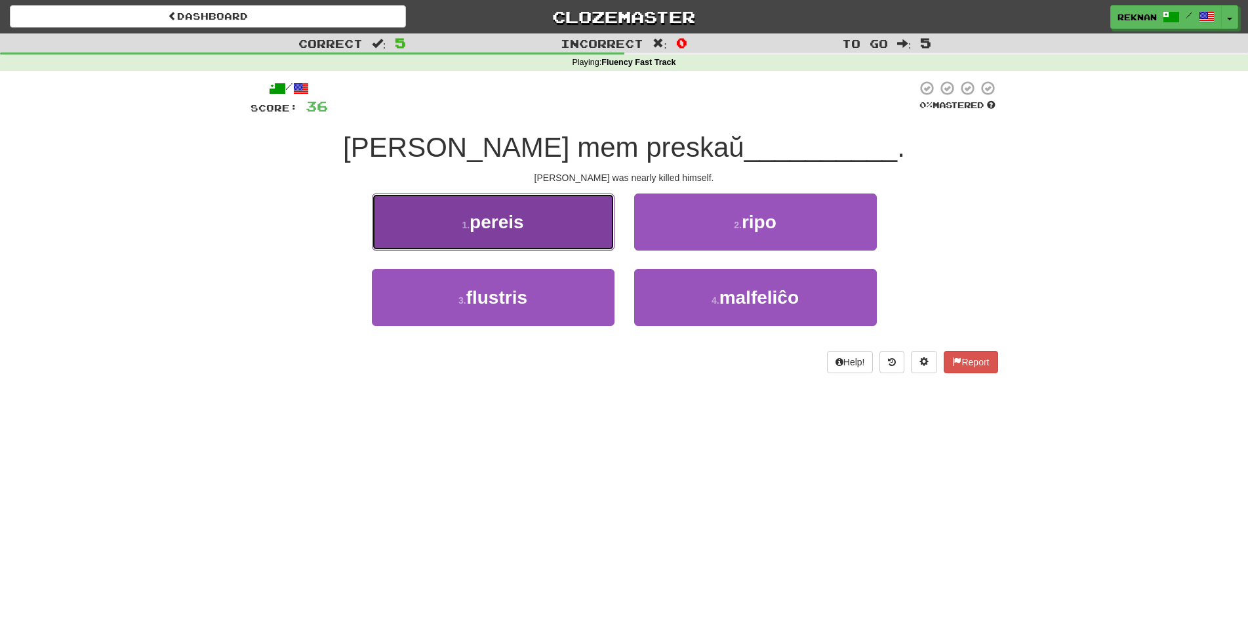
click at [523, 232] on span "pereis" at bounding box center [496, 222] width 54 height 20
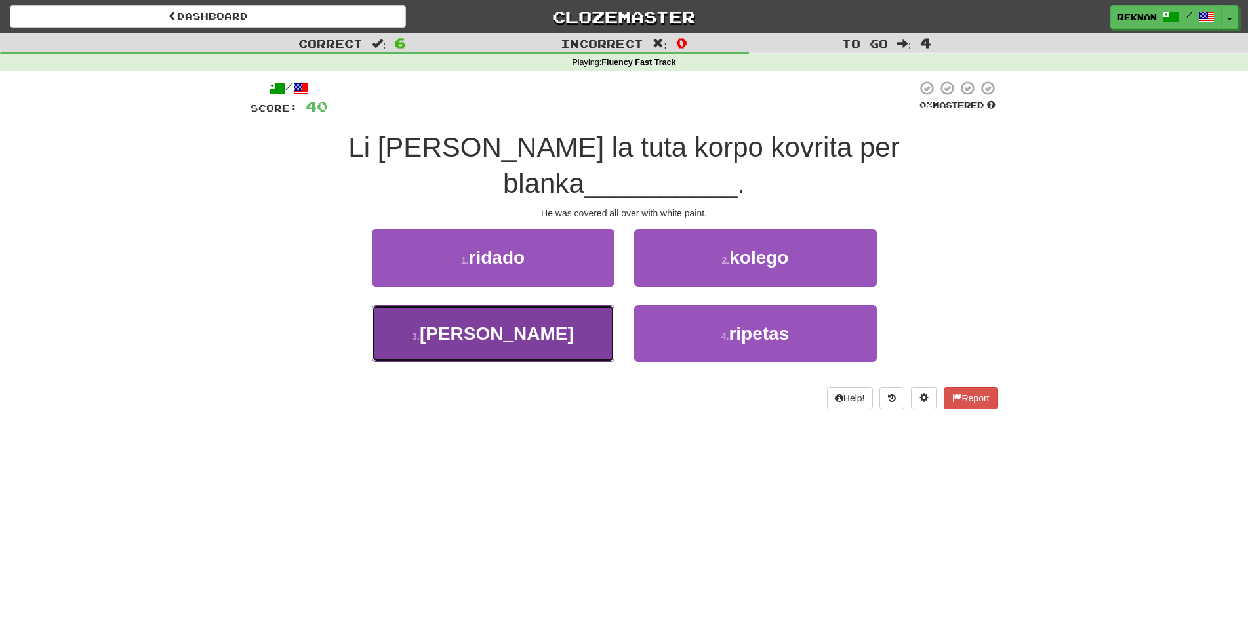
click at [517, 325] on span "farbo" at bounding box center [497, 333] width 154 height 20
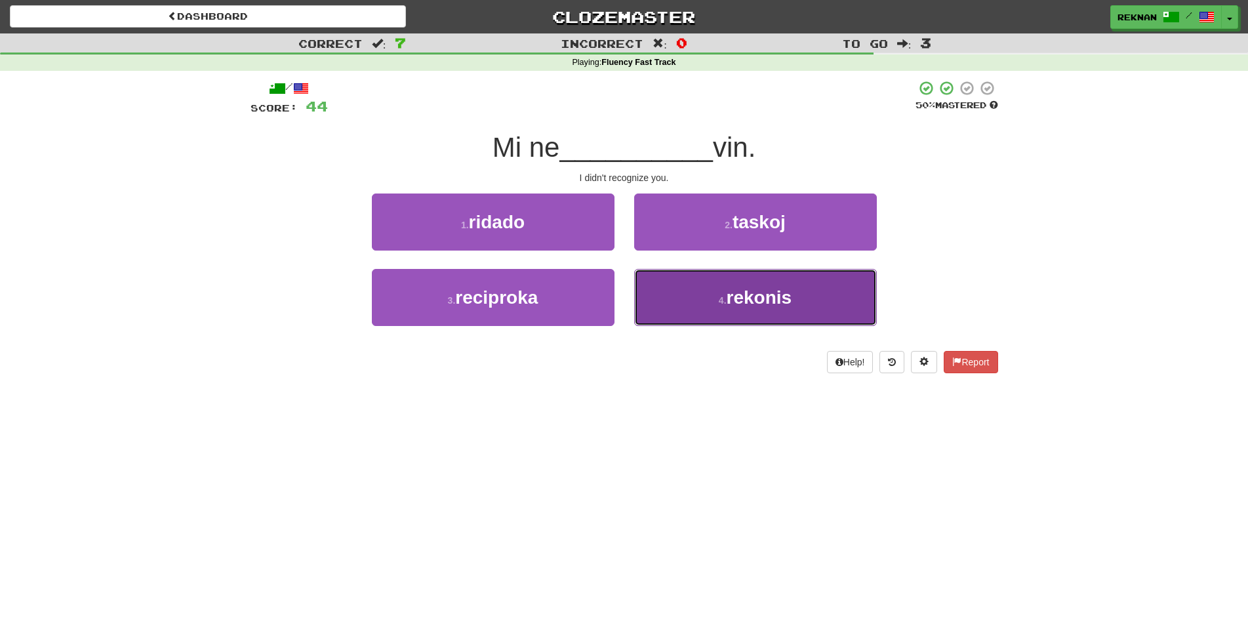
click at [652, 326] on button "4 . rekonis" at bounding box center [755, 297] width 243 height 57
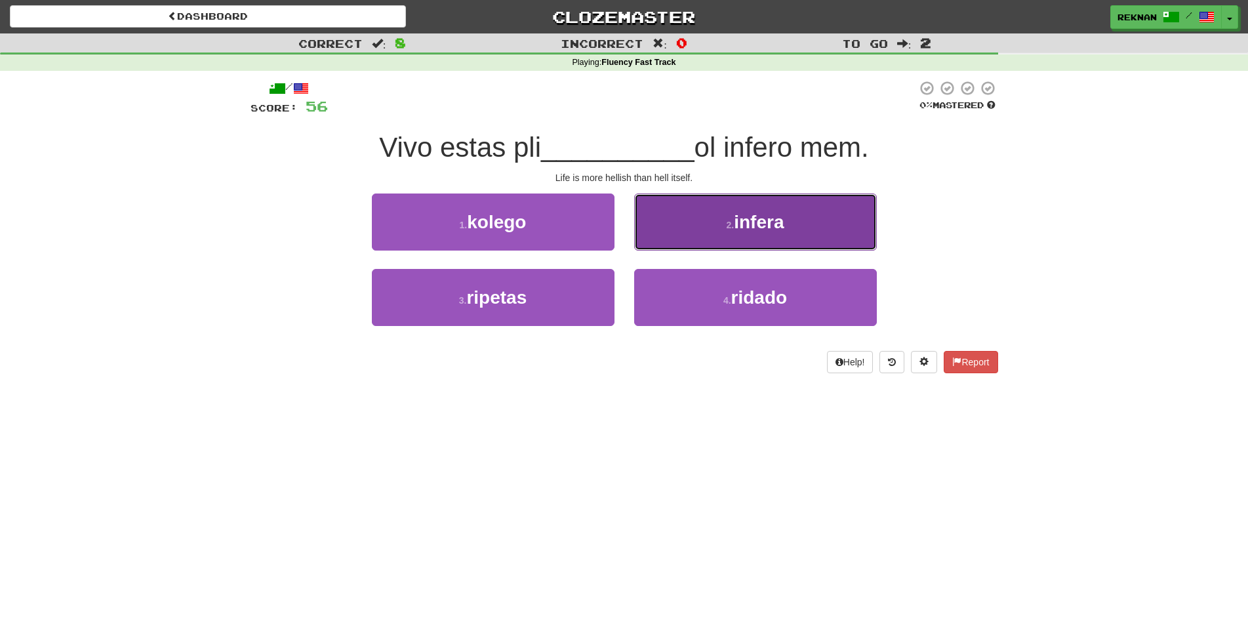
click at [740, 232] on span "infera" at bounding box center [759, 222] width 50 height 20
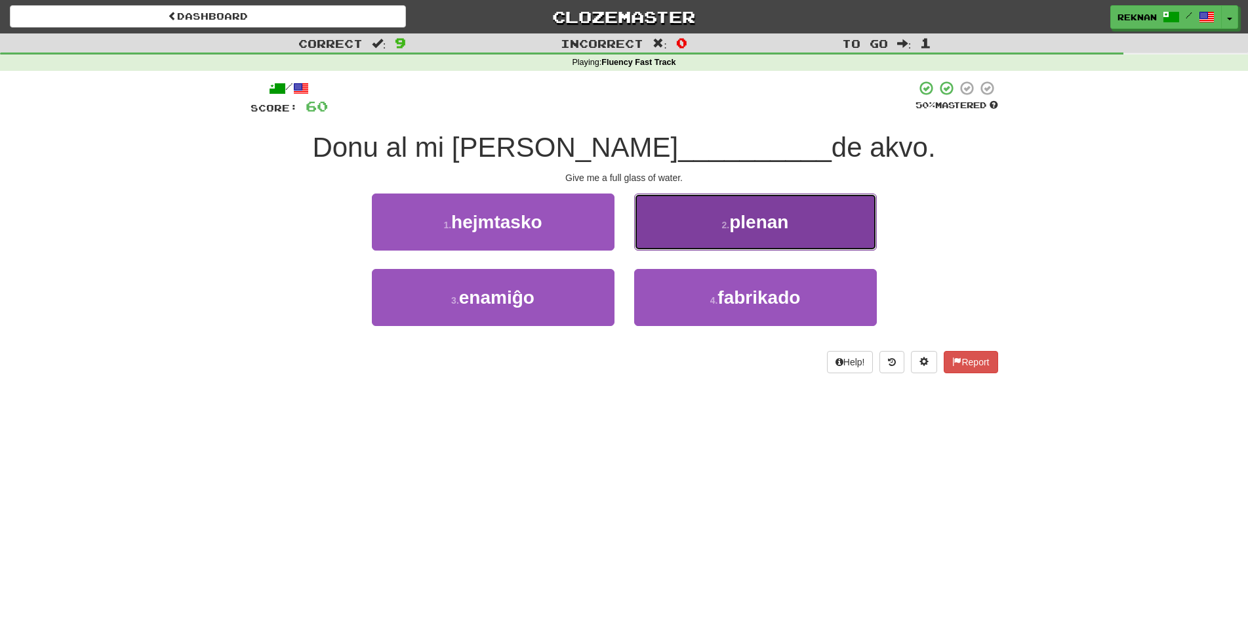
click at [719, 250] on button "2 . plenan" at bounding box center [755, 221] width 243 height 57
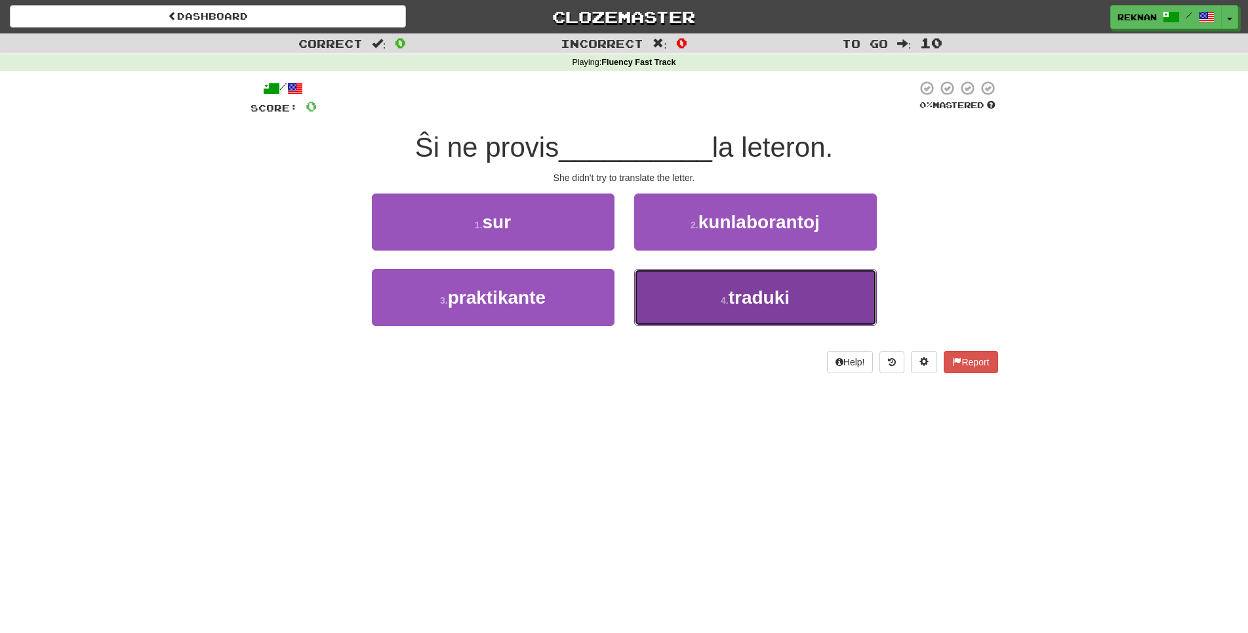
click at [634, 269] on button "4 . traduki" at bounding box center [755, 297] width 243 height 57
click at [704, 325] on div "1 . sur 2 . kunlaborantoj 3 . praktikante 4 . traduki" at bounding box center [624, 268] width 767 height 151
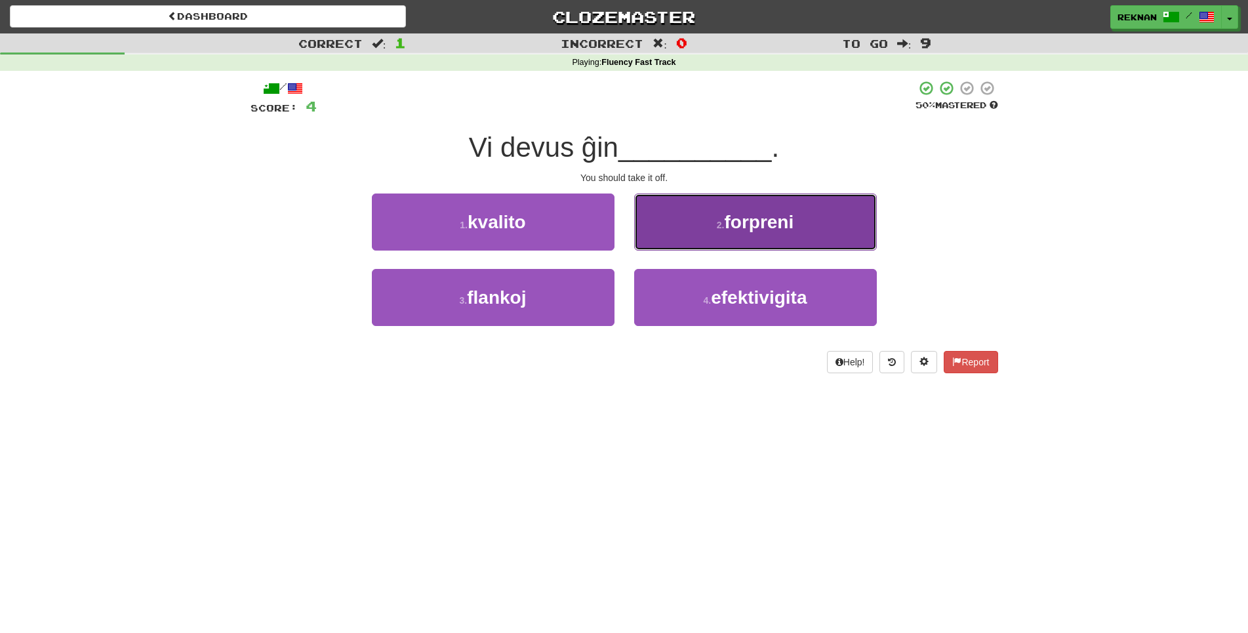
click at [728, 232] on span "forpreni" at bounding box center [759, 222] width 70 height 20
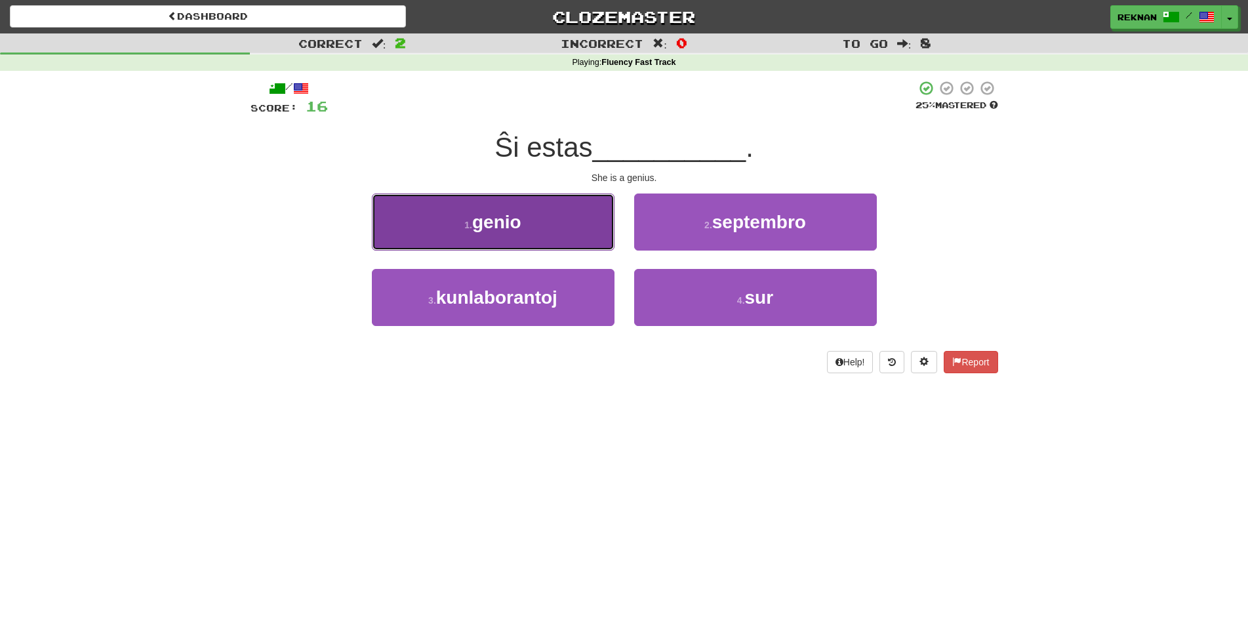
click at [580, 250] on button "1 . genio" at bounding box center [493, 221] width 243 height 57
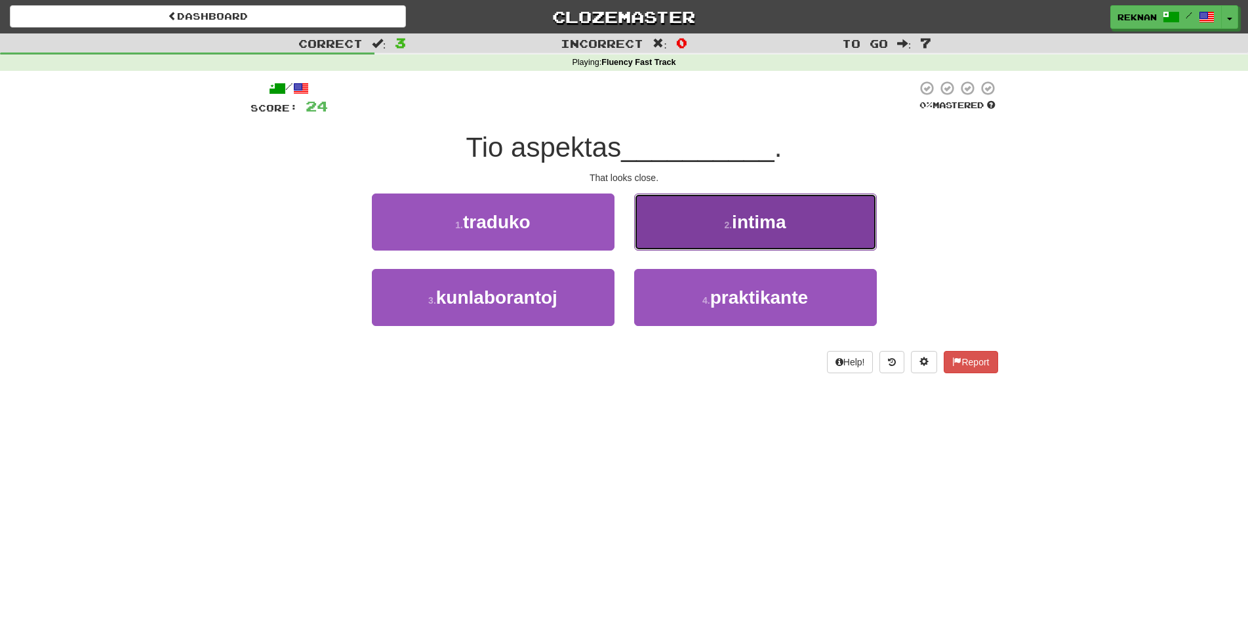
click at [692, 250] on button "2 . intima" at bounding box center [755, 221] width 243 height 57
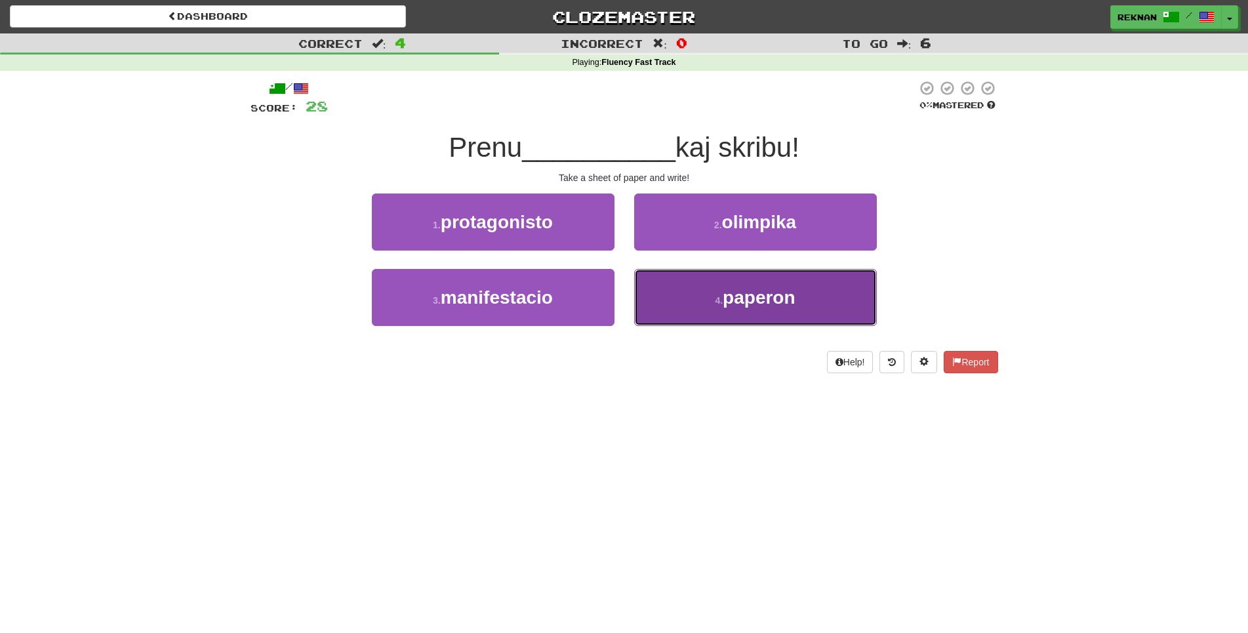
click at [728, 326] on button "4 . paperon" at bounding box center [755, 297] width 243 height 57
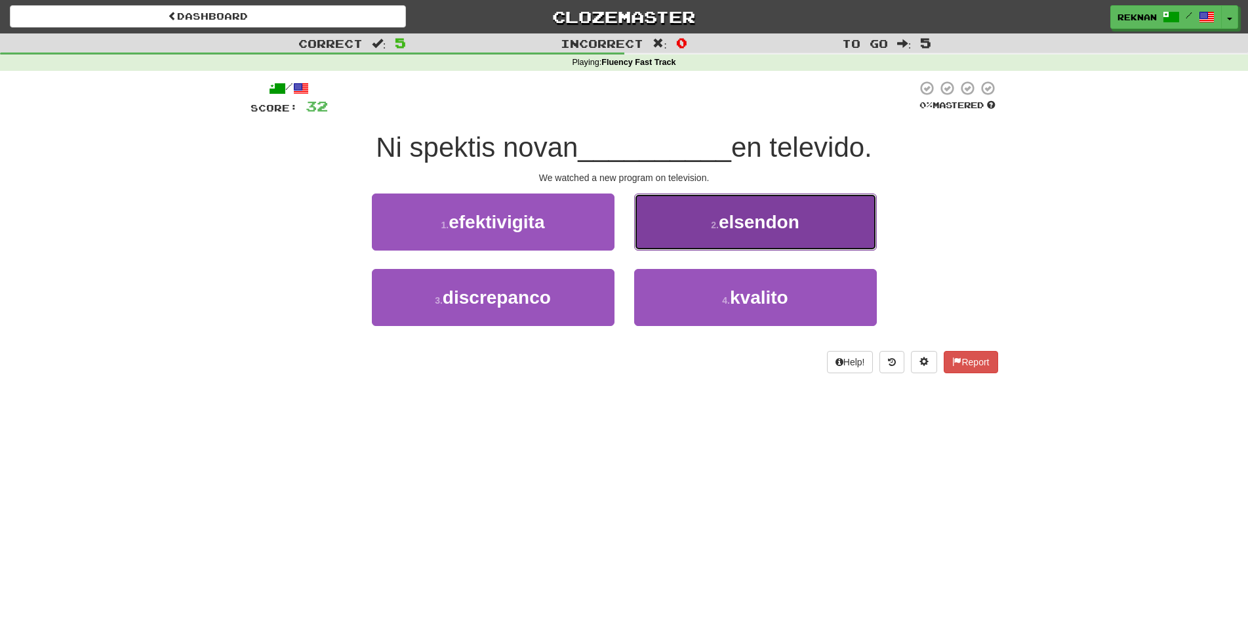
click at [785, 232] on span "elsendon" at bounding box center [759, 222] width 81 height 20
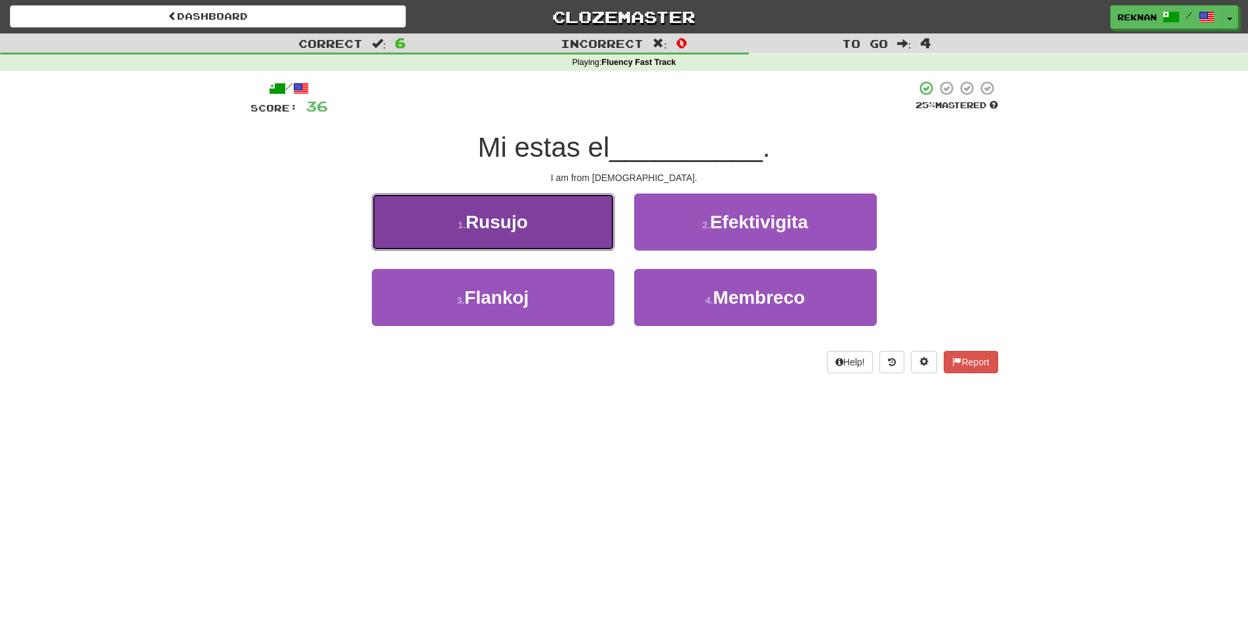
click at [517, 250] on button "1 . Rusujo" at bounding box center [493, 221] width 243 height 57
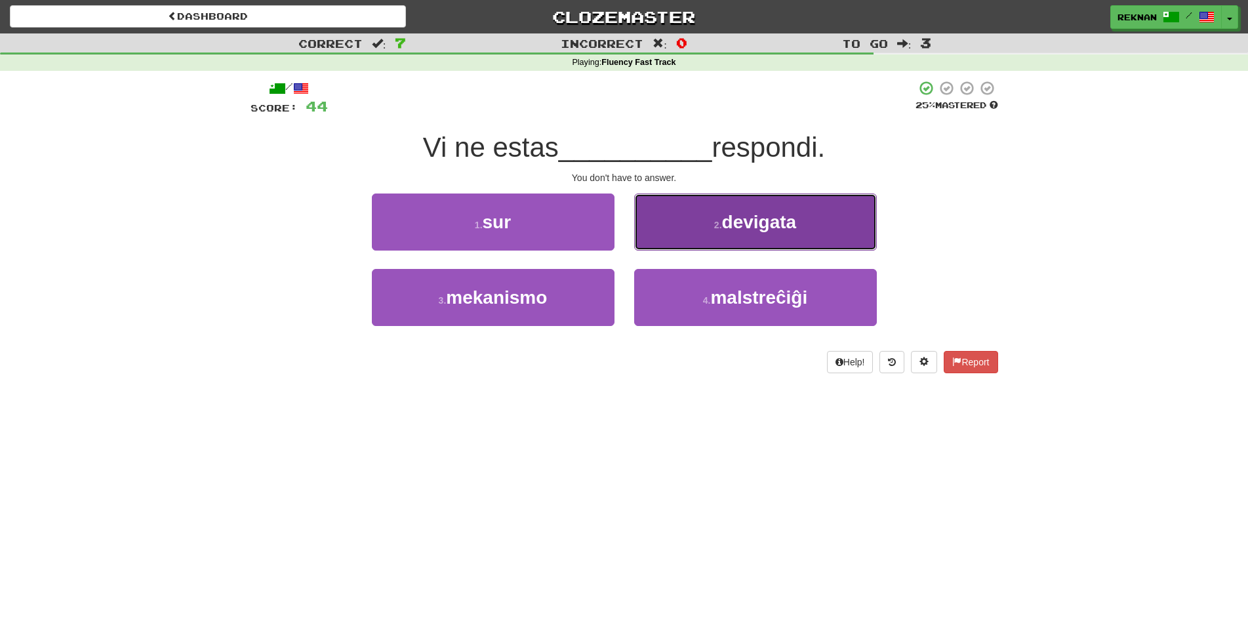
click at [722, 232] on span "devigata" at bounding box center [759, 222] width 75 height 20
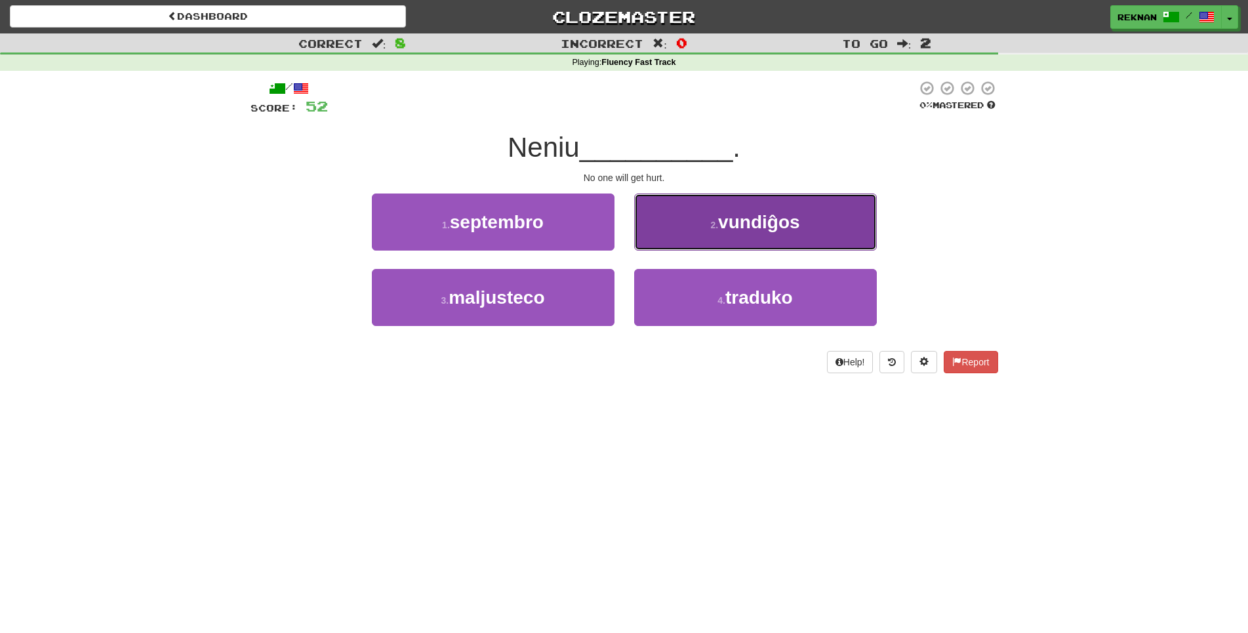
click at [751, 232] on span "vundiĝos" at bounding box center [758, 222] width 81 height 20
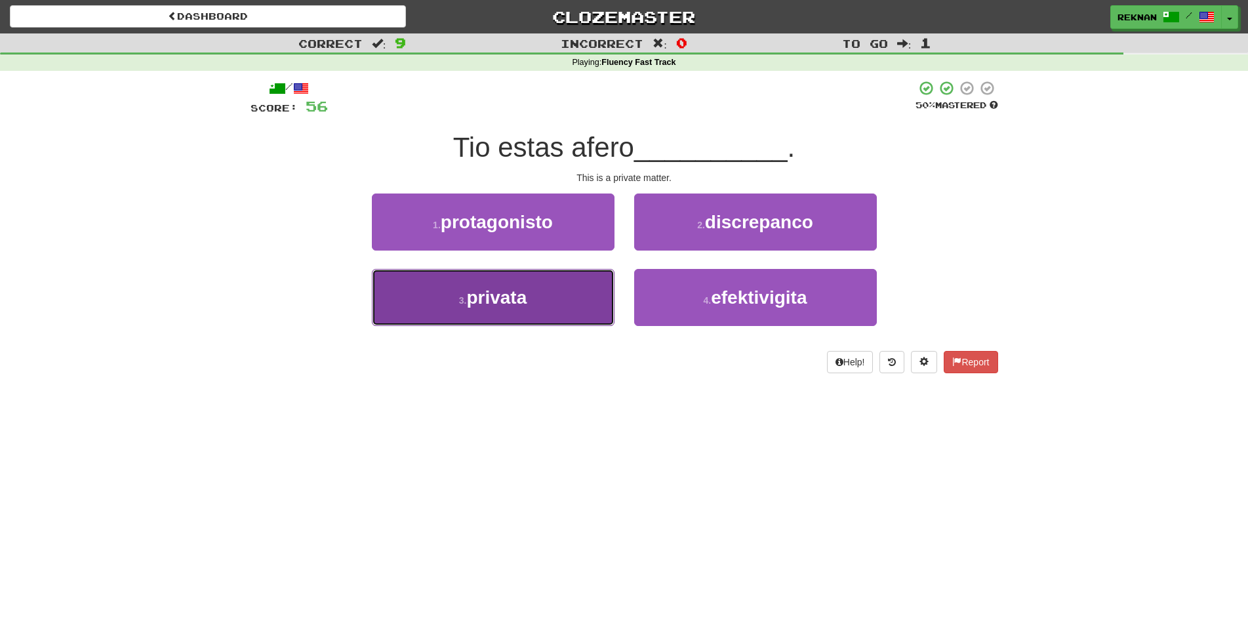
click at [519, 308] on span "privata" at bounding box center [496, 297] width 60 height 20
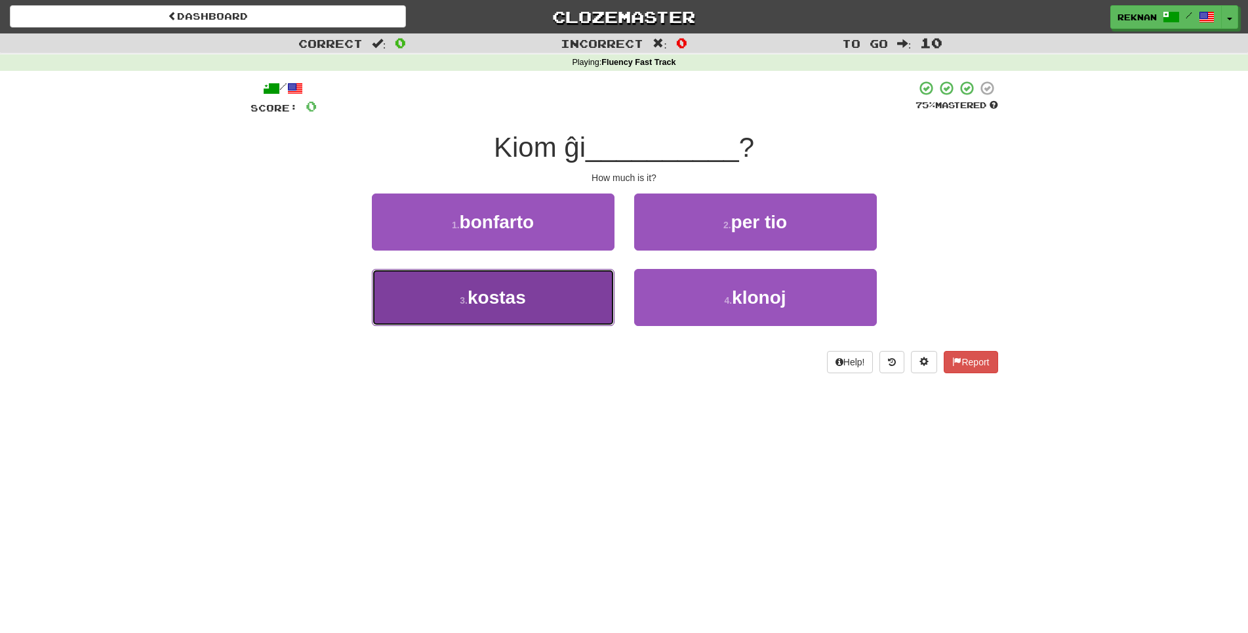
click at [525, 326] on button "3 . kostas" at bounding box center [493, 297] width 243 height 57
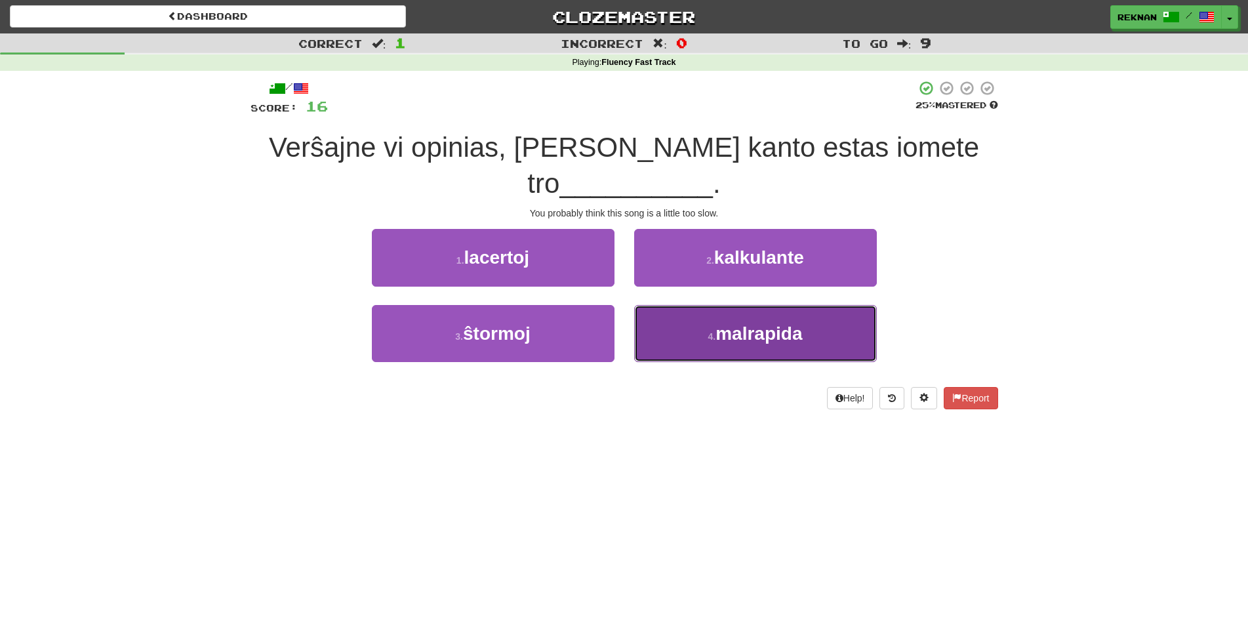
click at [758, 344] on span "malrapida" at bounding box center [758, 333] width 87 height 20
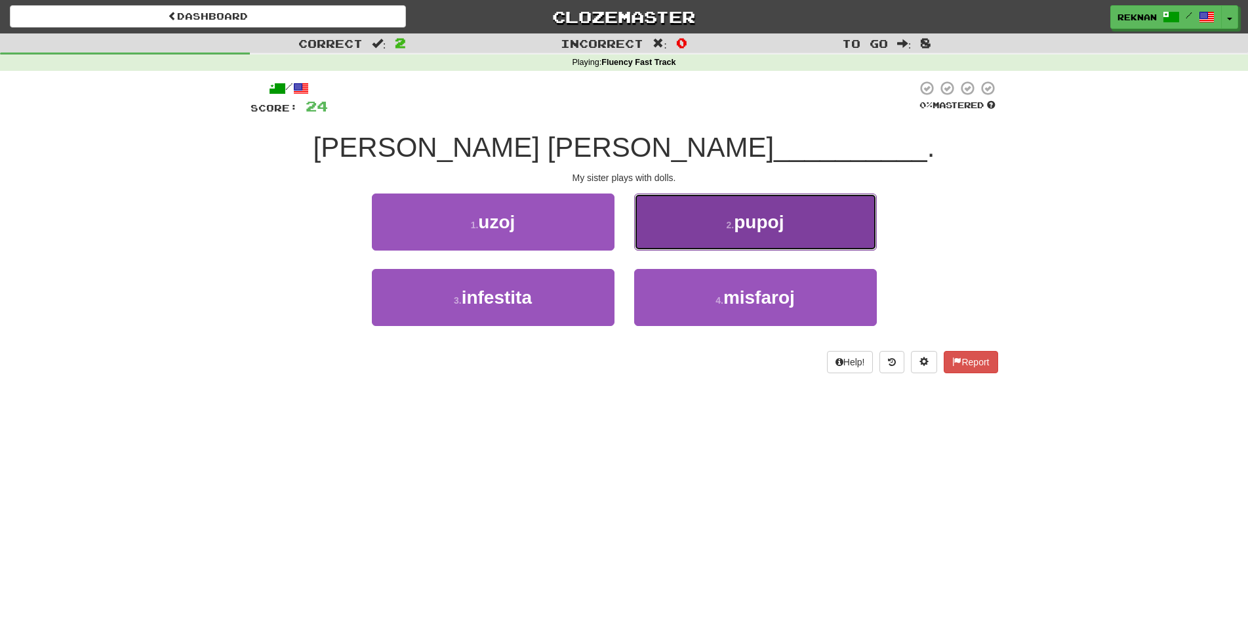
click at [675, 228] on button "2 . pupoj" at bounding box center [755, 221] width 243 height 57
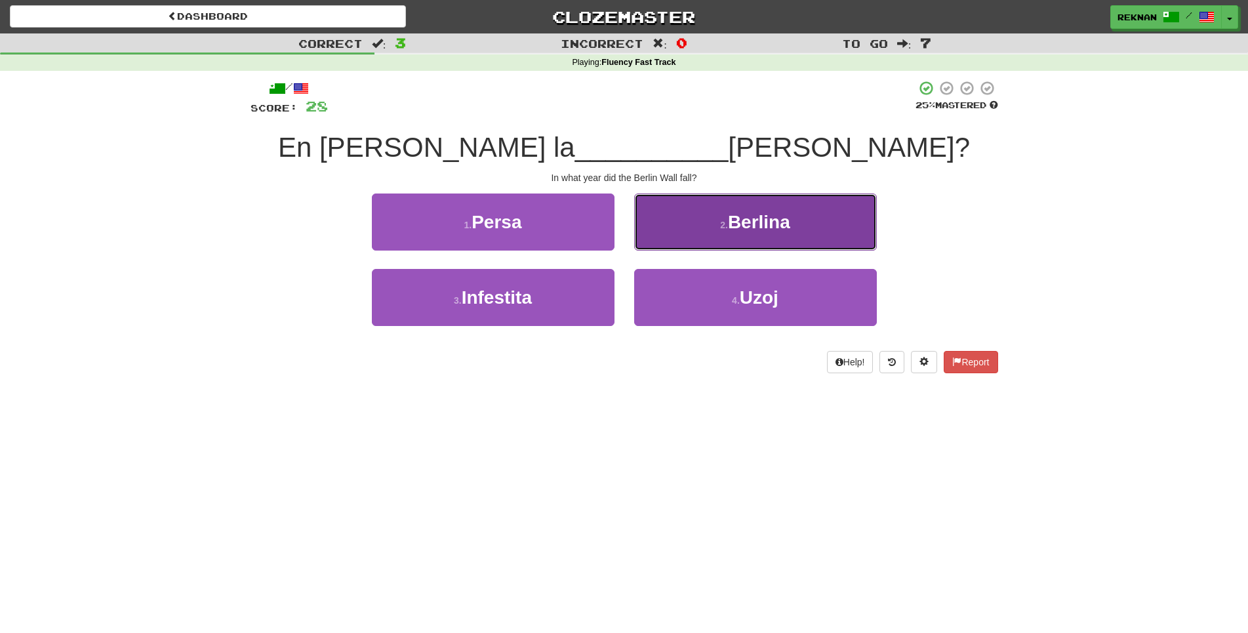
click at [720, 230] on small "2 ." at bounding box center [724, 225] width 8 height 10
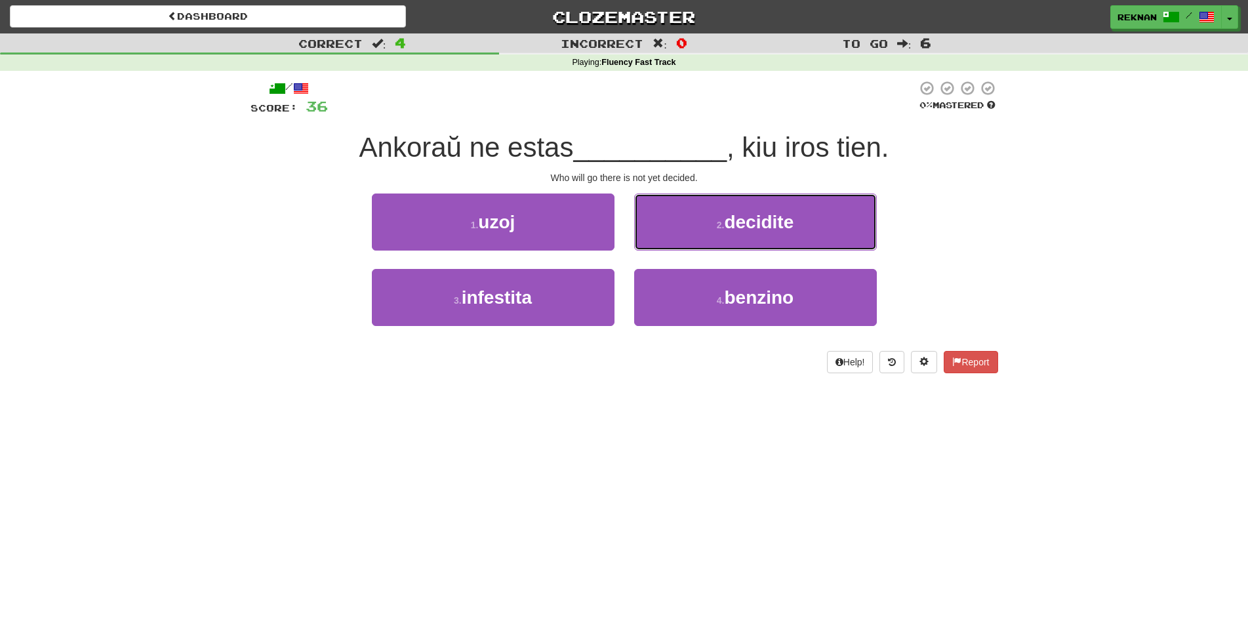
click at [719, 230] on small "2 ." at bounding box center [721, 225] width 8 height 10
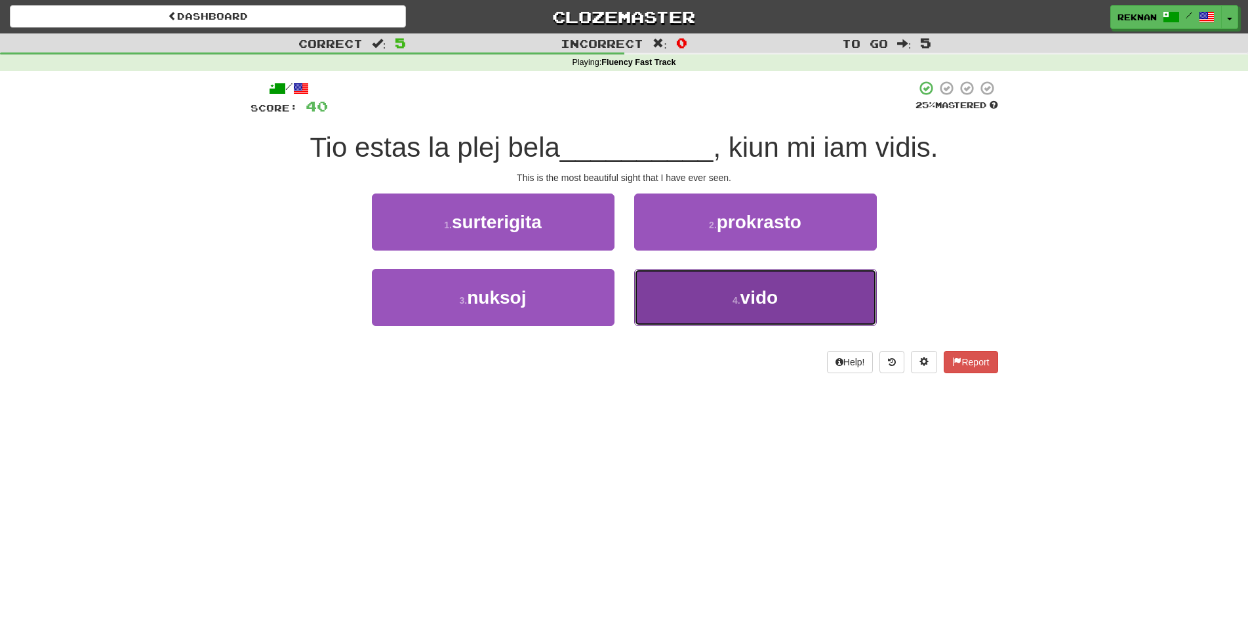
click at [735, 306] on small "4 ." at bounding box center [736, 300] width 8 height 10
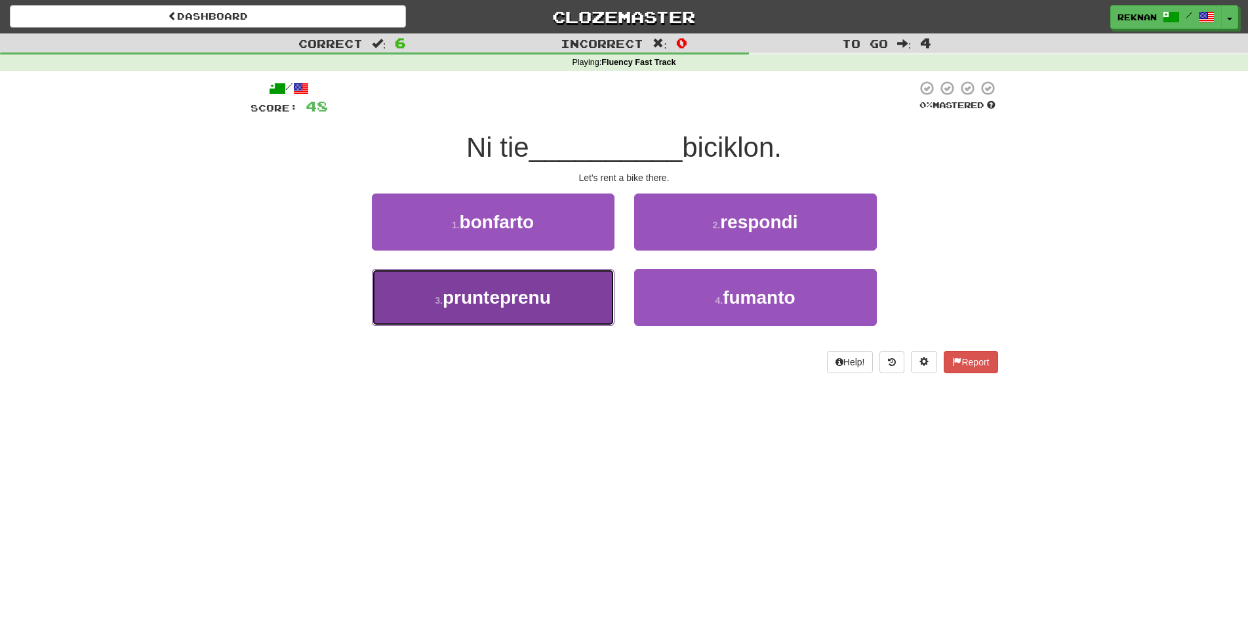
click at [433, 326] on button "3 . prunteprenu" at bounding box center [493, 297] width 243 height 57
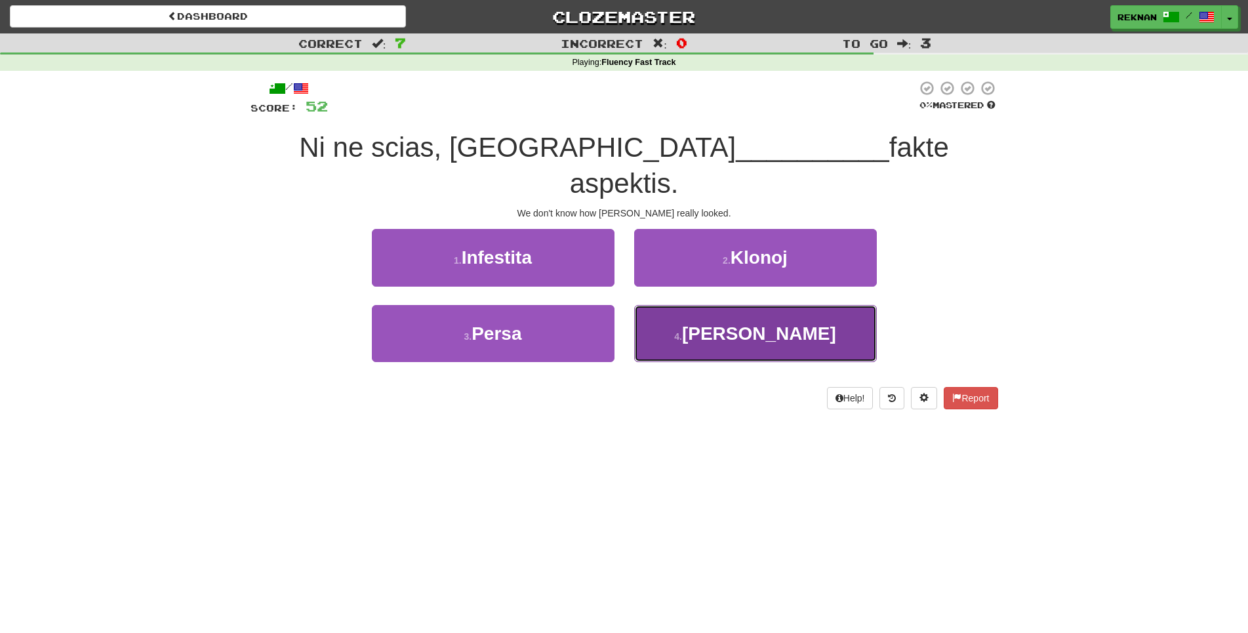
click at [686, 339] on button "4 . Jezuo" at bounding box center [755, 333] width 243 height 57
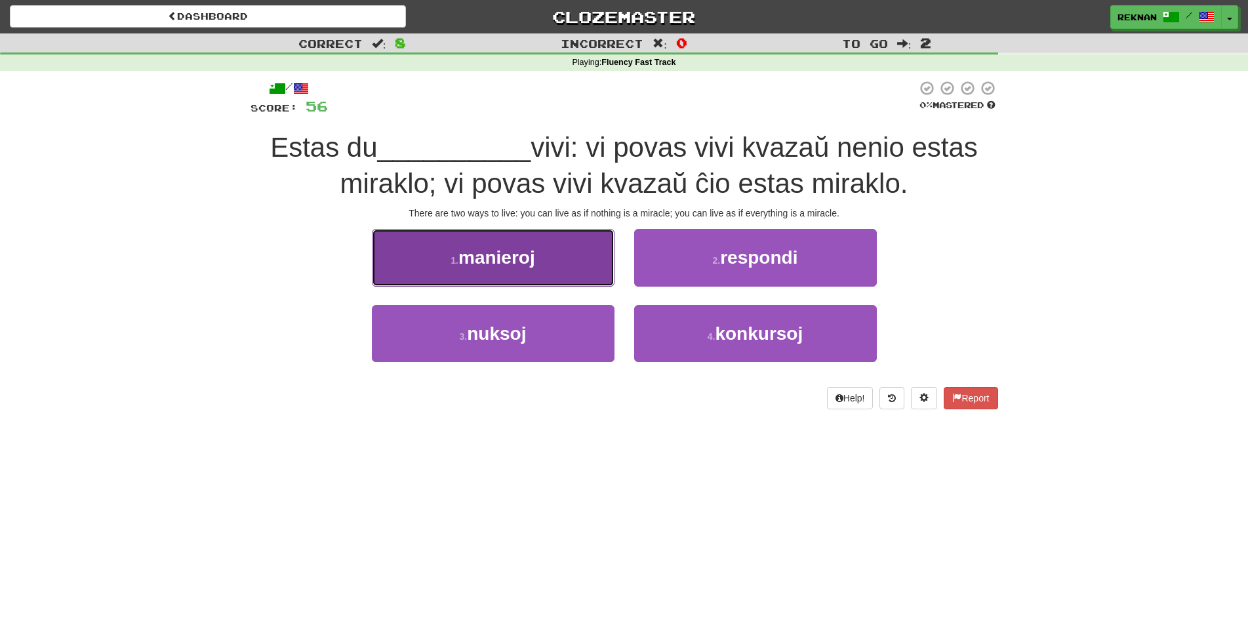
click at [510, 268] on span "manieroj" at bounding box center [496, 257] width 77 height 20
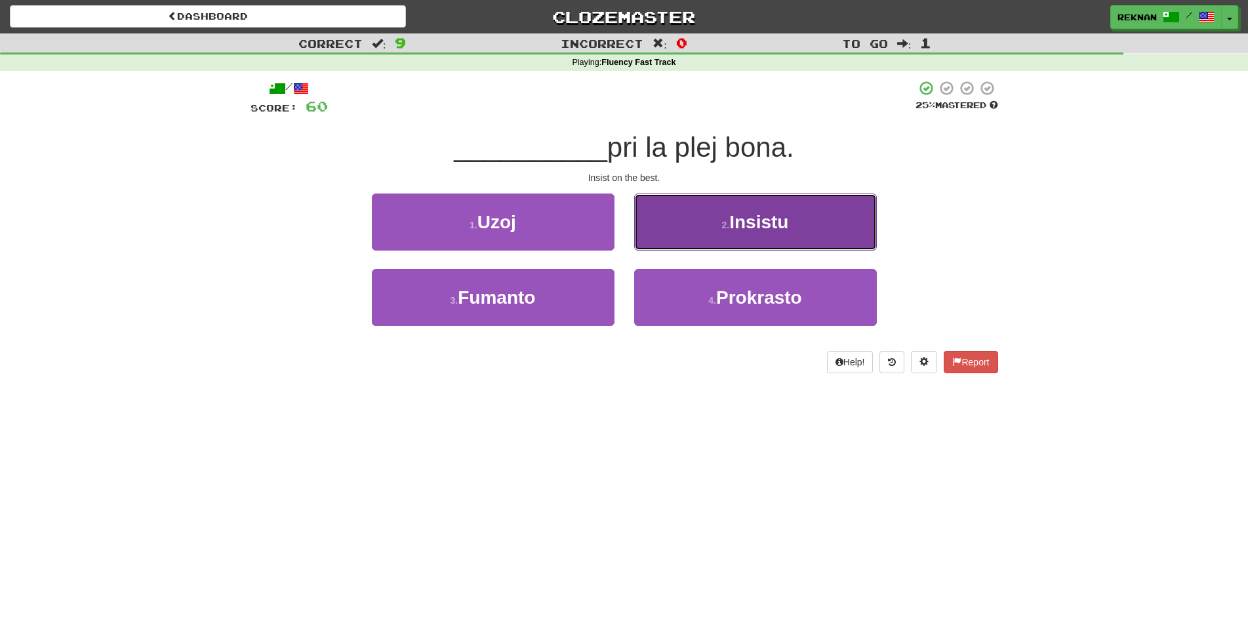
click at [767, 227] on button "2 . Insistu" at bounding box center [755, 221] width 243 height 57
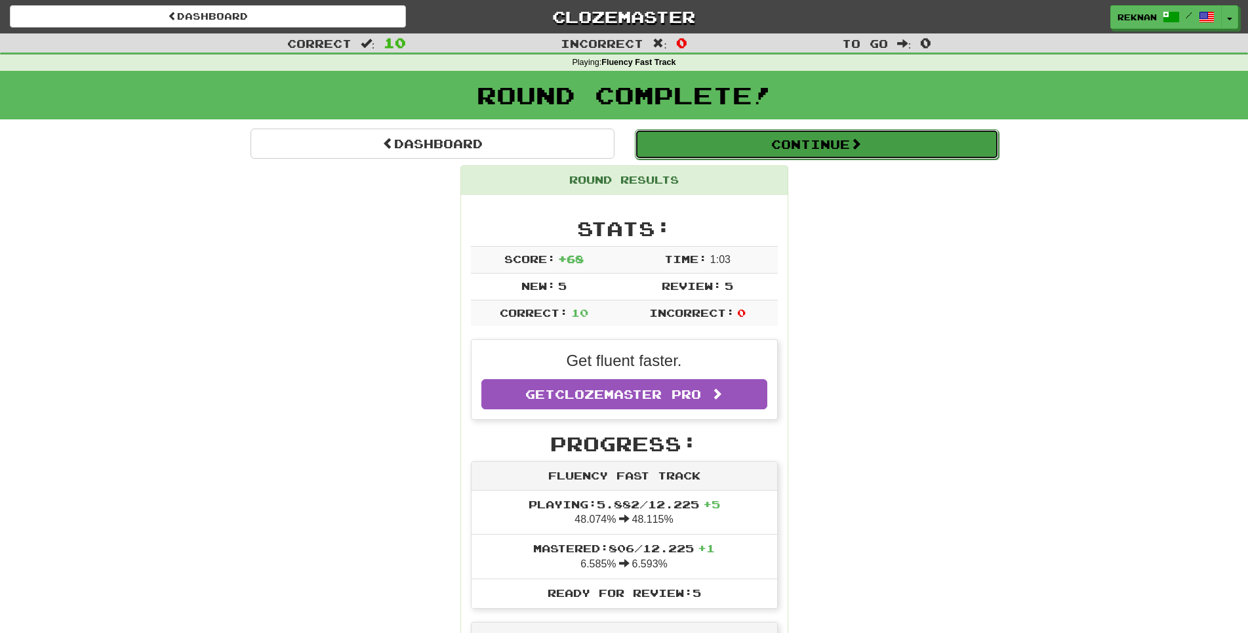
click at [813, 145] on button "Continue" at bounding box center [817, 144] width 364 height 30
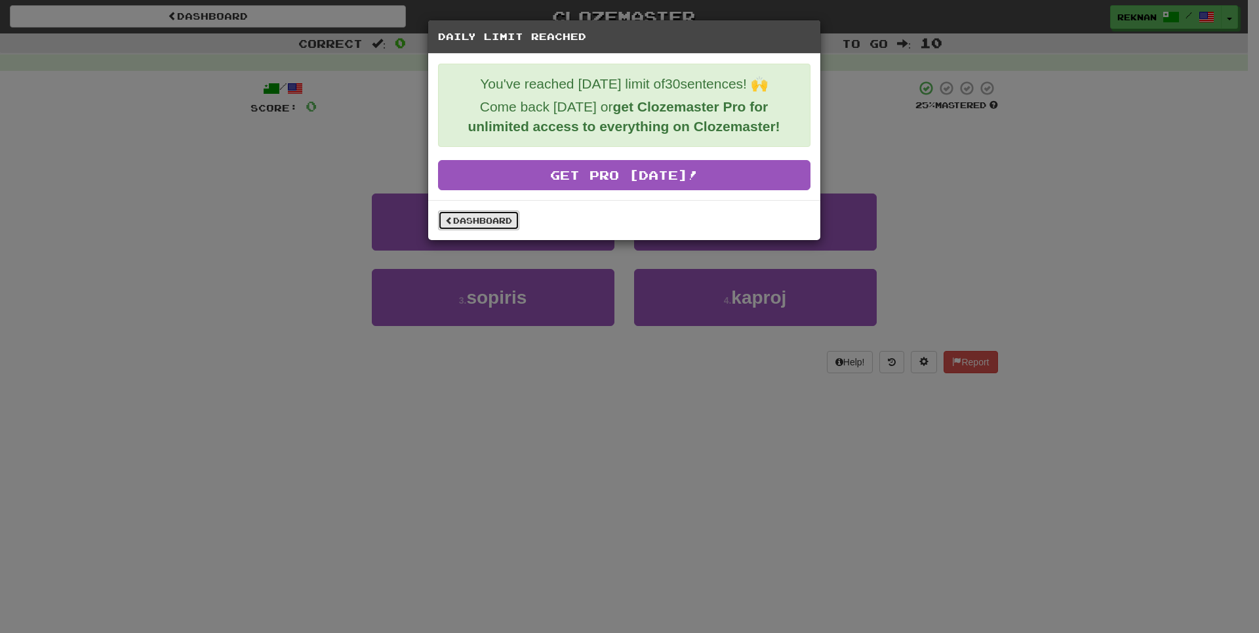
click at [471, 230] on link "Dashboard" at bounding box center [478, 220] width 81 height 20
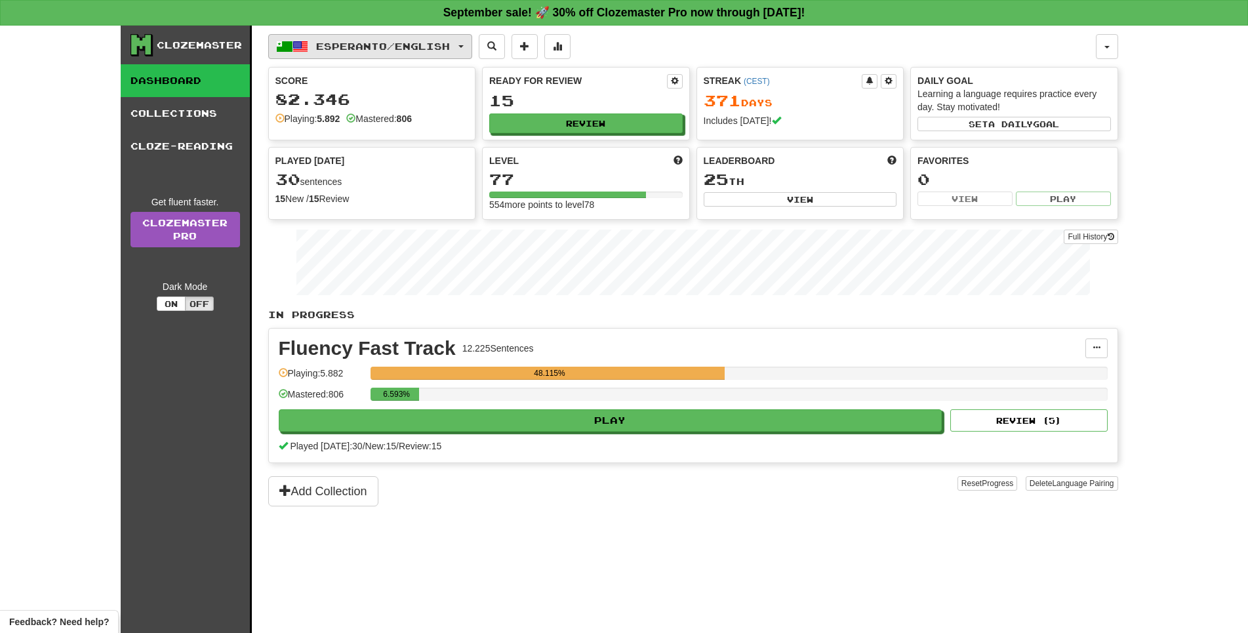
click at [424, 52] on span "Esperanto / English" at bounding box center [383, 46] width 134 height 11
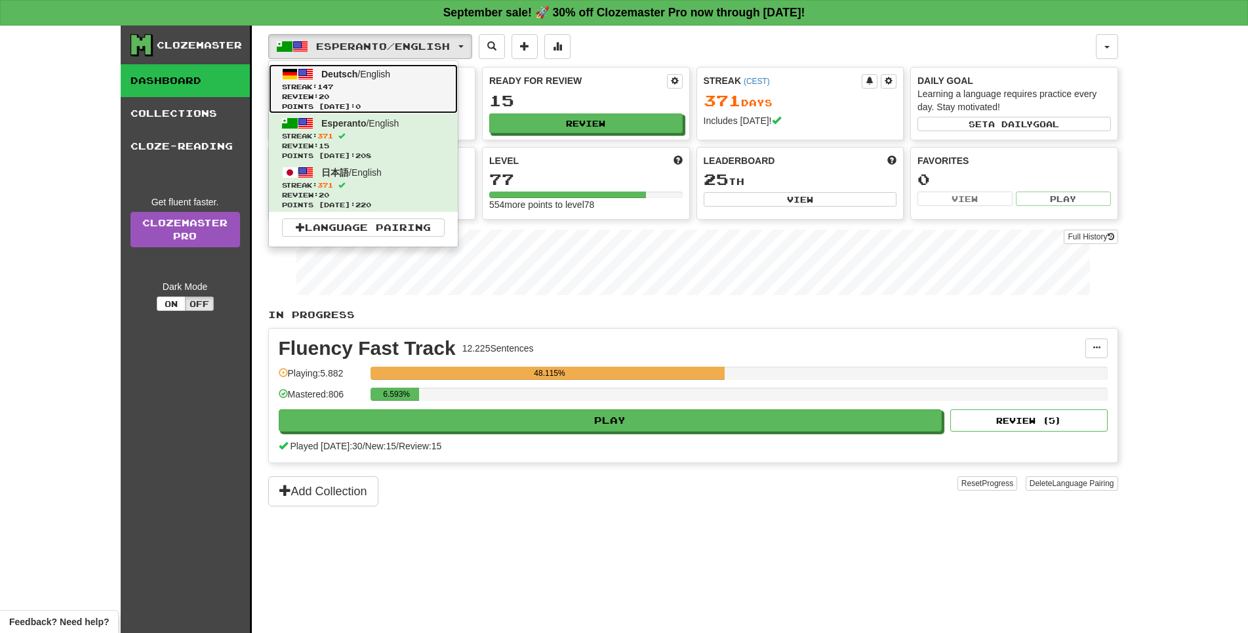
click at [420, 102] on span "Review: 20" at bounding box center [363, 97] width 163 height 10
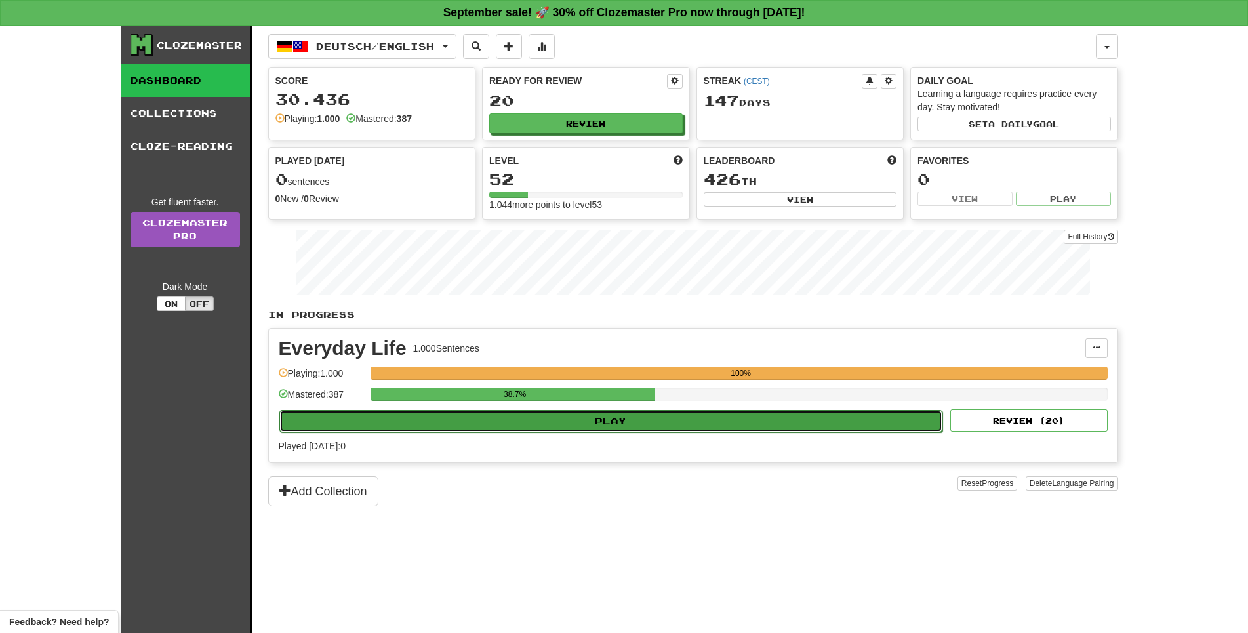
click at [629, 432] on button "Play" at bounding box center [611, 421] width 664 height 22
select select "**"
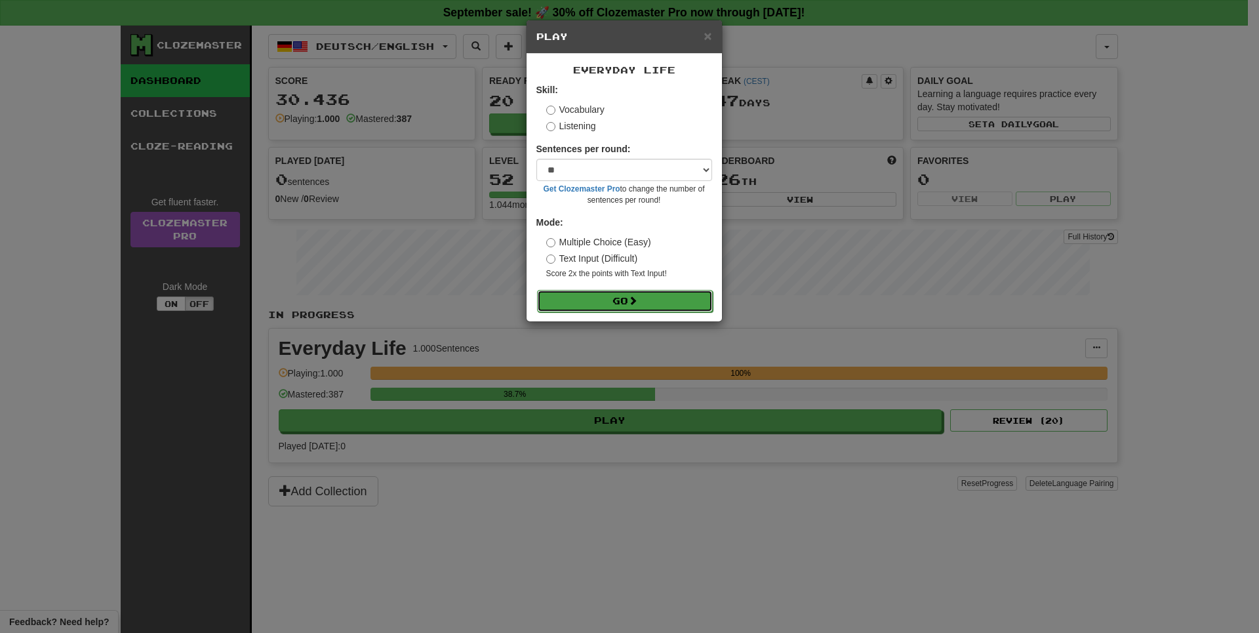
click at [655, 312] on button "Go" at bounding box center [625, 301] width 176 height 22
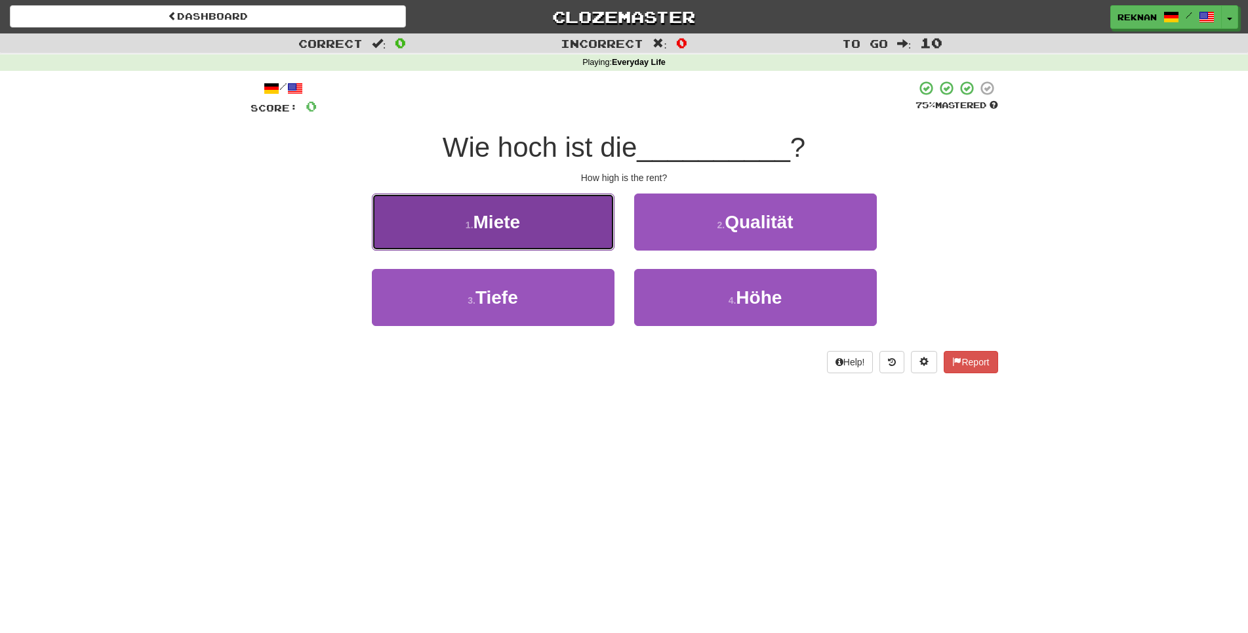
click at [502, 232] on span "Miete" at bounding box center [496, 222] width 47 height 20
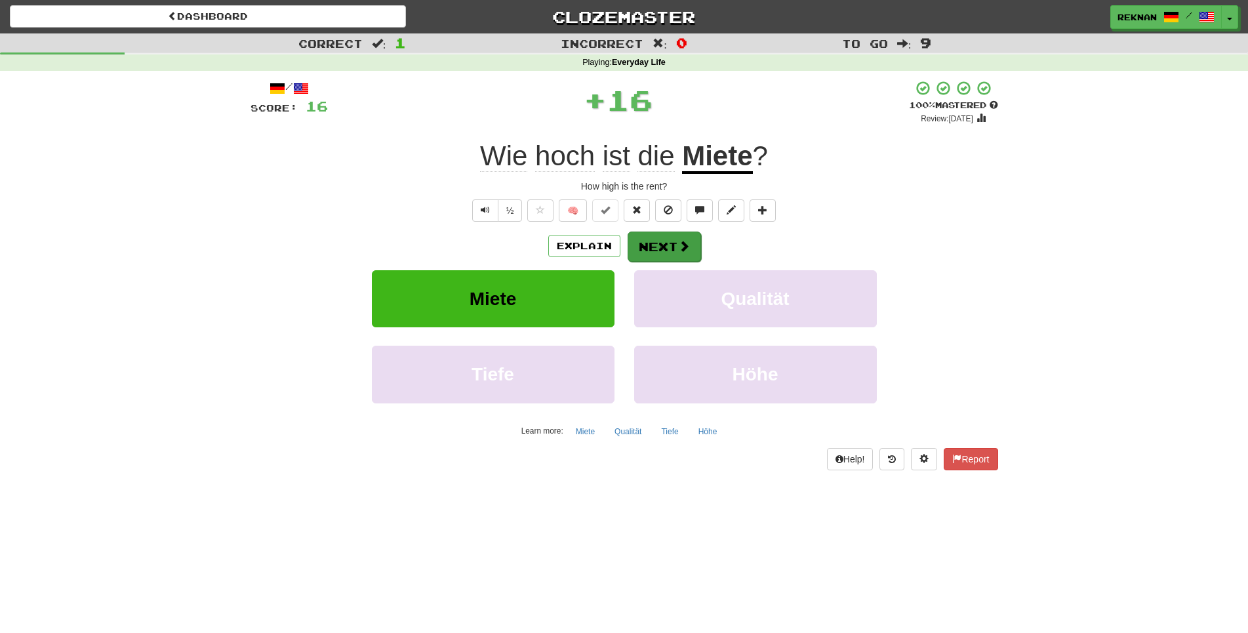
click at [646, 261] on div "Explain Next" at bounding box center [623, 246] width 747 height 30
click at [690, 252] on span at bounding box center [684, 246] width 12 height 12
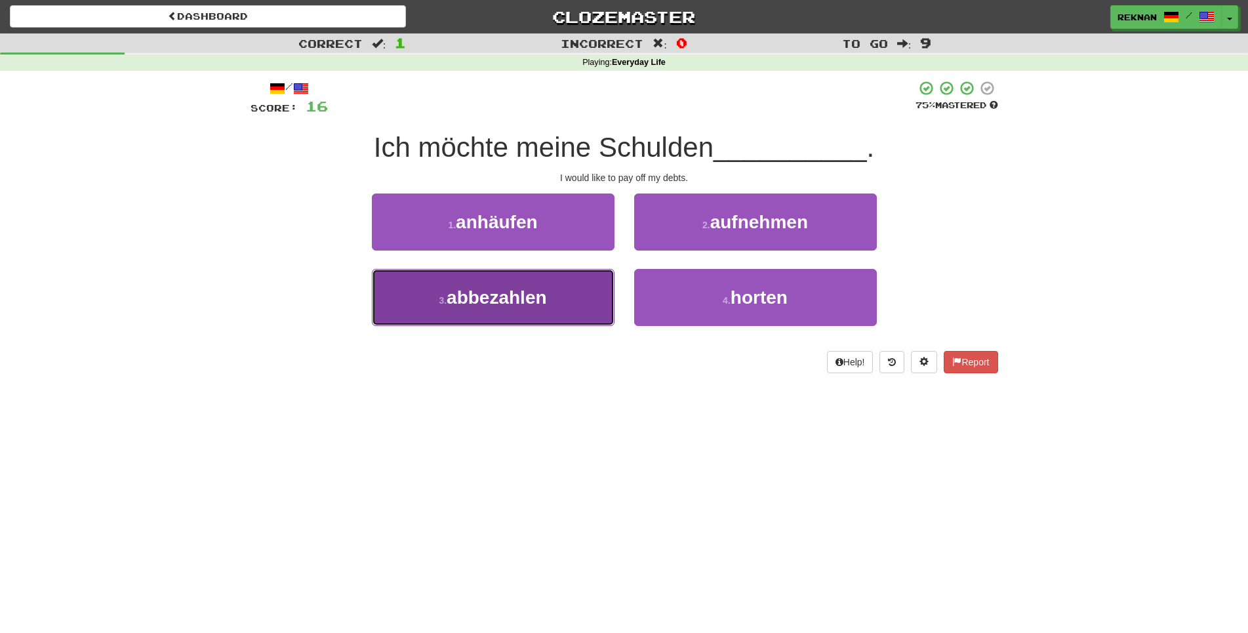
click at [545, 326] on button "3 . abbezahlen" at bounding box center [493, 297] width 243 height 57
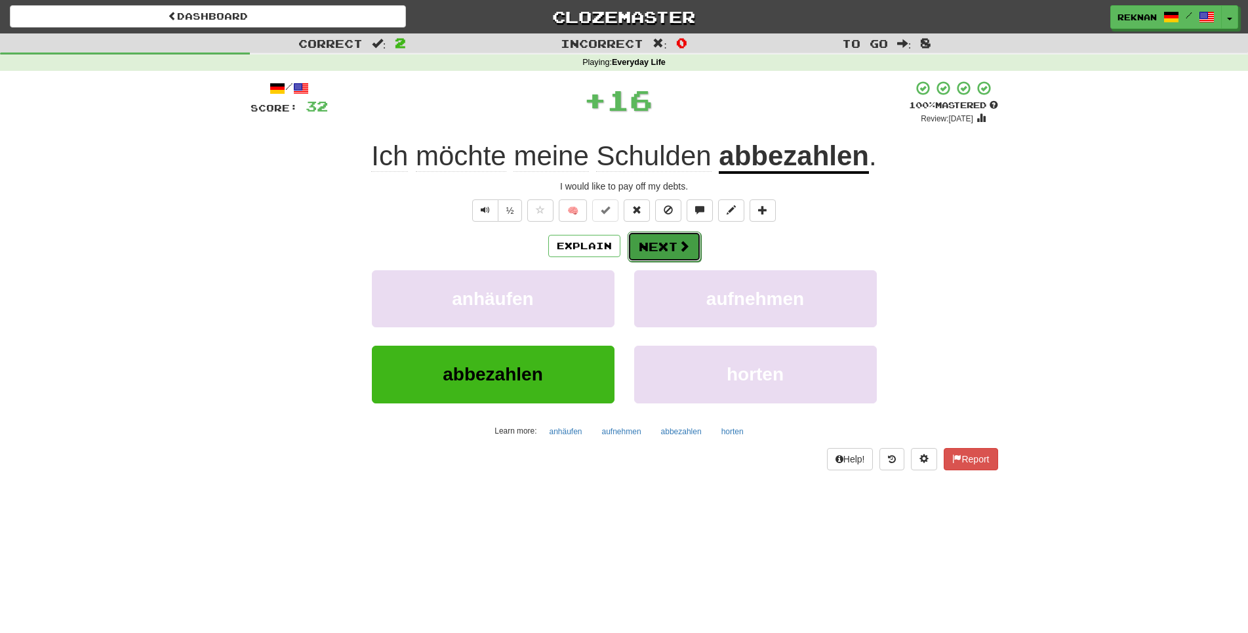
click at [690, 252] on span at bounding box center [684, 246] width 12 height 12
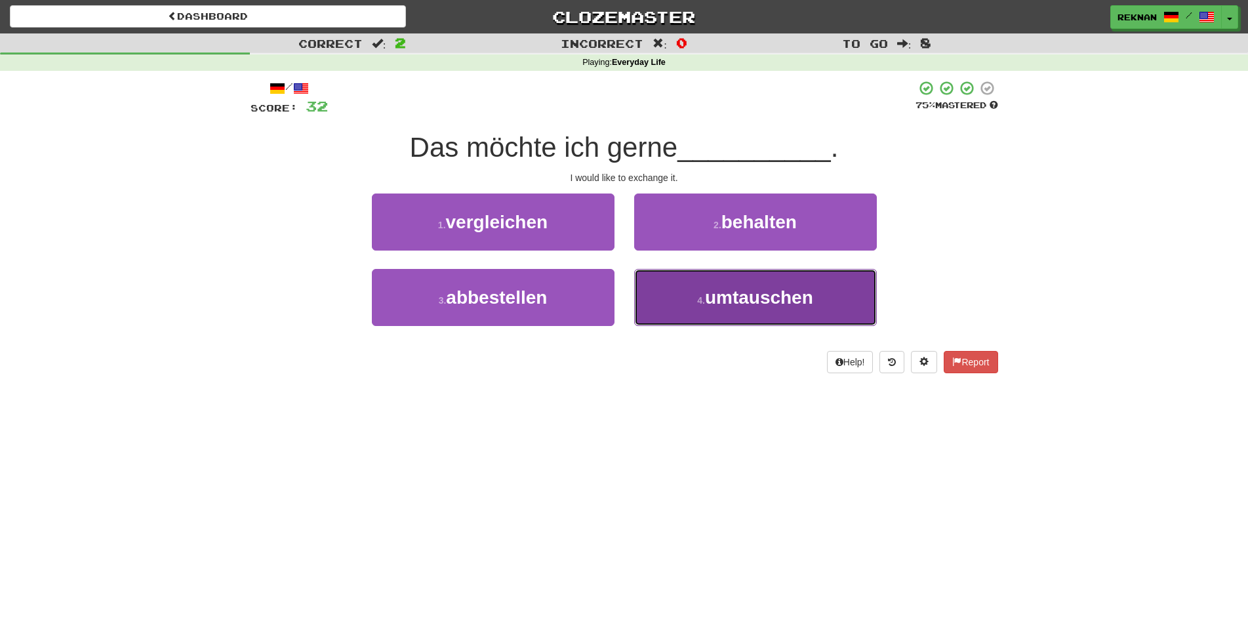
click at [707, 308] on span "umtauschen" at bounding box center [759, 297] width 108 height 20
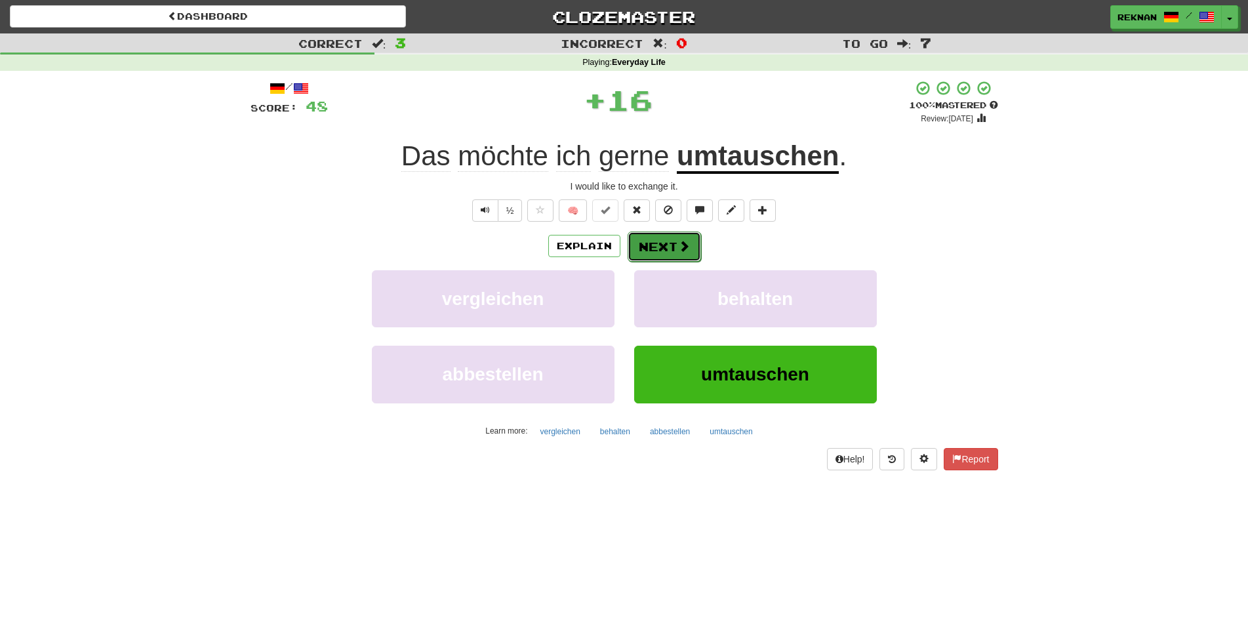
click at [683, 252] on span at bounding box center [684, 246] width 12 height 12
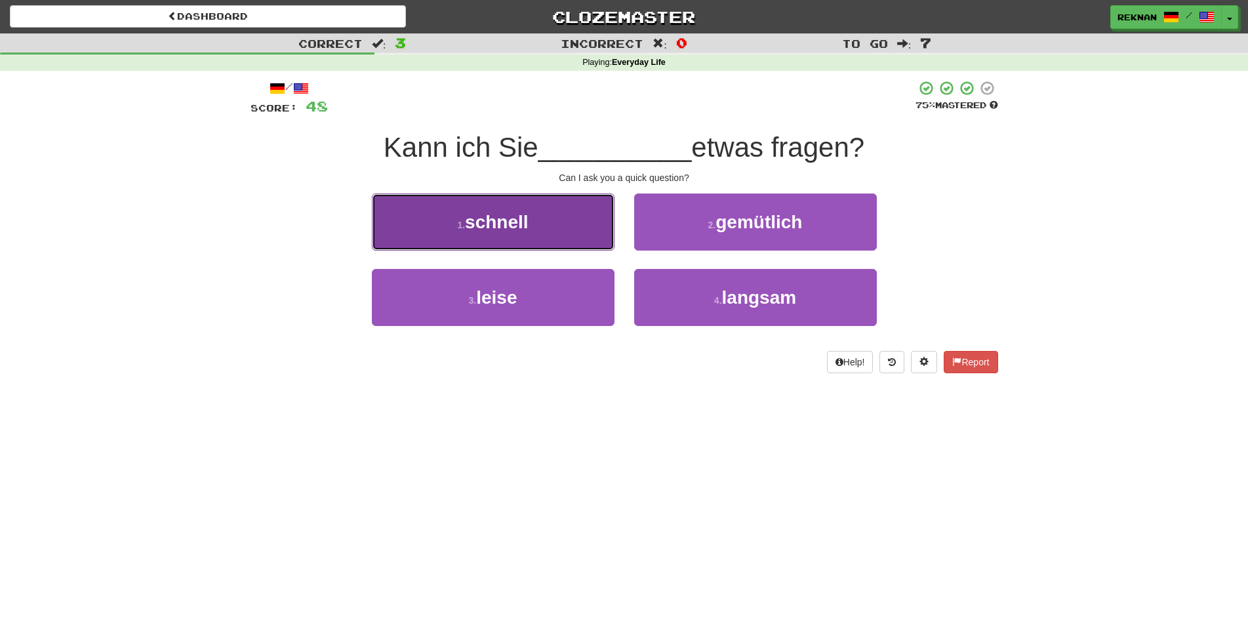
click at [525, 232] on span "schnell" at bounding box center [496, 222] width 63 height 20
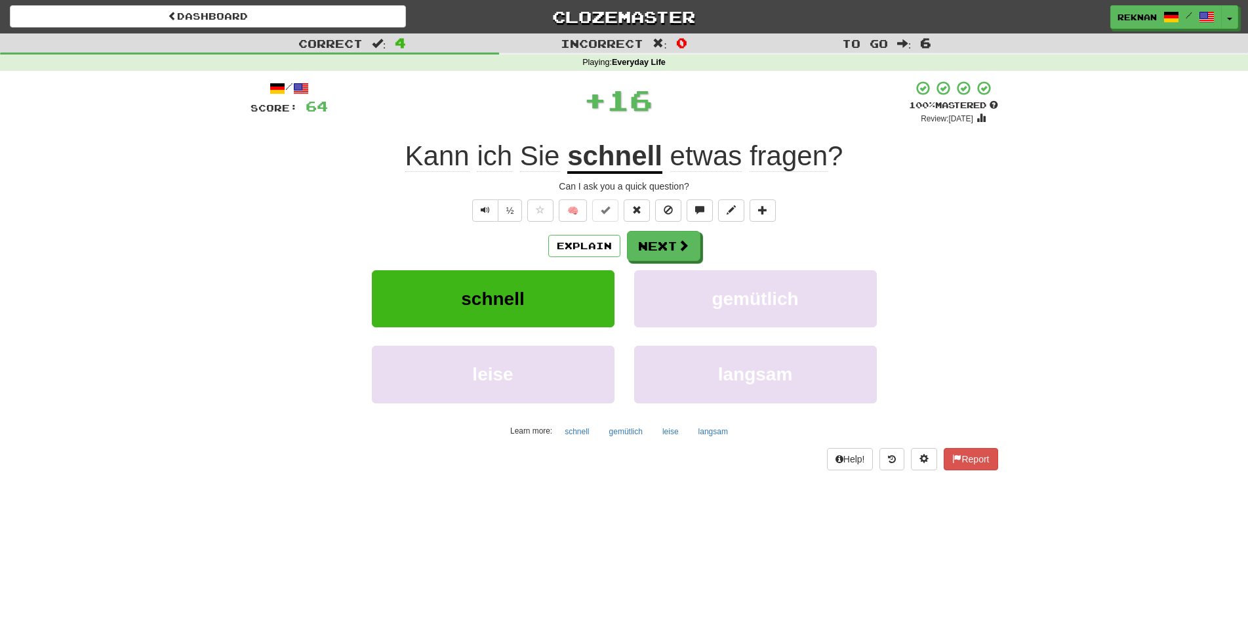
click at [710, 261] on div "Explain Next" at bounding box center [623, 246] width 747 height 30
click at [686, 252] on span at bounding box center [684, 246] width 12 height 12
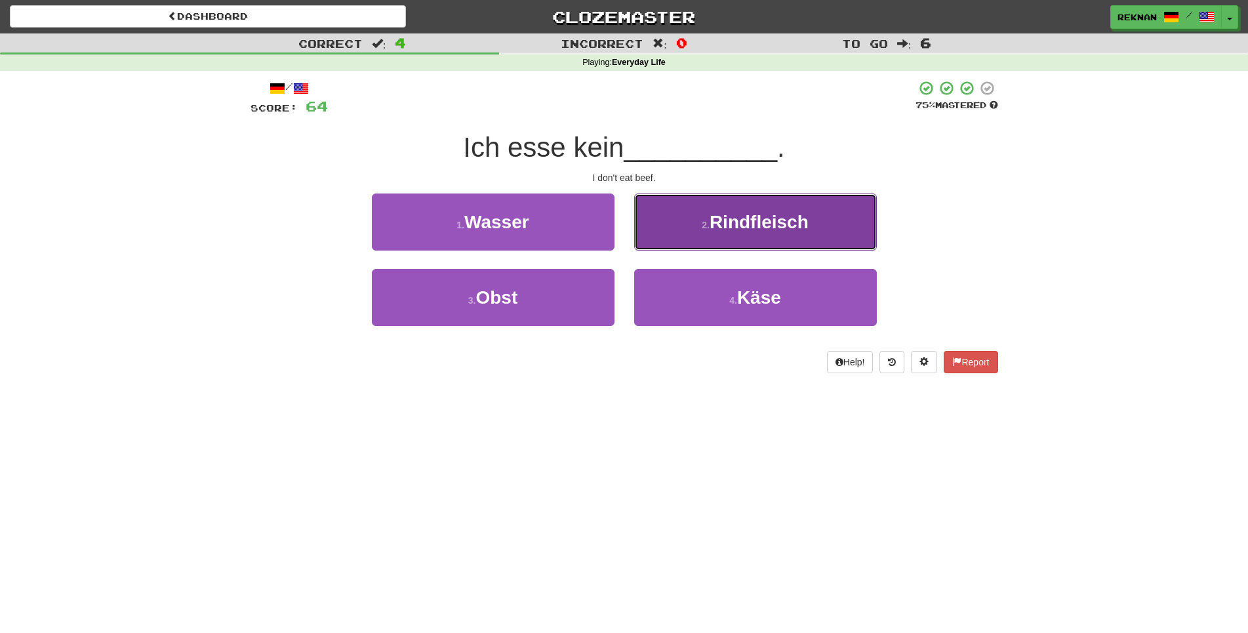
click at [745, 250] on button "2 . Rindfleisch" at bounding box center [755, 221] width 243 height 57
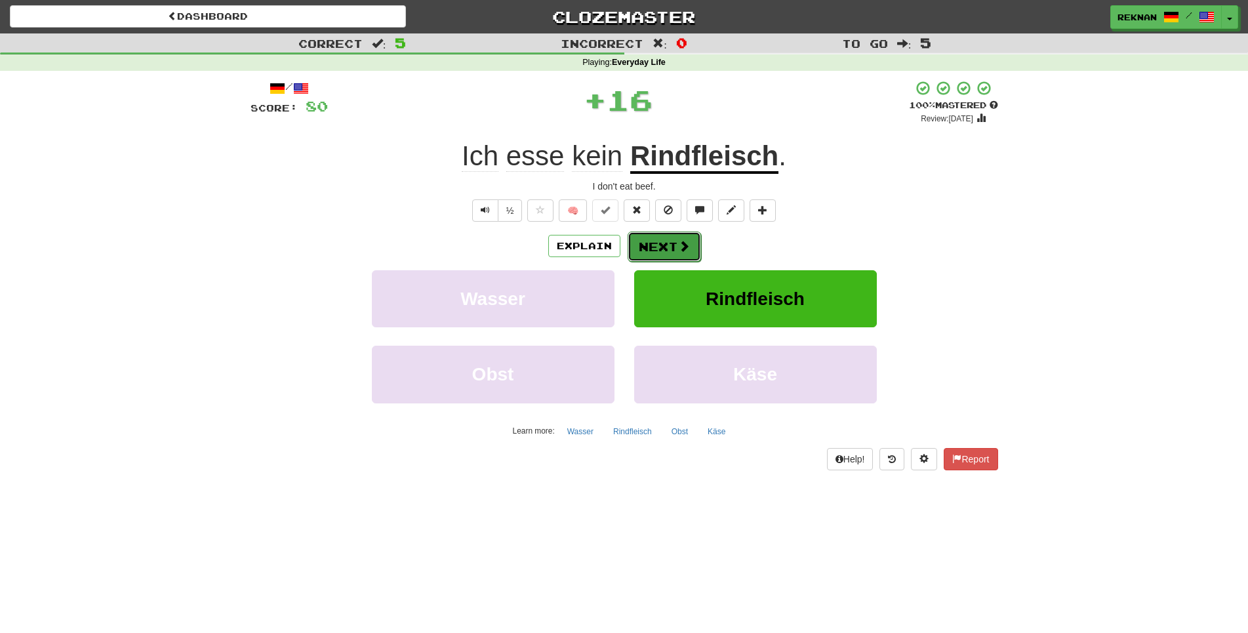
click at [637, 260] on button "Next" at bounding box center [663, 246] width 73 height 30
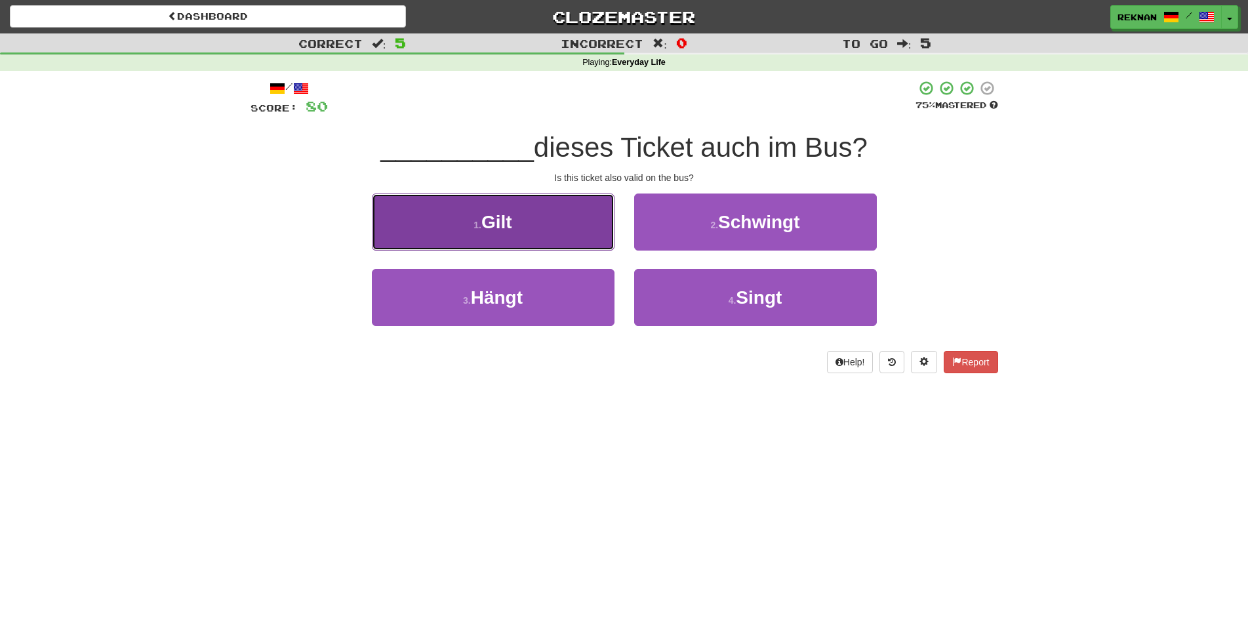
click at [517, 250] on button "1 . Gilt" at bounding box center [493, 221] width 243 height 57
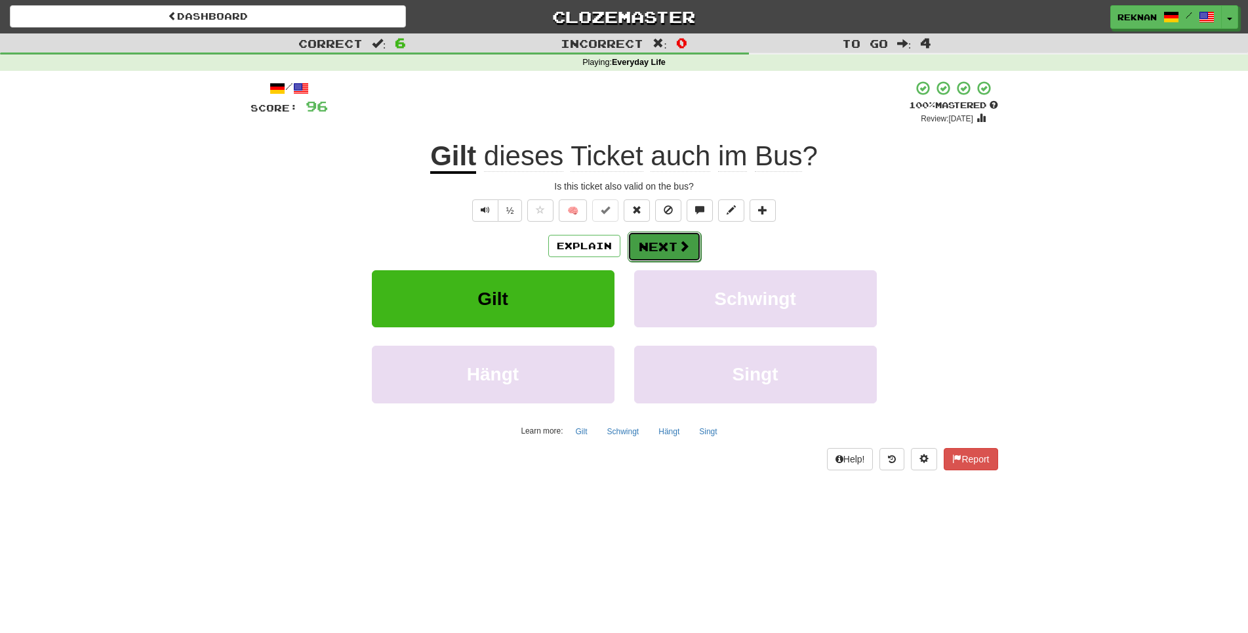
click at [690, 252] on span at bounding box center [684, 246] width 12 height 12
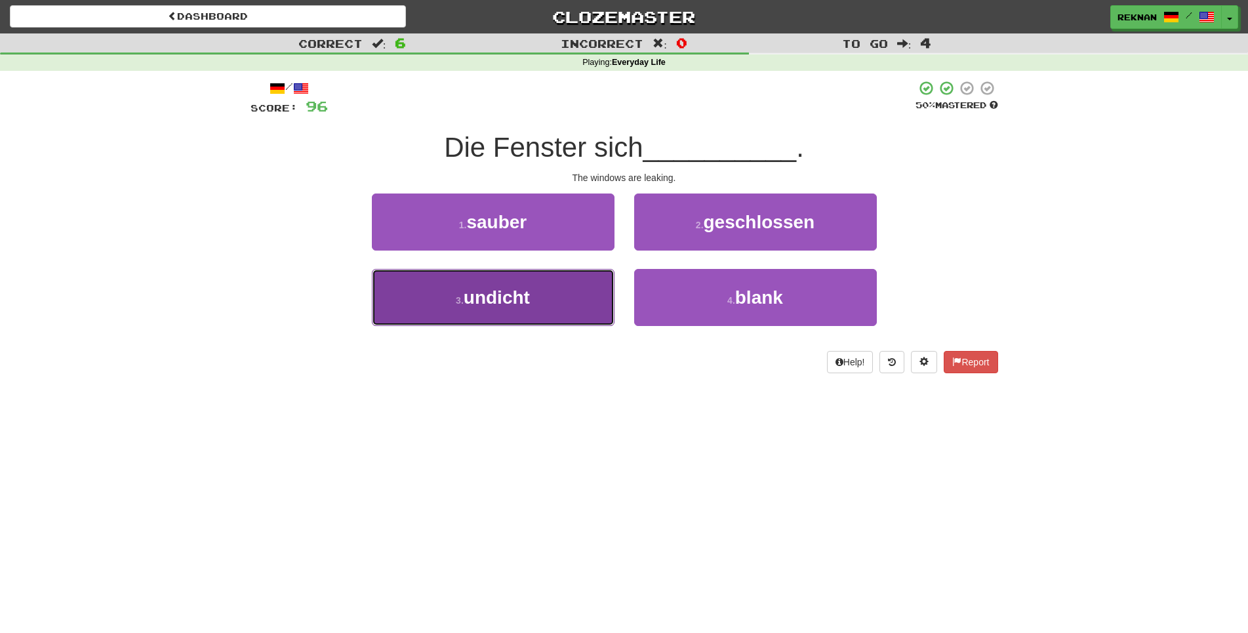
click at [500, 308] on span "undicht" at bounding box center [497, 297] width 66 height 20
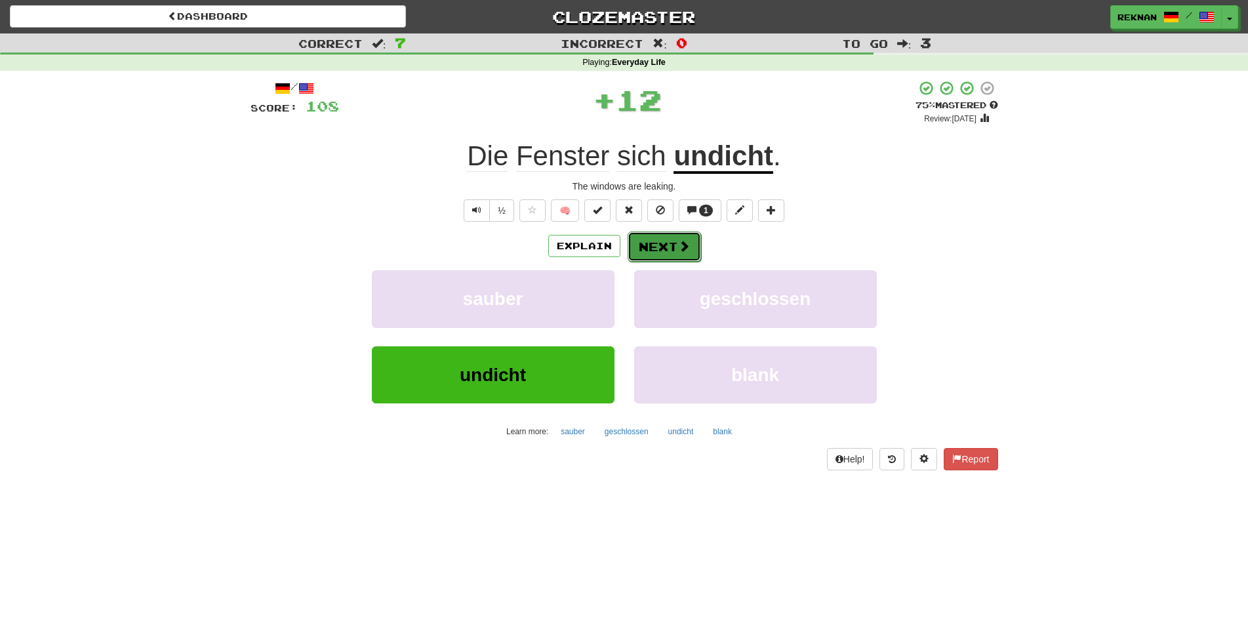
click at [665, 262] on button "Next" at bounding box center [663, 246] width 73 height 30
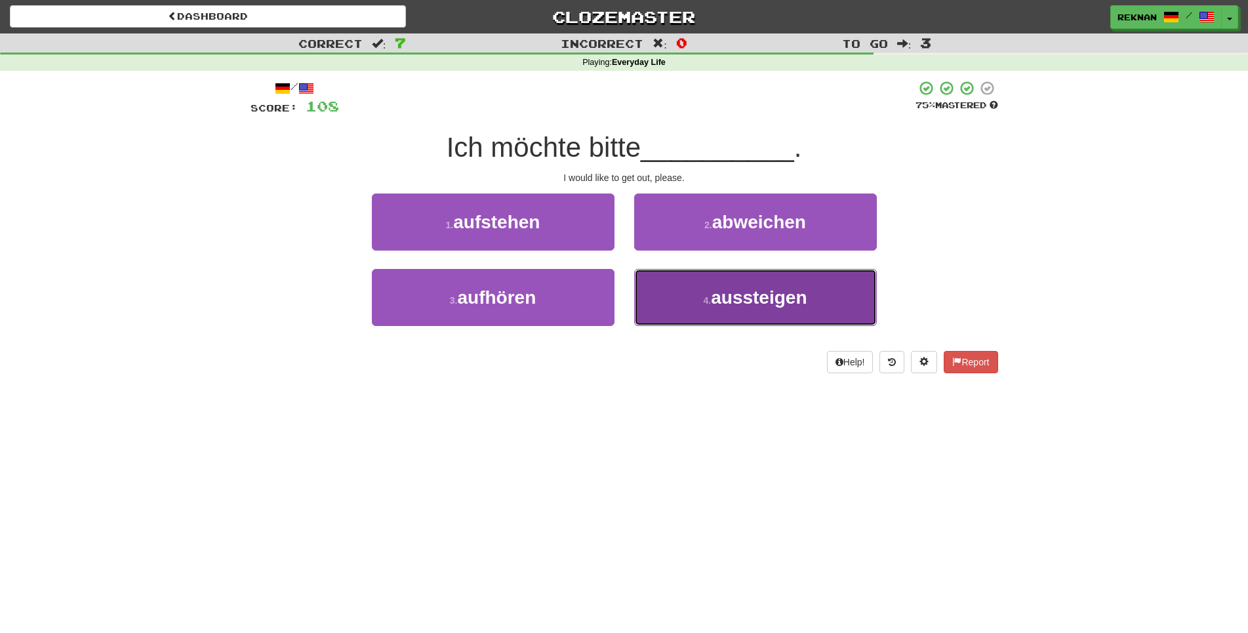
click at [705, 326] on button "4 . aussteigen" at bounding box center [755, 297] width 243 height 57
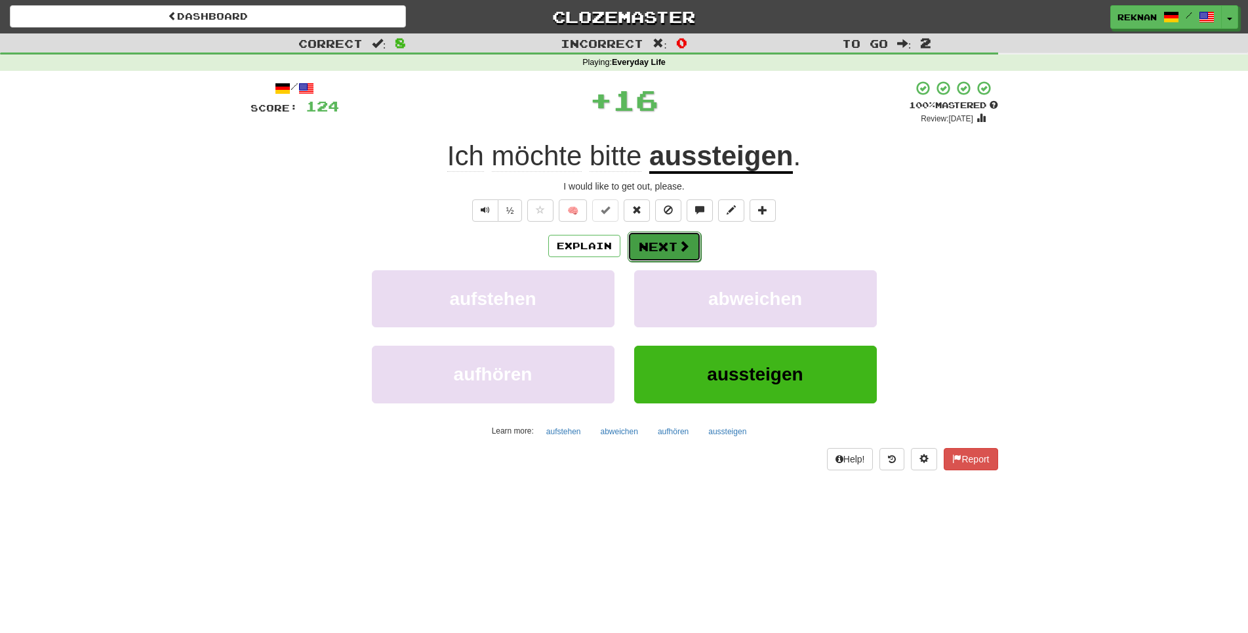
click at [671, 262] on button "Next" at bounding box center [663, 246] width 73 height 30
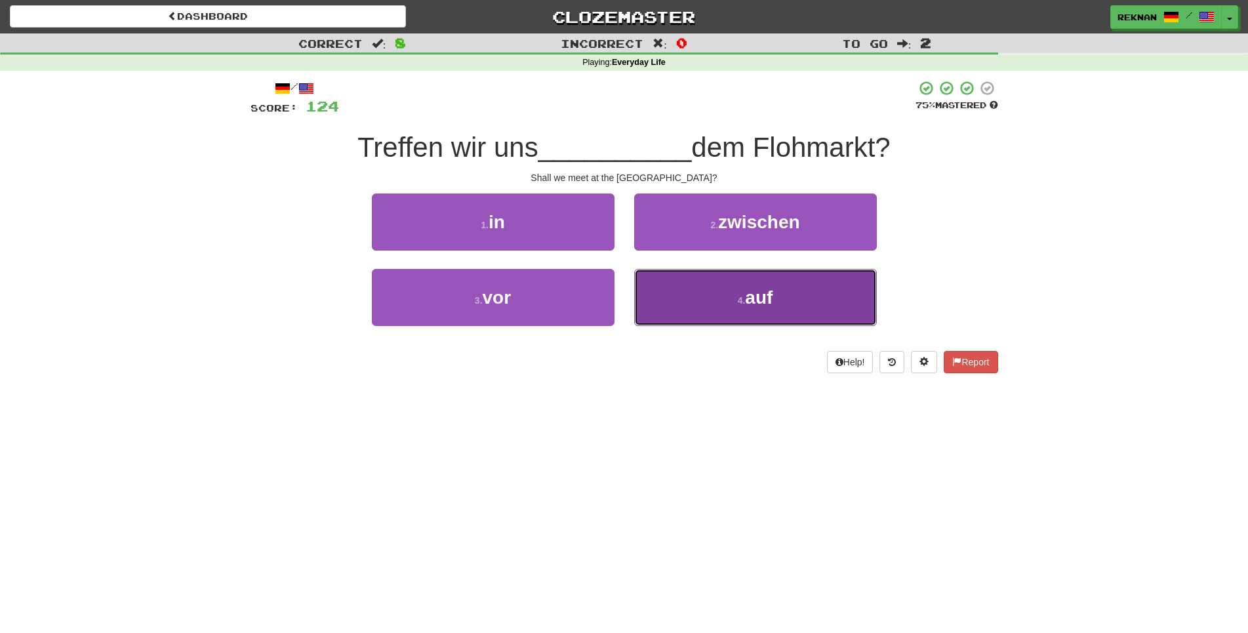
click at [686, 313] on button "4 . auf" at bounding box center [755, 297] width 243 height 57
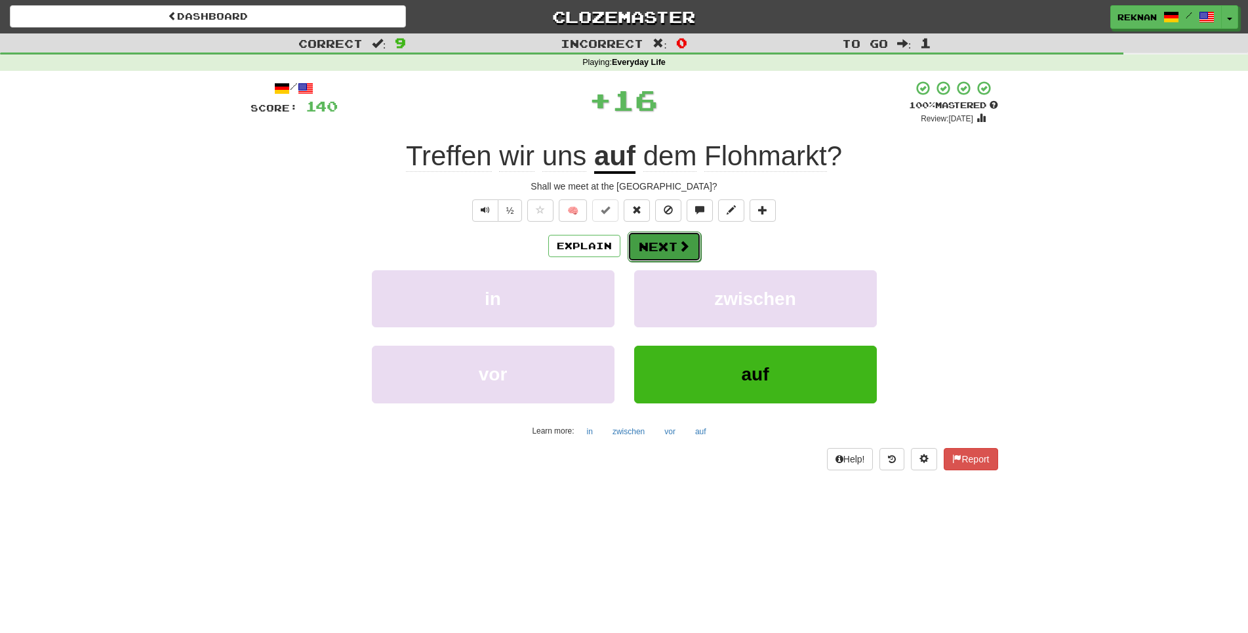
click at [688, 262] on button "Next" at bounding box center [663, 246] width 73 height 30
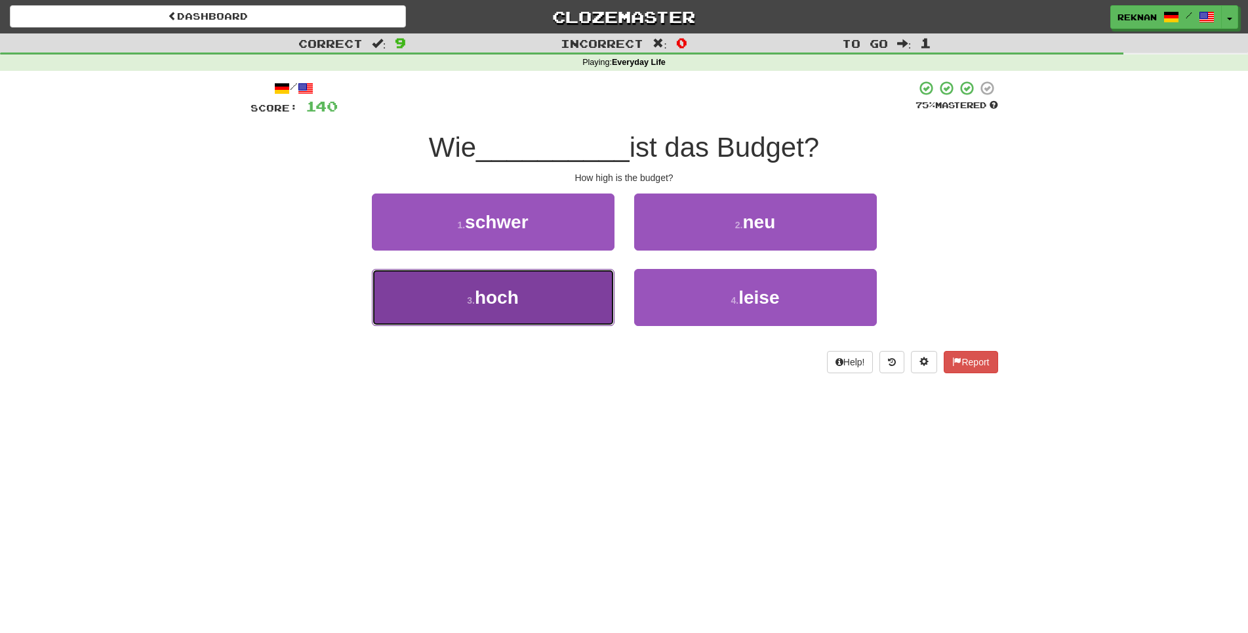
click at [541, 321] on button "3 . hoch" at bounding box center [493, 297] width 243 height 57
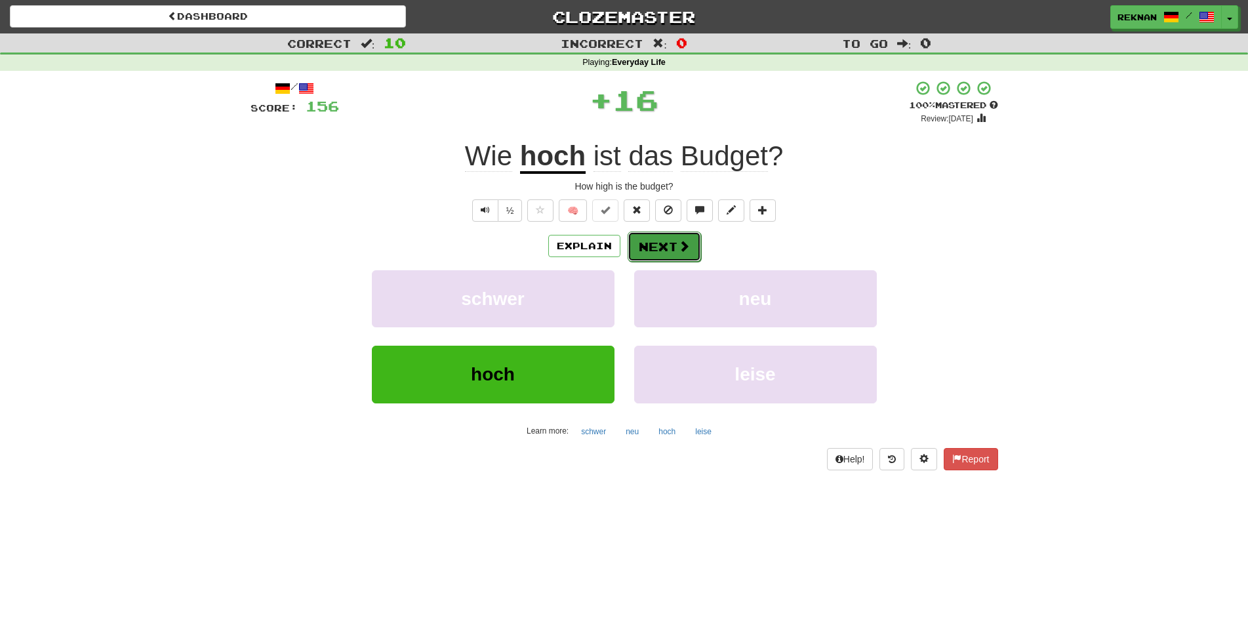
click at [643, 262] on button "Next" at bounding box center [663, 246] width 73 height 30
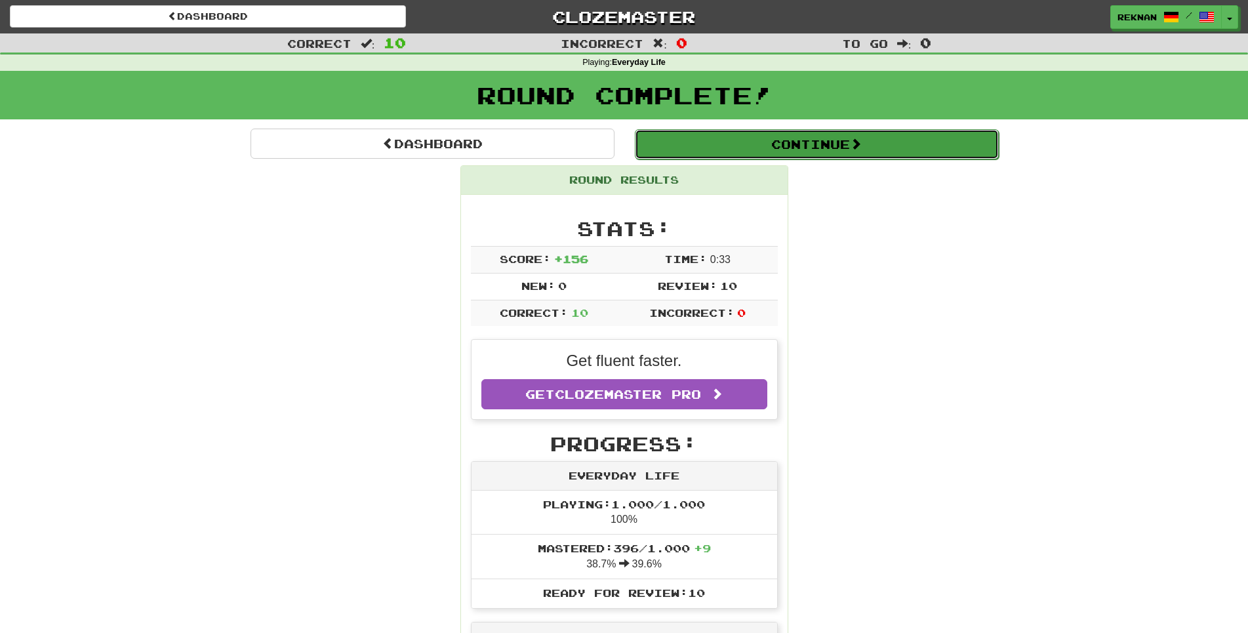
click at [856, 152] on button "Continue" at bounding box center [817, 144] width 364 height 30
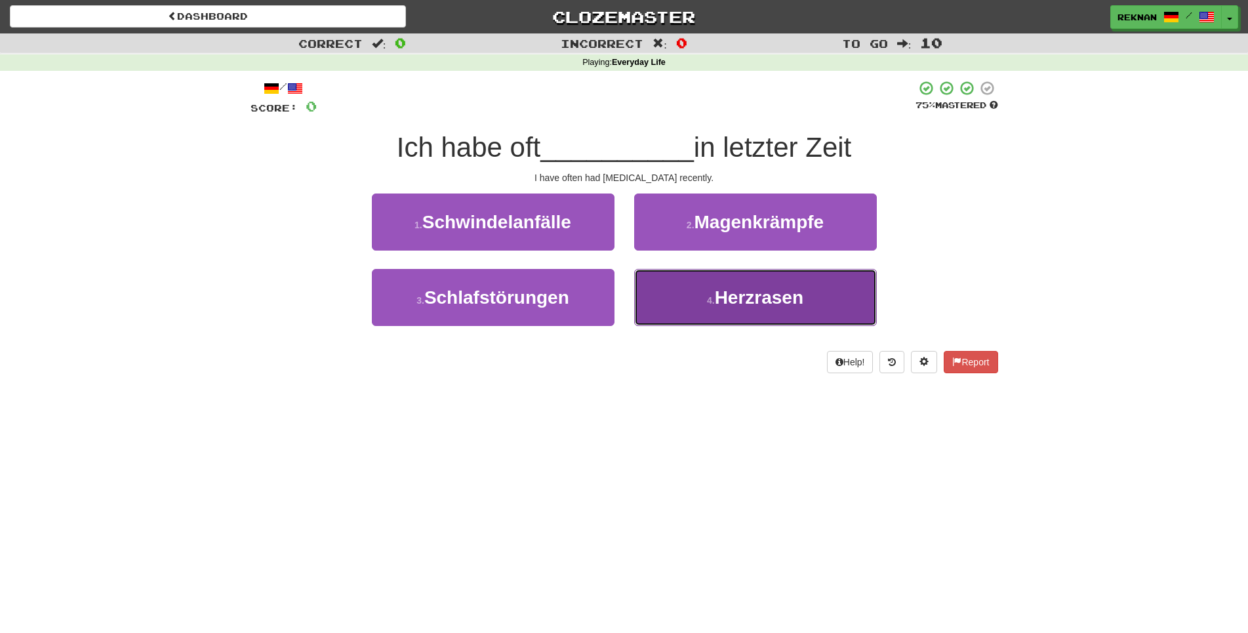
click at [751, 326] on button "4 . Herzrasen" at bounding box center [755, 297] width 243 height 57
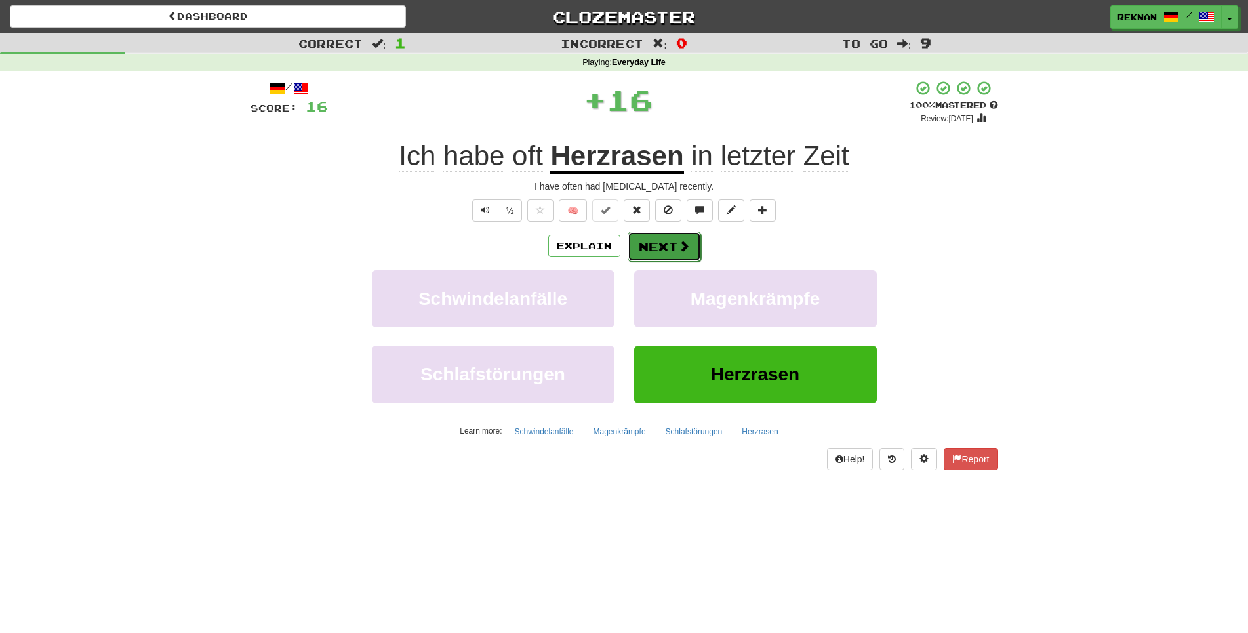
click at [646, 250] on div "Explain Next" at bounding box center [623, 246] width 747 height 30
drag, startPoint x: 713, startPoint y: 271, endPoint x: 671, endPoint y: 271, distance: 42.0
click at [678, 261] on div "Explain Next" at bounding box center [623, 246] width 747 height 30
click at [671, 262] on button "Next" at bounding box center [663, 246] width 73 height 30
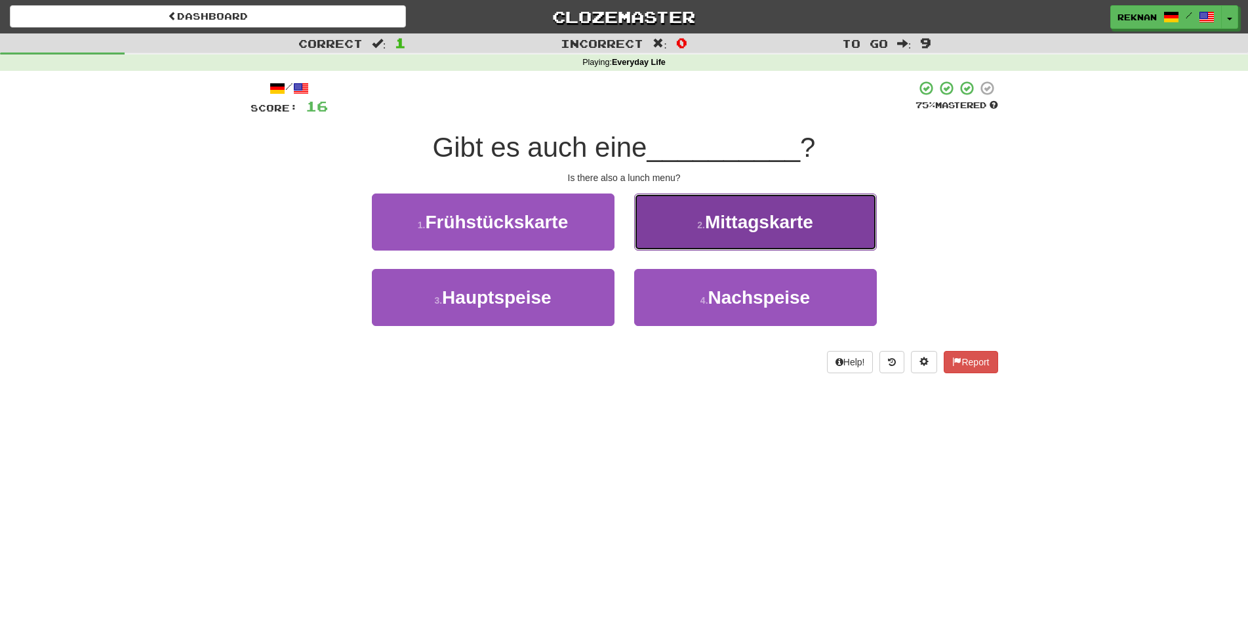
click at [711, 232] on span "Mittagskarte" at bounding box center [759, 222] width 108 height 20
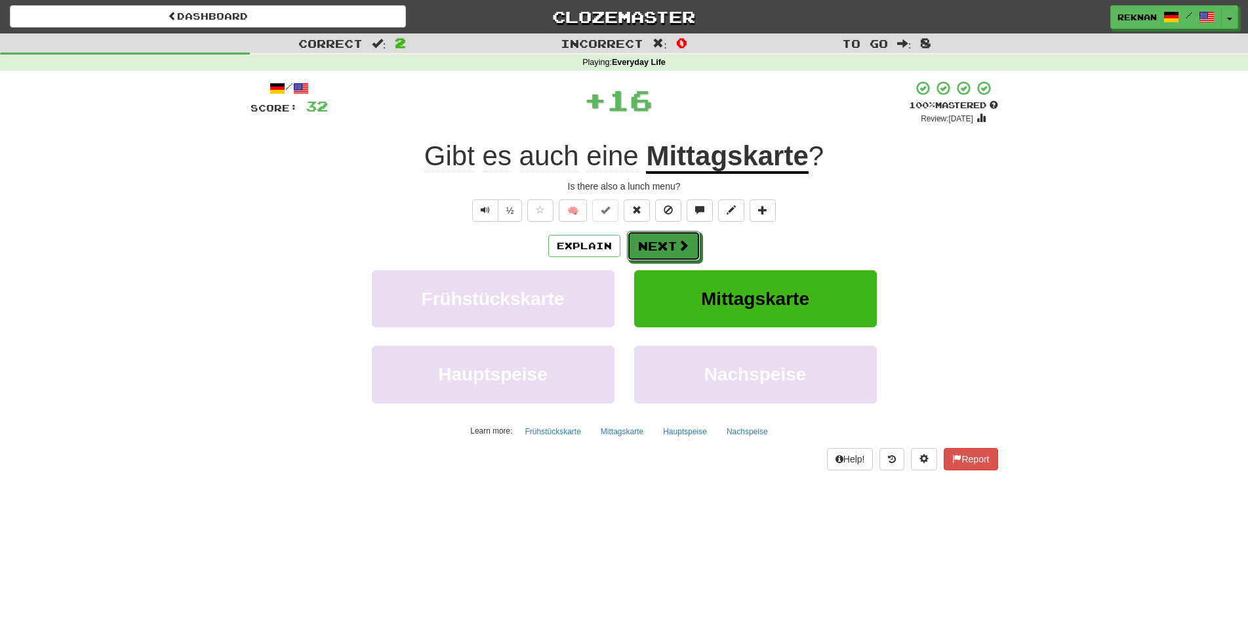
click at [654, 261] on button "Next" at bounding box center [663, 246] width 73 height 30
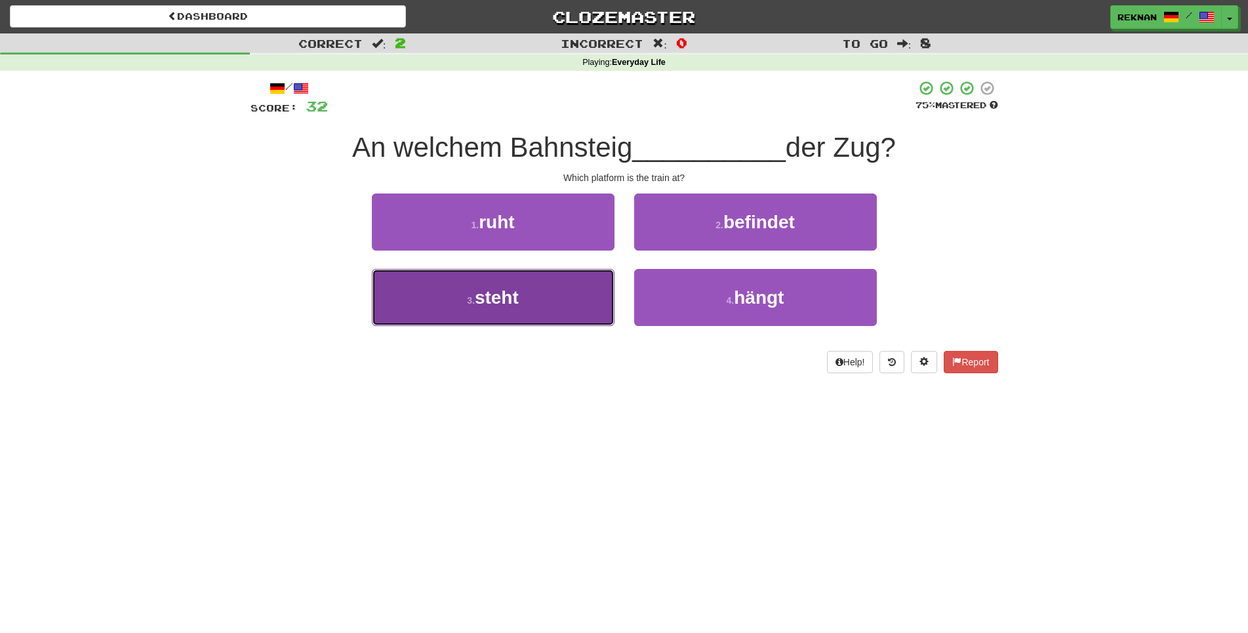
click at [499, 308] on span "steht" at bounding box center [497, 297] width 44 height 20
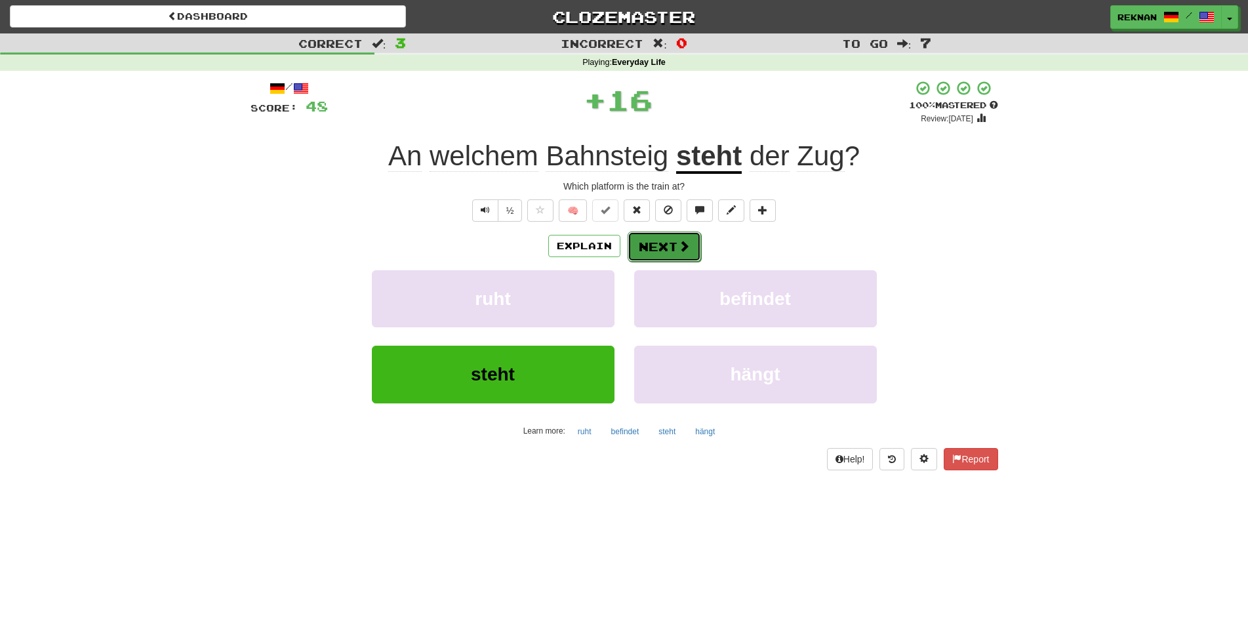
click at [667, 262] on button "Next" at bounding box center [663, 246] width 73 height 30
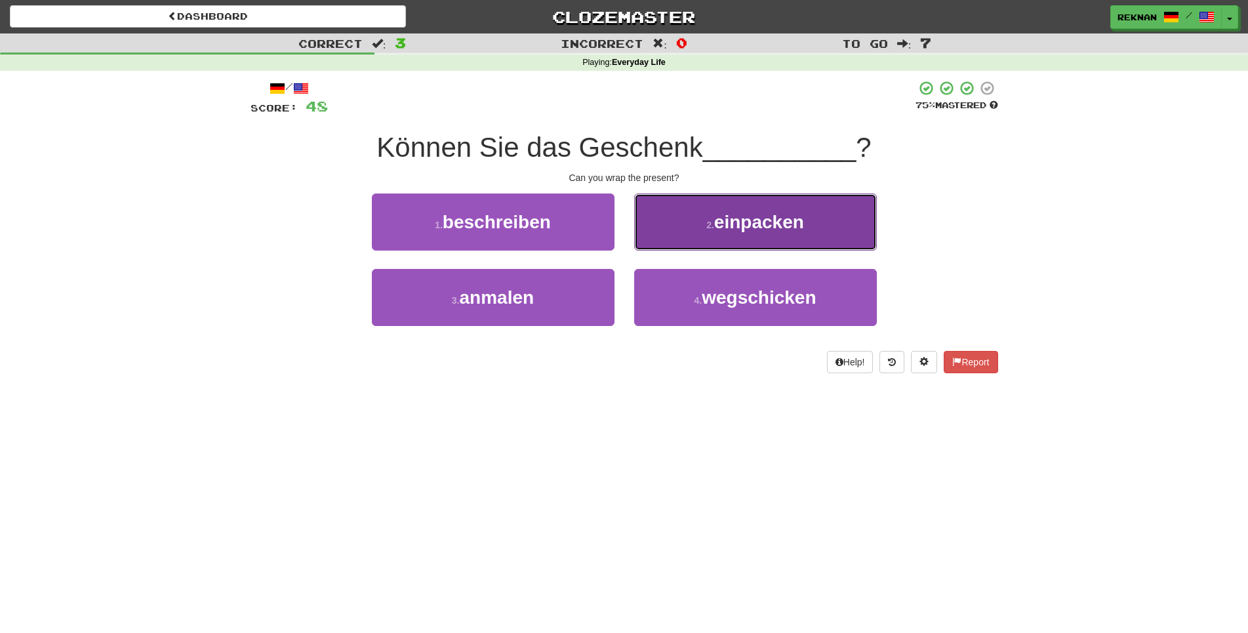
click at [706, 230] on small "2 ." at bounding box center [710, 225] width 8 height 10
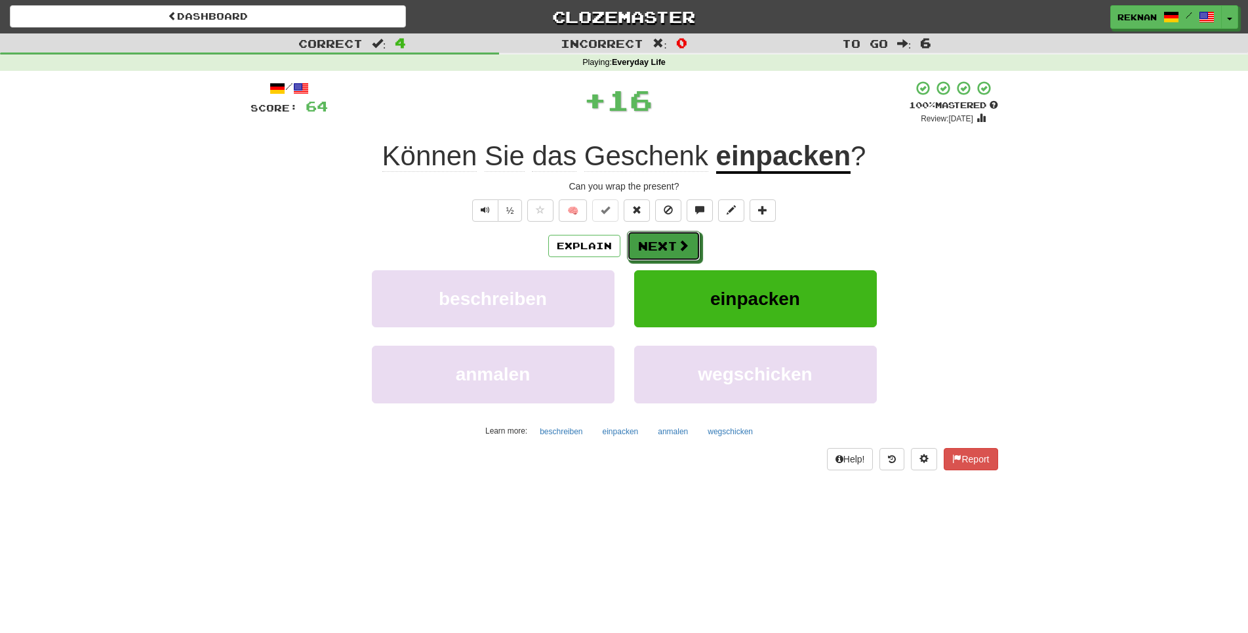
click at [638, 255] on button "Next" at bounding box center [663, 246] width 73 height 30
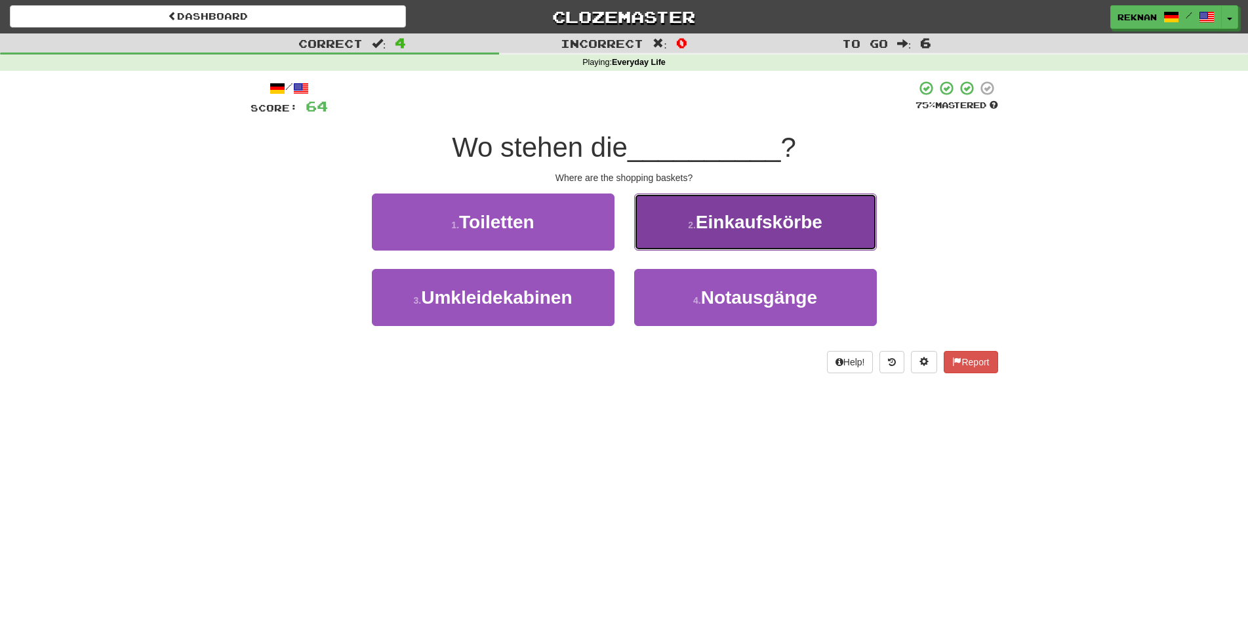
click at [714, 250] on button "2 . Einkaufskörbe" at bounding box center [755, 221] width 243 height 57
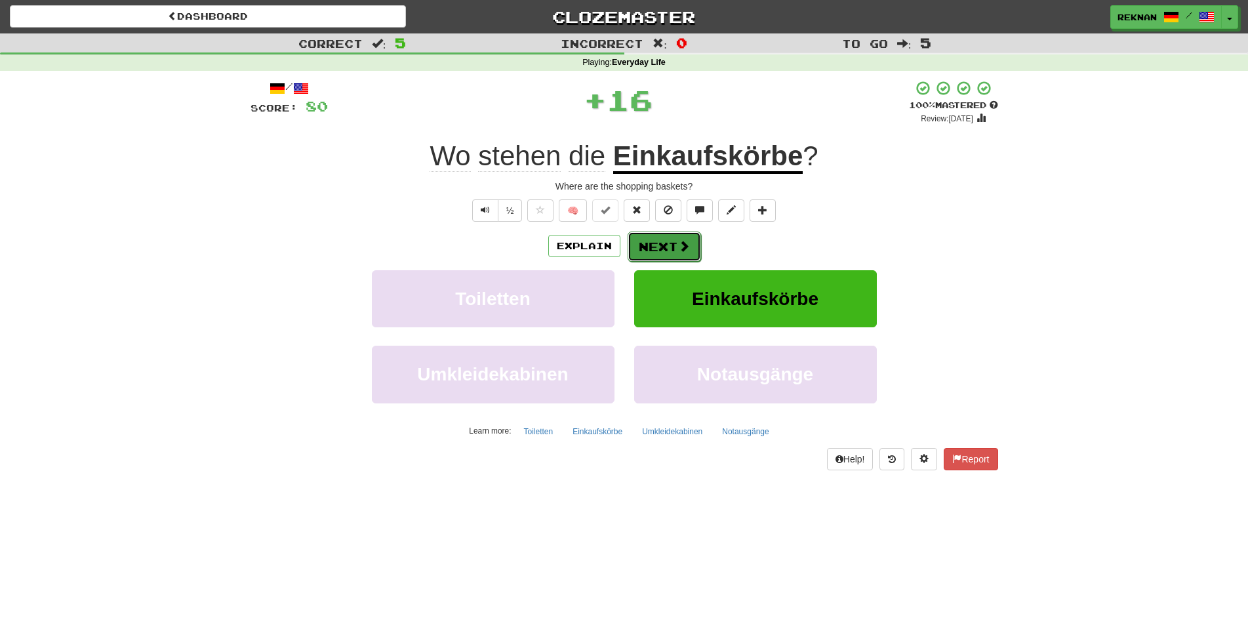
click at [680, 262] on button "Next" at bounding box center [663, 246] width 73 height 30
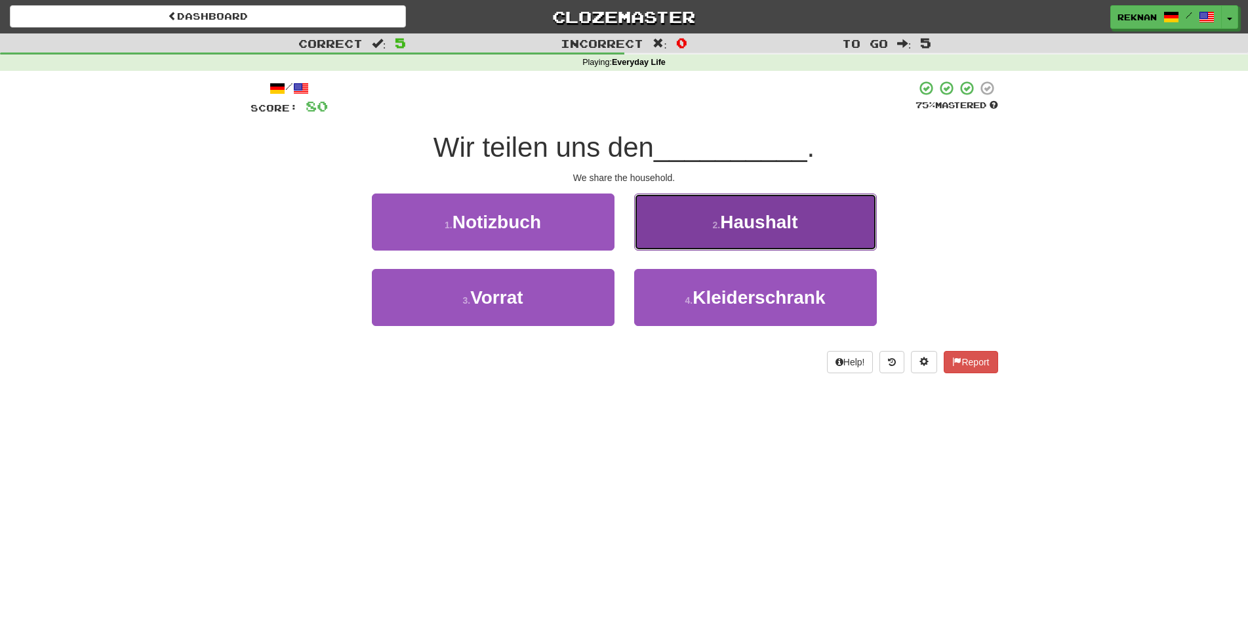
click at [704, 250] on button "2 . Haushalt" at bounding box center [755, 221] width 243 height 57
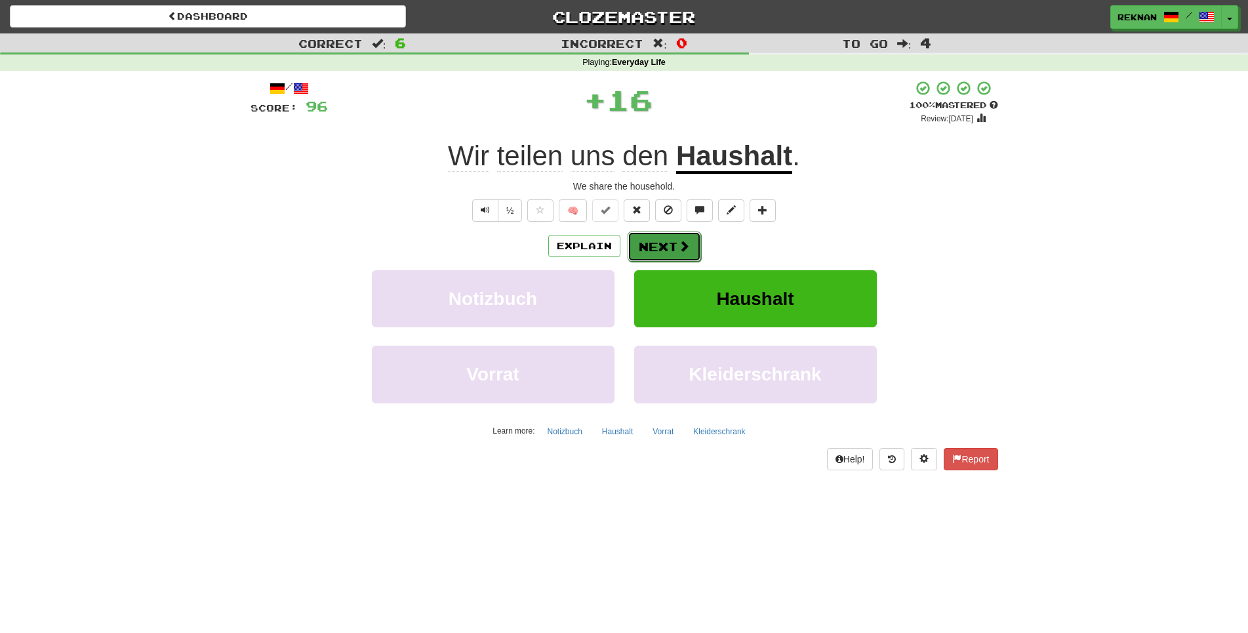
click at [672, 260] on button "Next" at bounding box center [663, 246] width 73 height 30
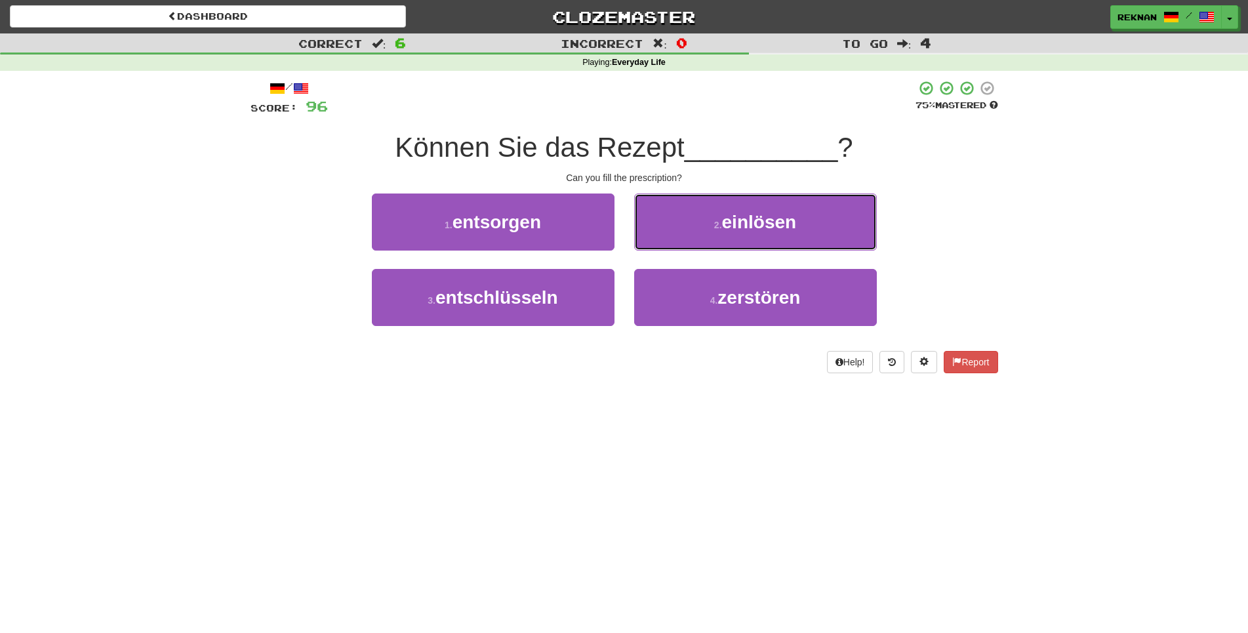
click at [672, 250] on button "2 . einlösen" at bounding box center [755, 221] width 243 height 57
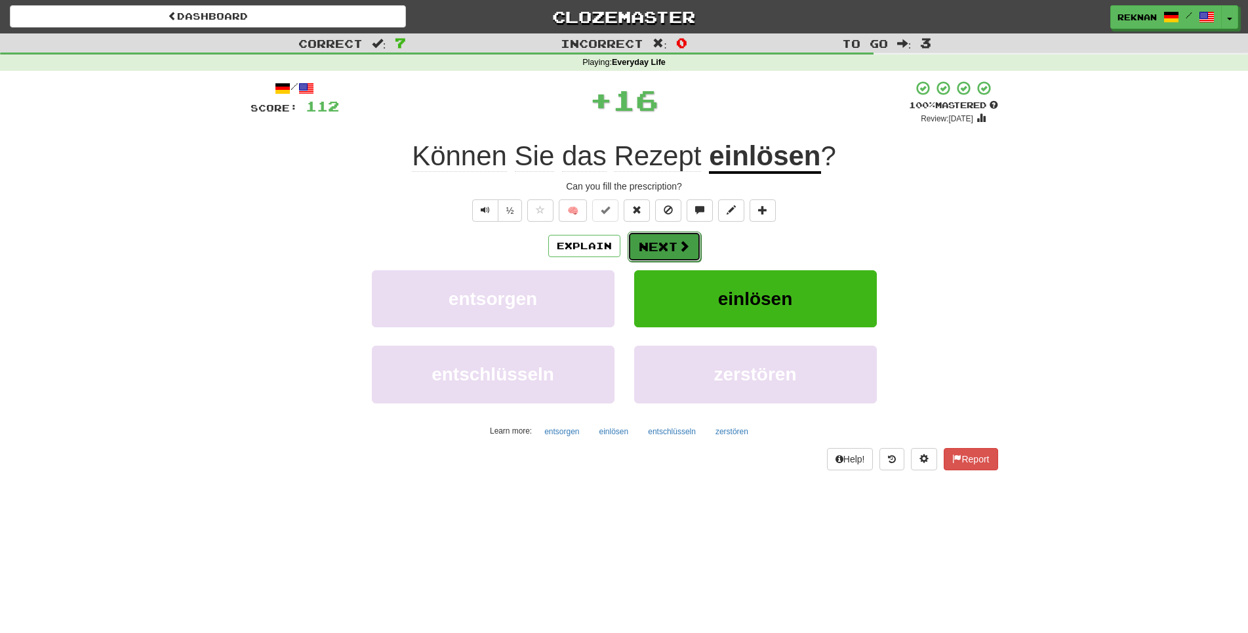
click at [672, 262] on button "Next" at bounding box center [663, 246] width 73 height 30
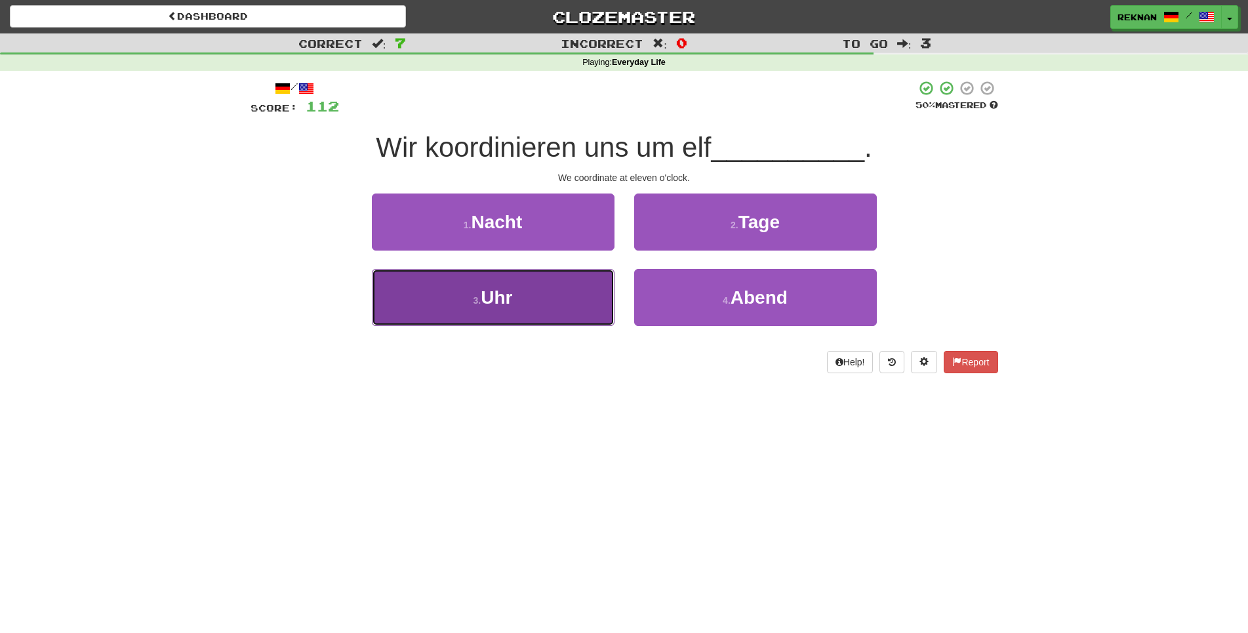
click at [556, 312] on button "3 . Uhr" at bounding box center [493, 297] width 243 height 57
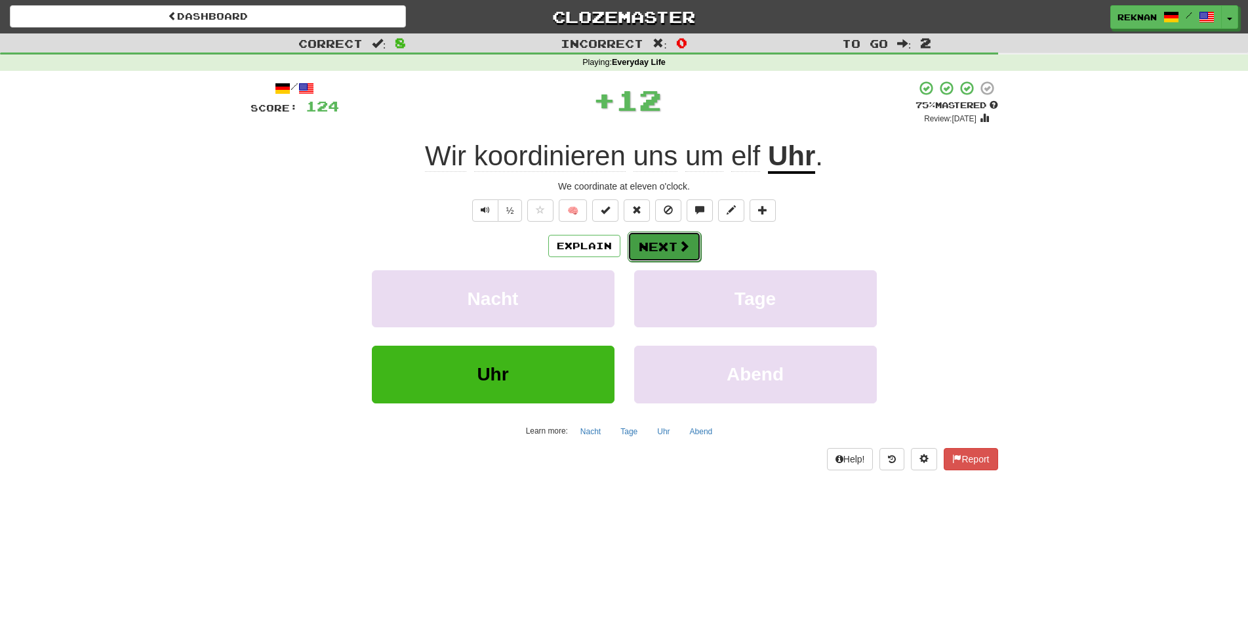
click at [647, 262] on button "Next" at bounding box center [663, 246] width 73 height 30
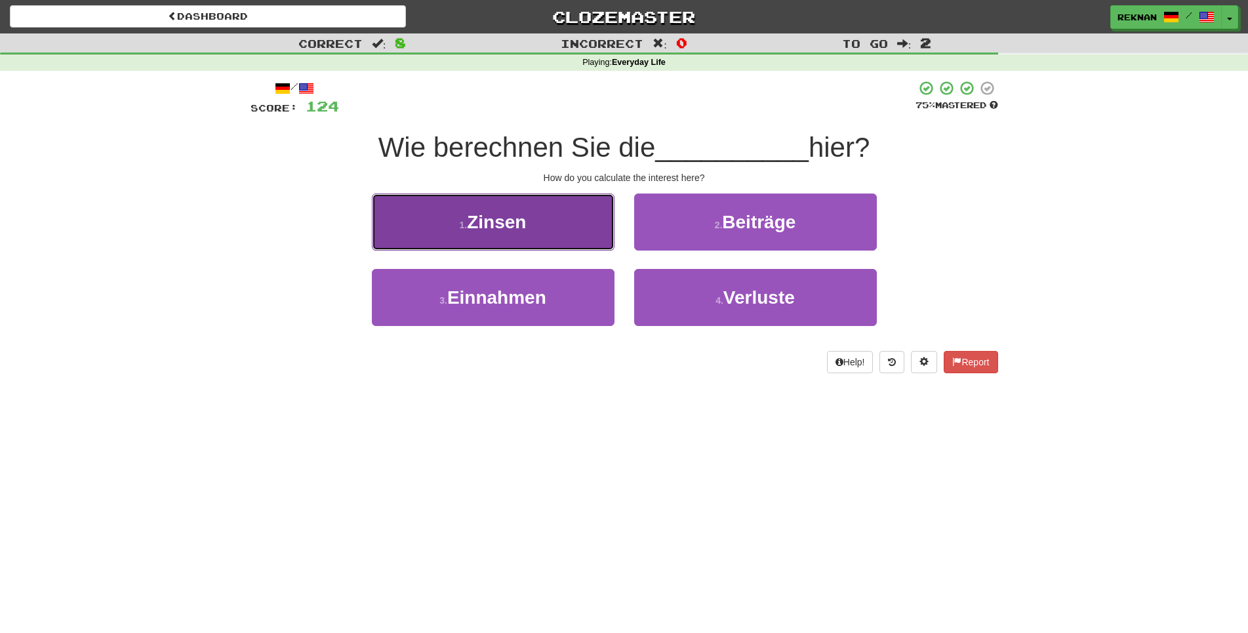
click at [477, 232] on span "Zinsen" at bounding box center [496, 222] width 59 height 20
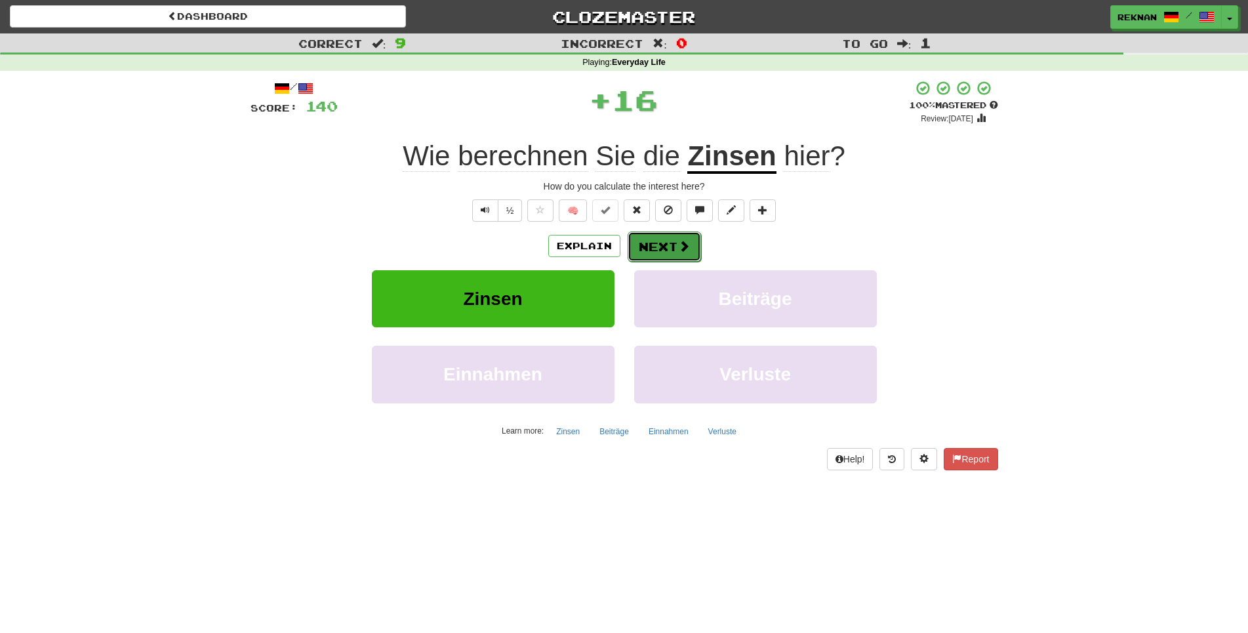
click at [681, 252] on span at bounding box center [684, 246] width 12 height 12
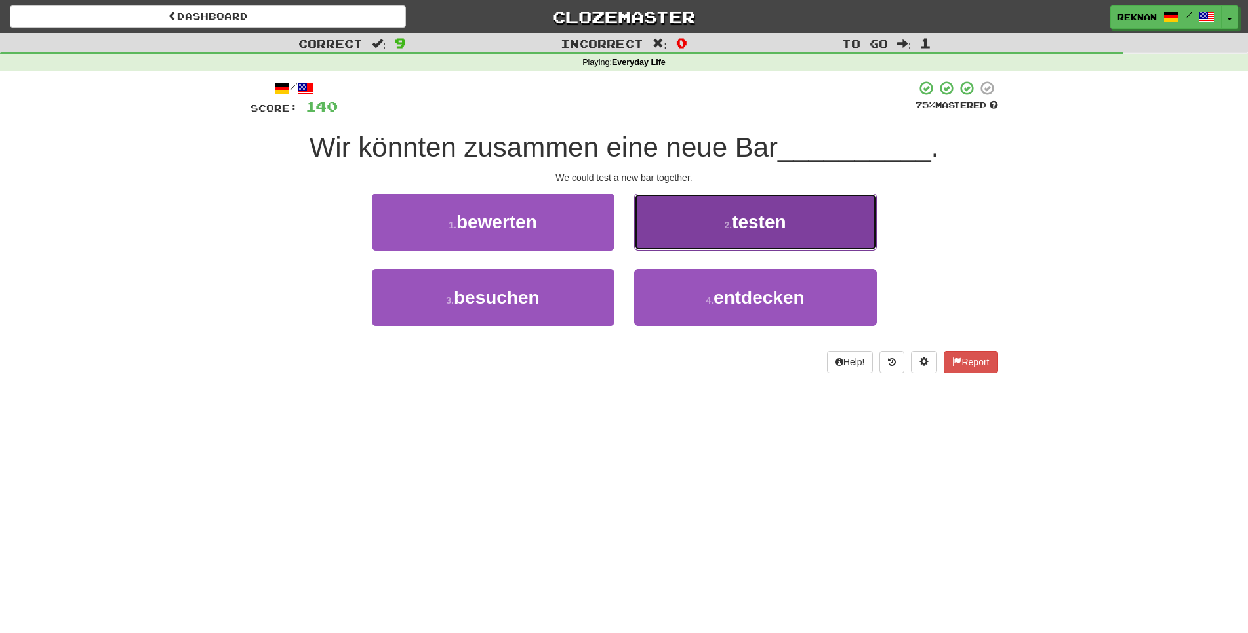
click at [681, 250] on button "2 . testen" at bounding box center [755, 221] width 243 height 57
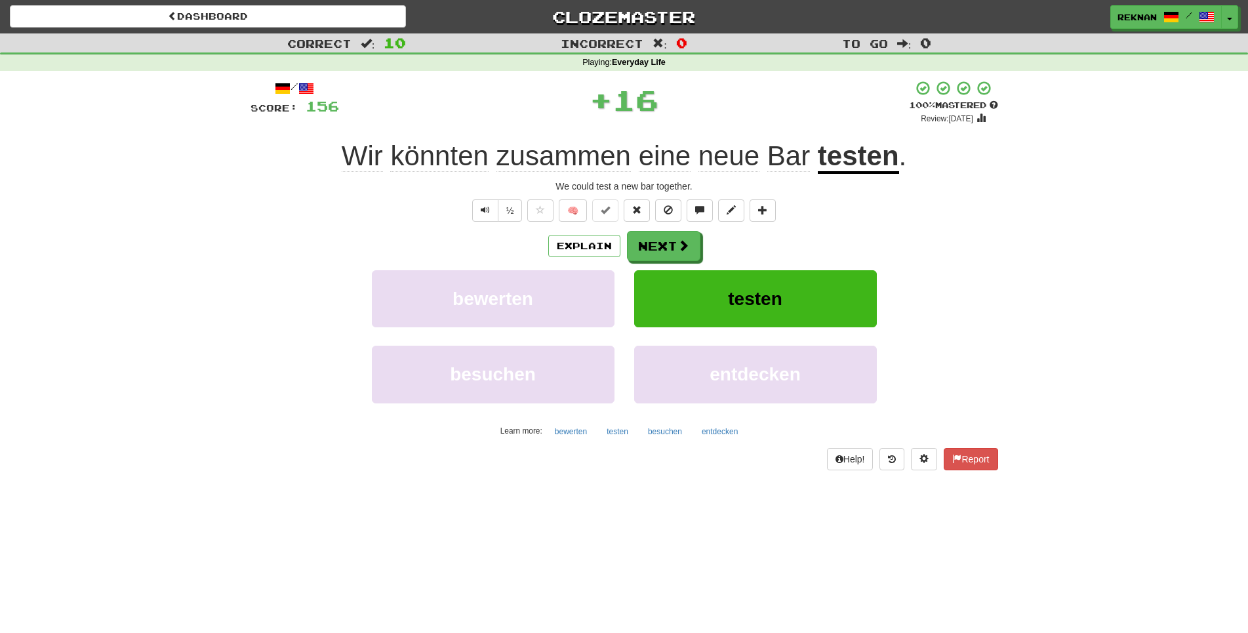
click at [675, 286] on div "Explain Next bewerten testen besuchen entdecken Learn more: bewerten testen bes…" at bounding box center [623, 336] width 747 height 210
click at [677, 262] on button "Next" at bounding box center [663, 246] width 73 height 30
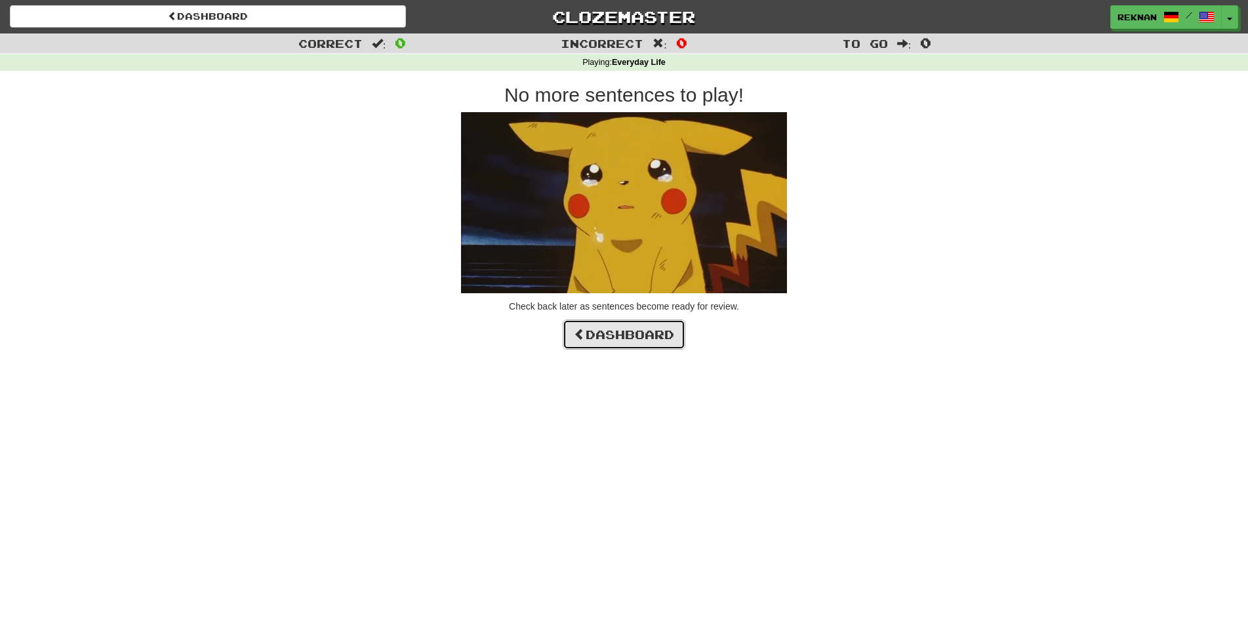
click at [672, 333] on link "Dashboard" at bounding box center [624, 334] width 123 height 30
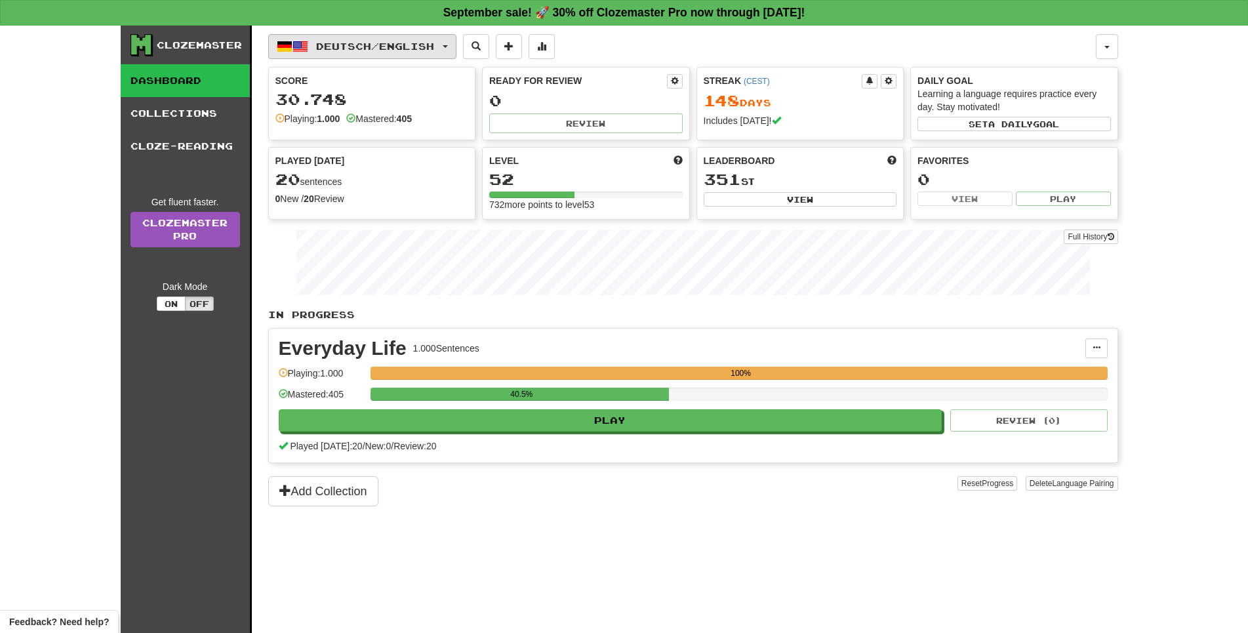
click at [399, 59] on button "Deutsch / English" at bounding box center [362, 46] width 188 height 25
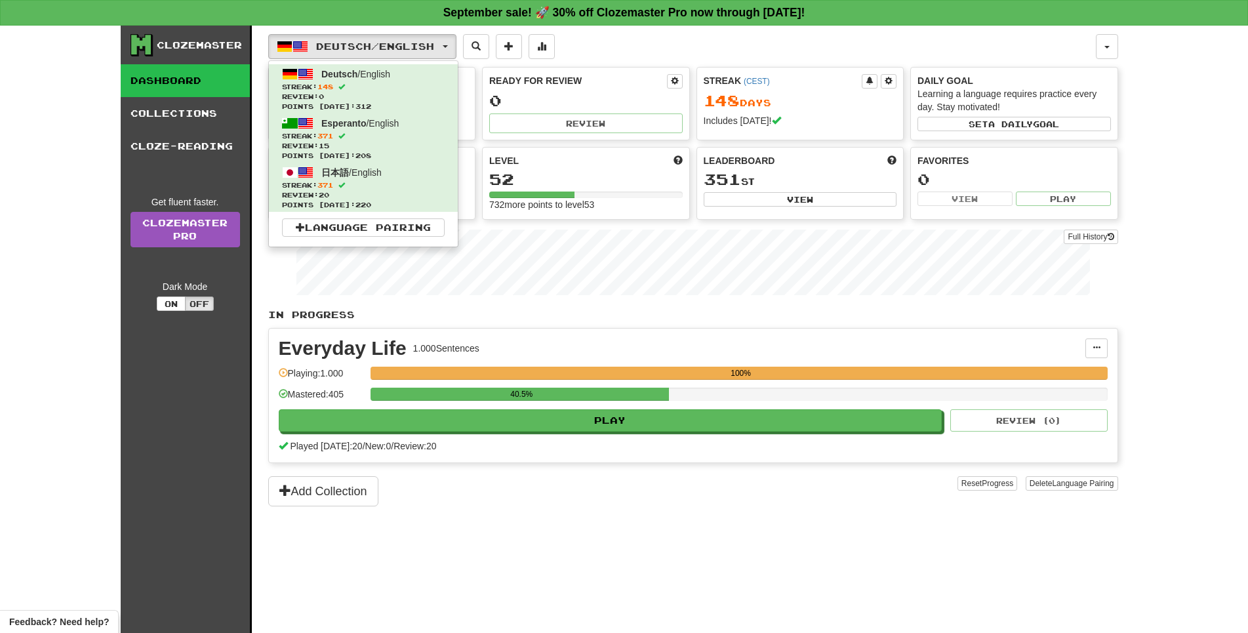
click at [1078, 54] on div "Deutsch / English Deutsch / English Streak: 148 Review: 0 Points today: 312 Esp…" at bounding box center [681, 46] width 827 height 25
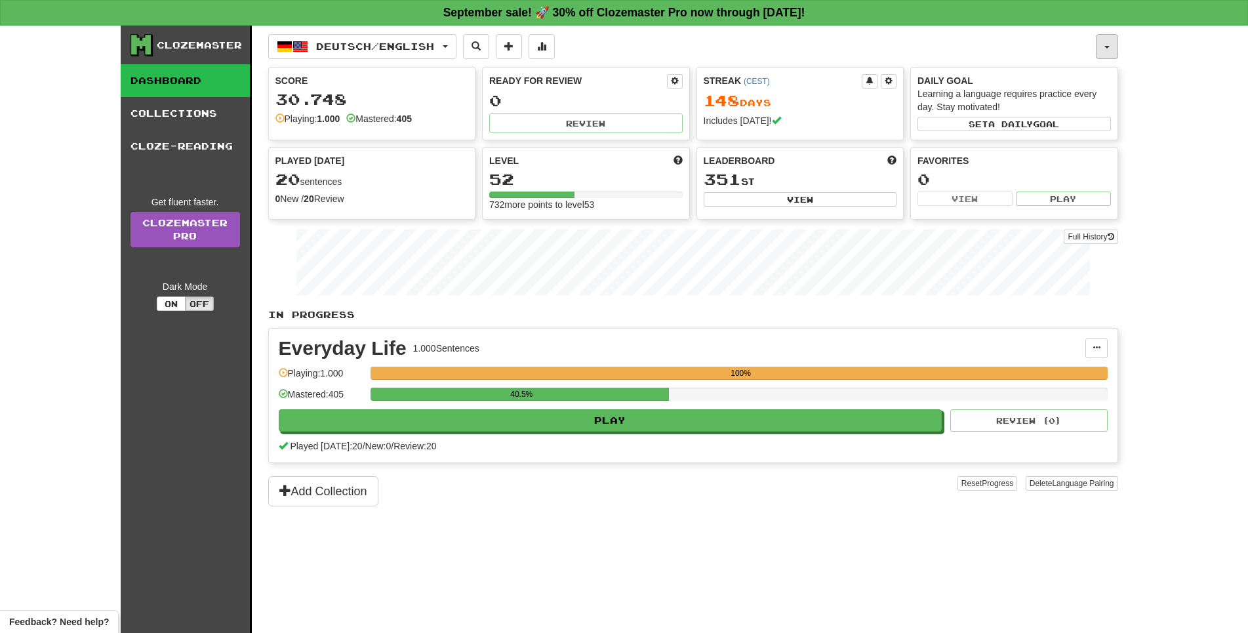
click at [1105, 58] on button "button" at bounding box center [1107, 46] width 22 height 25
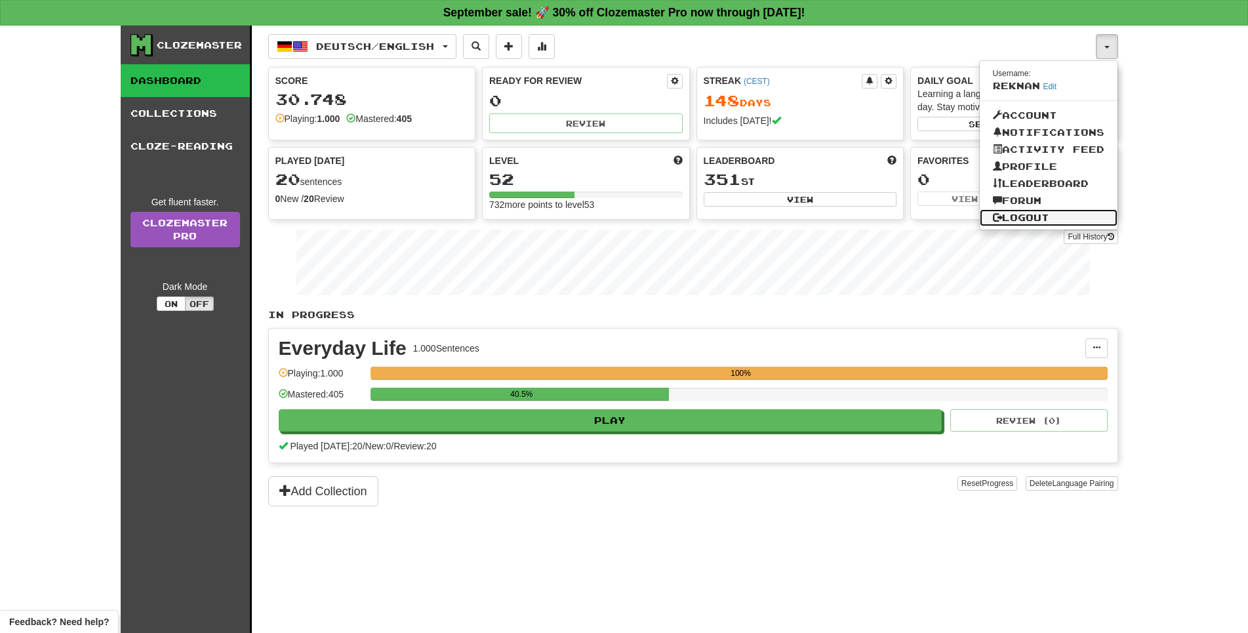
click at [1042, 226] on link "Logout" at bounding box center [1049, 217] width 138 height 17
